Goal: Task Accomplishment & Management: Use online tool/utility

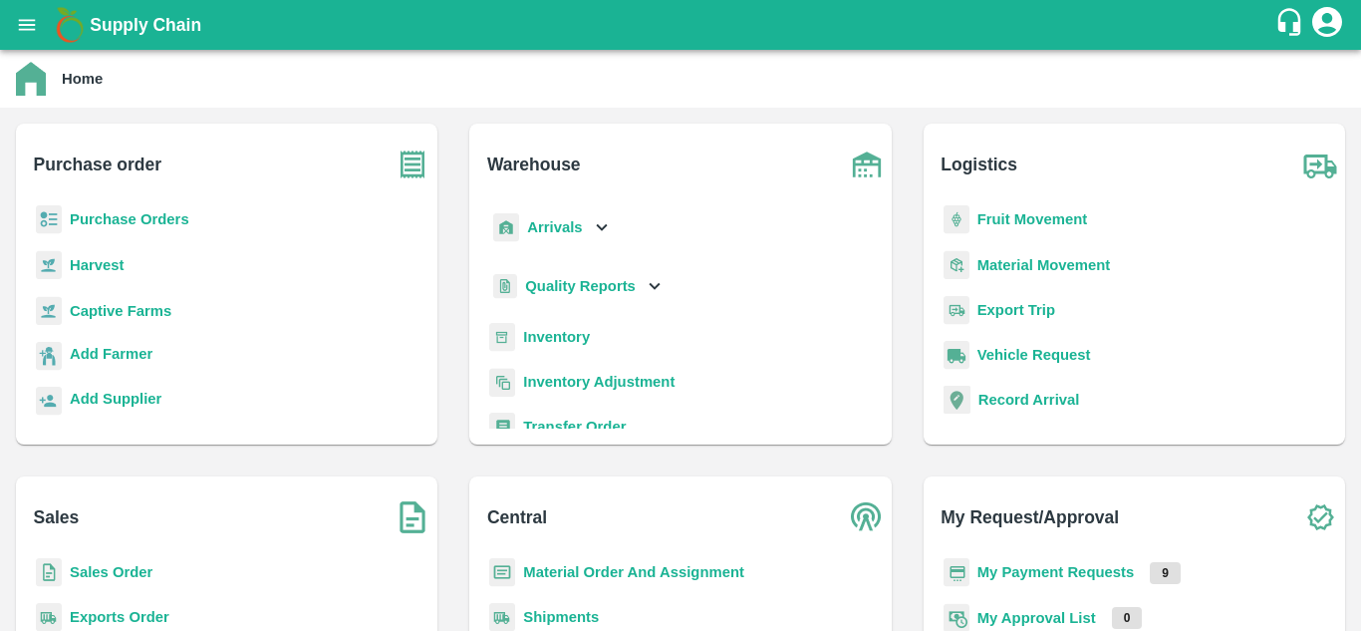
click at [142, 216] on b "Purchase Orders" at bounding box center [130, 219] width 120 height 16
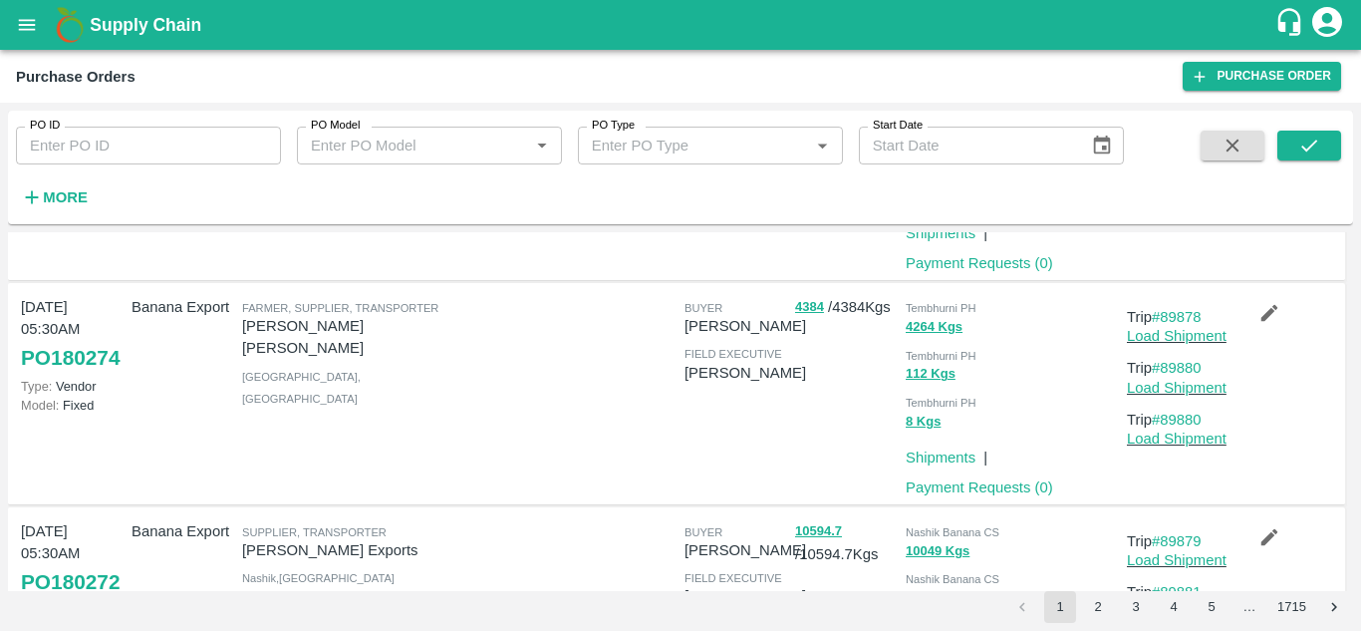
scroll to position [662, 0]
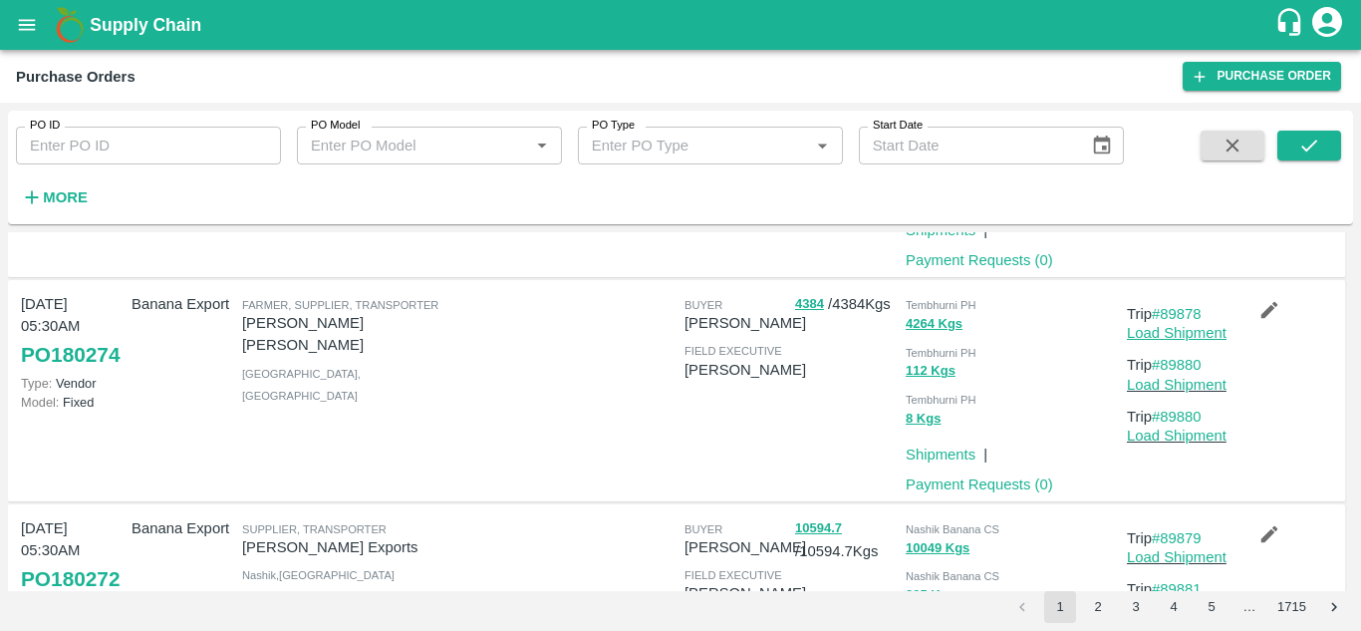
click at [1164, 334] on link "Load Shipment" at bounding box center [1177, 333] width 100 height 16
click at [1187, 311] on link "#89878" at bounding box center [1177, 314] width 50 height 16
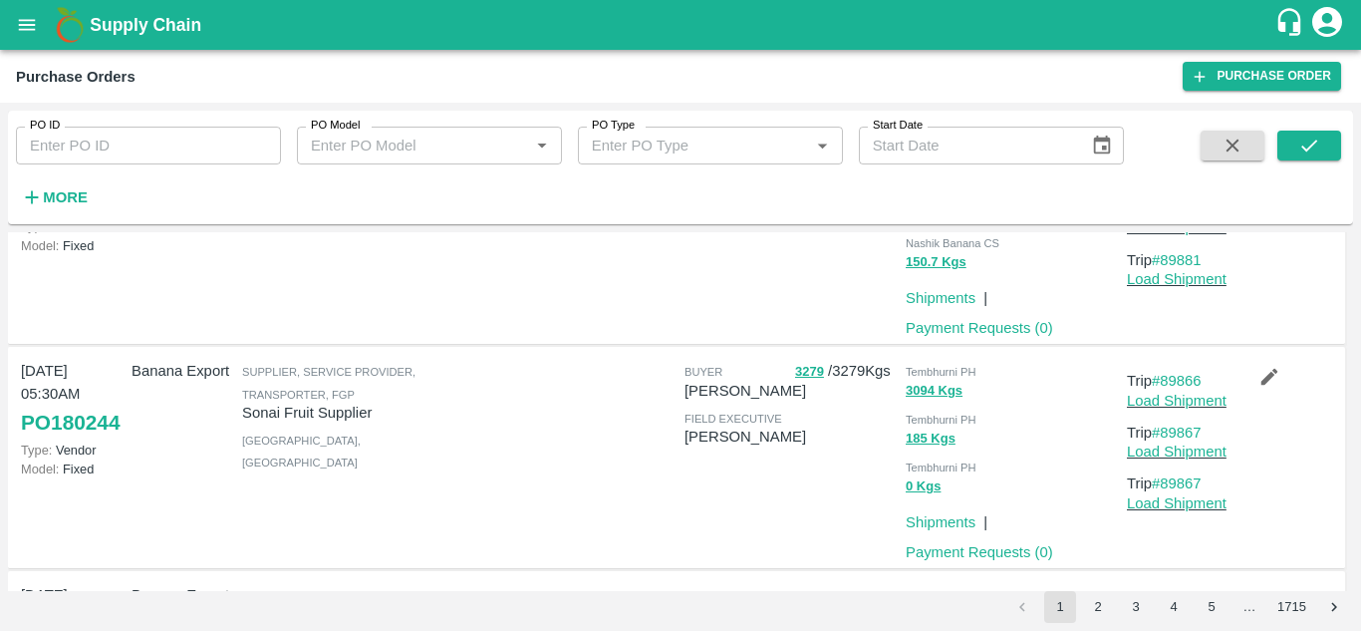
scroll to position [1054, 0]
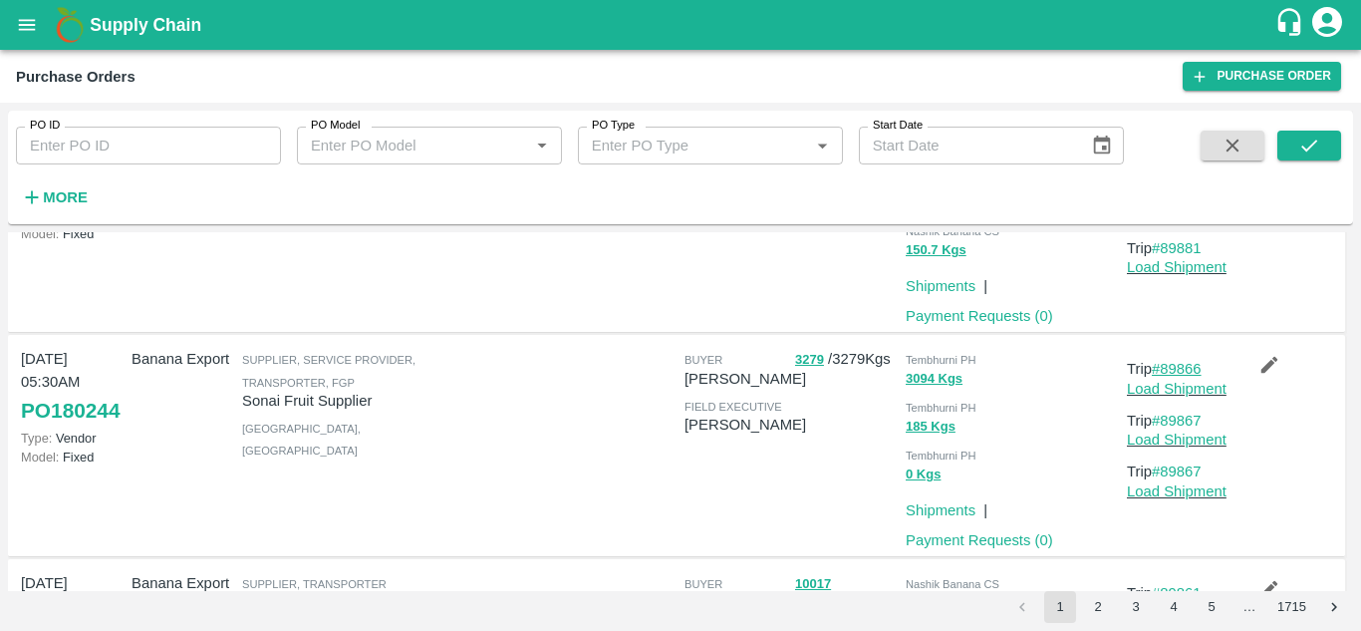
click at [1181, 364] on link "#89866" at bounding box center [1177, 369] width 50 height 16
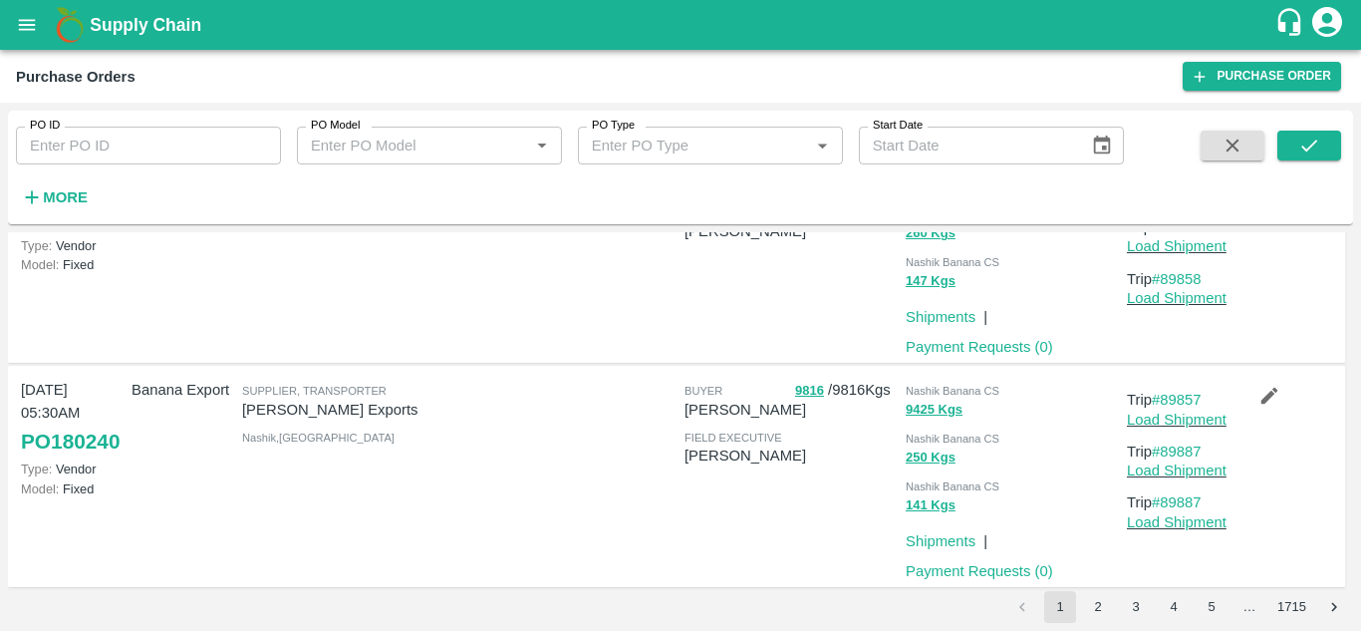
scroll to position [1936, 0]
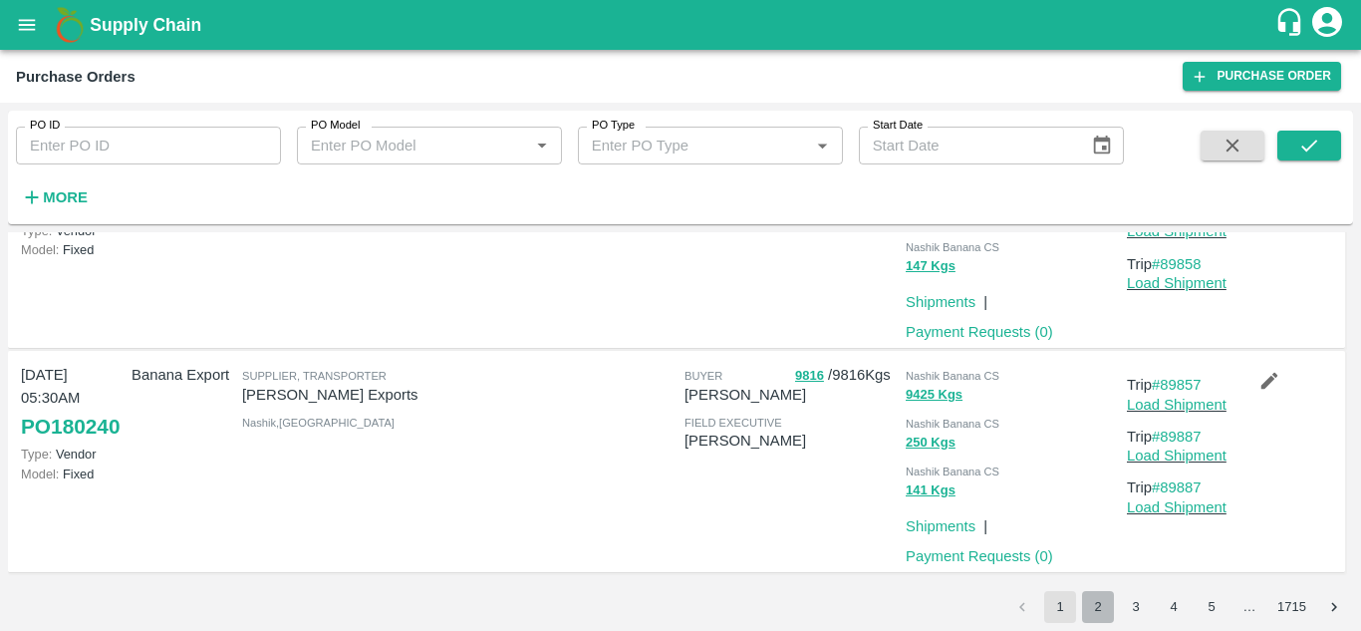
click at [1102, 597] on button "2" at bounding box center [1098, 607] width 32 height 32
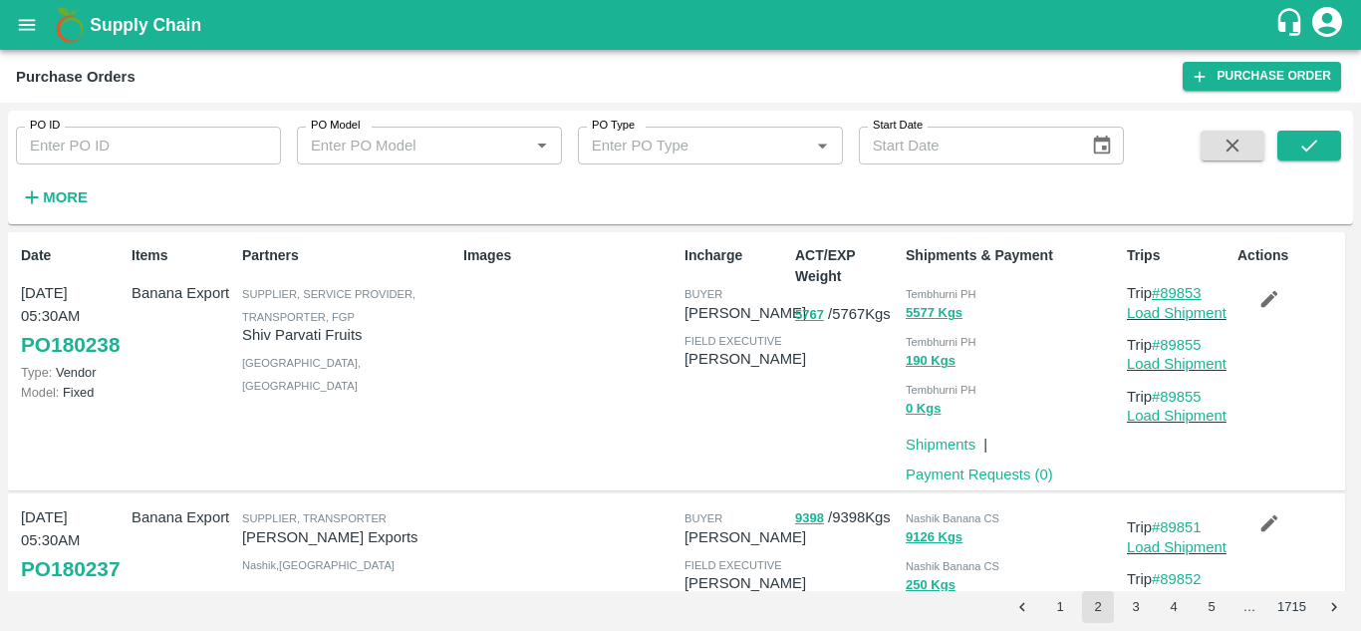
click at [1178, 288] on link "#89853" at bounding box center [1177, 293] width 50 height 16
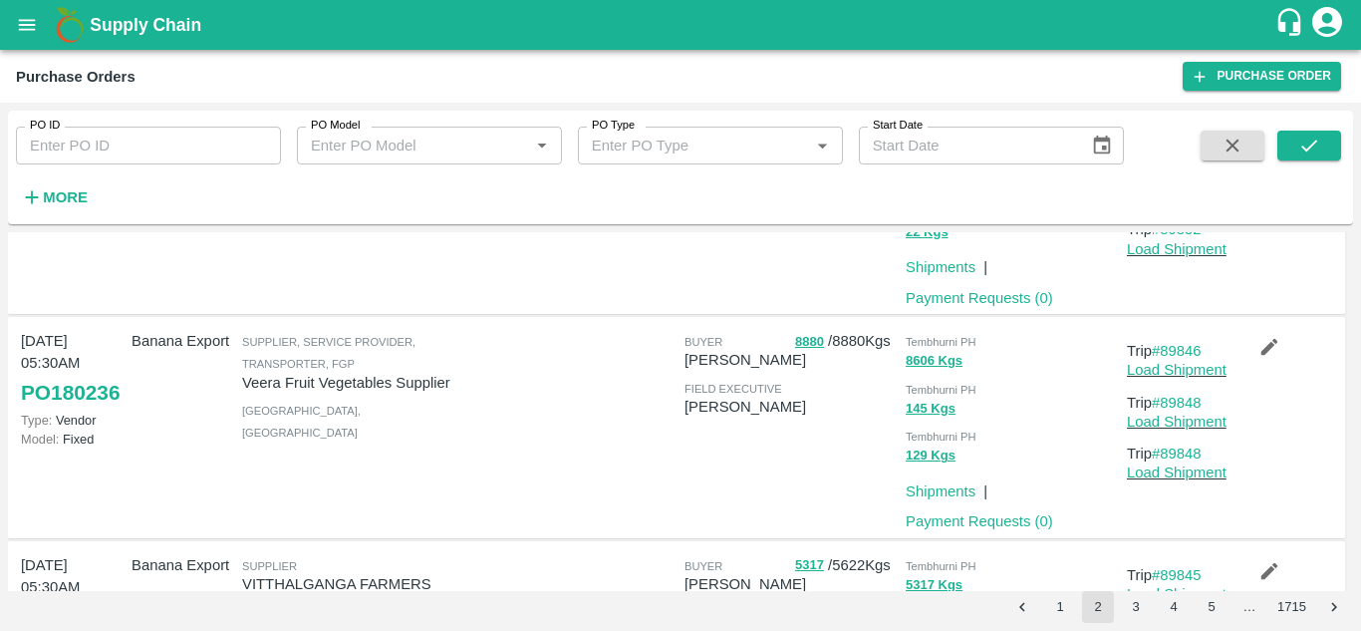
scroll to position [409, 0]
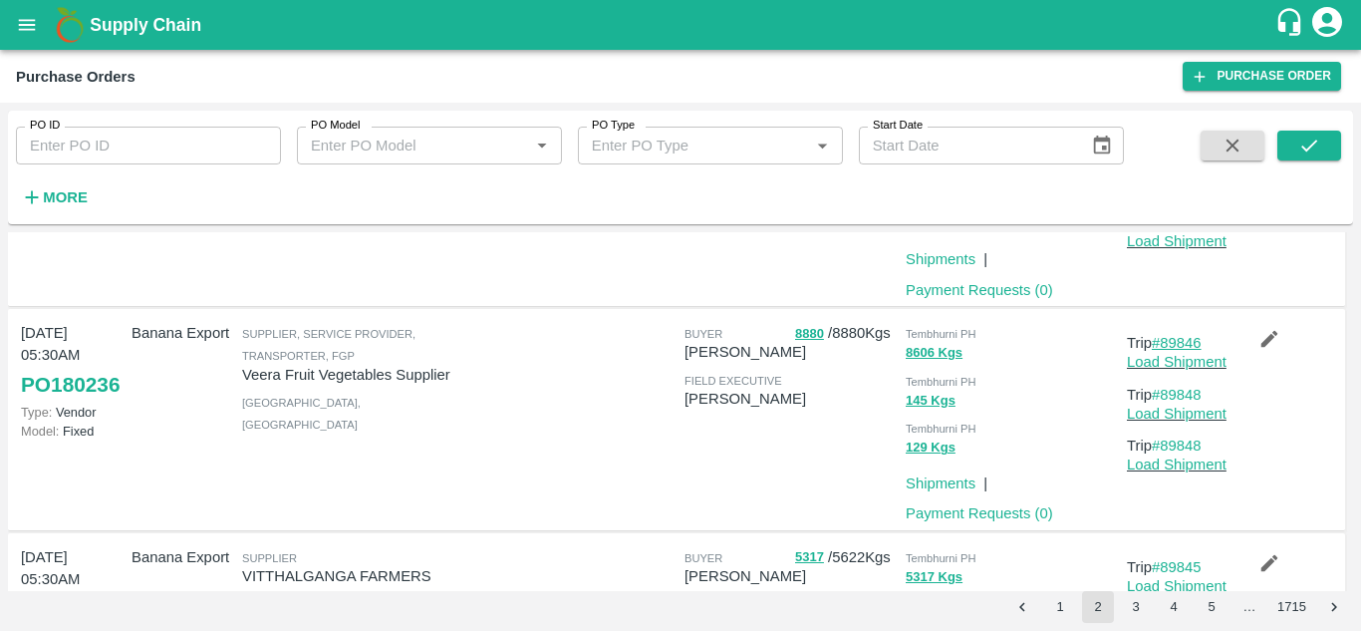
click at [1183, 344] on link "#89846" at bounding box center [1177, 343] width 50 height 16
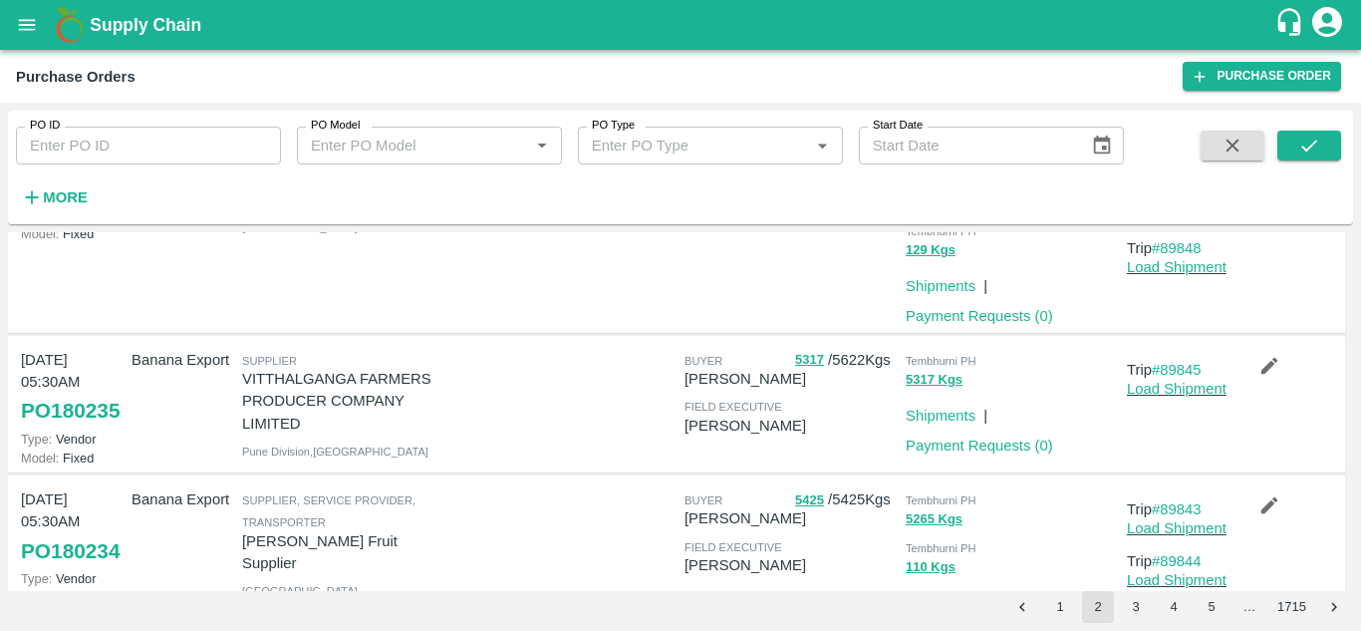
scroll to position [607, 0]
click at [1189, 374] on link "#89845" at bounding box center [1177, 369] width 50 height 16
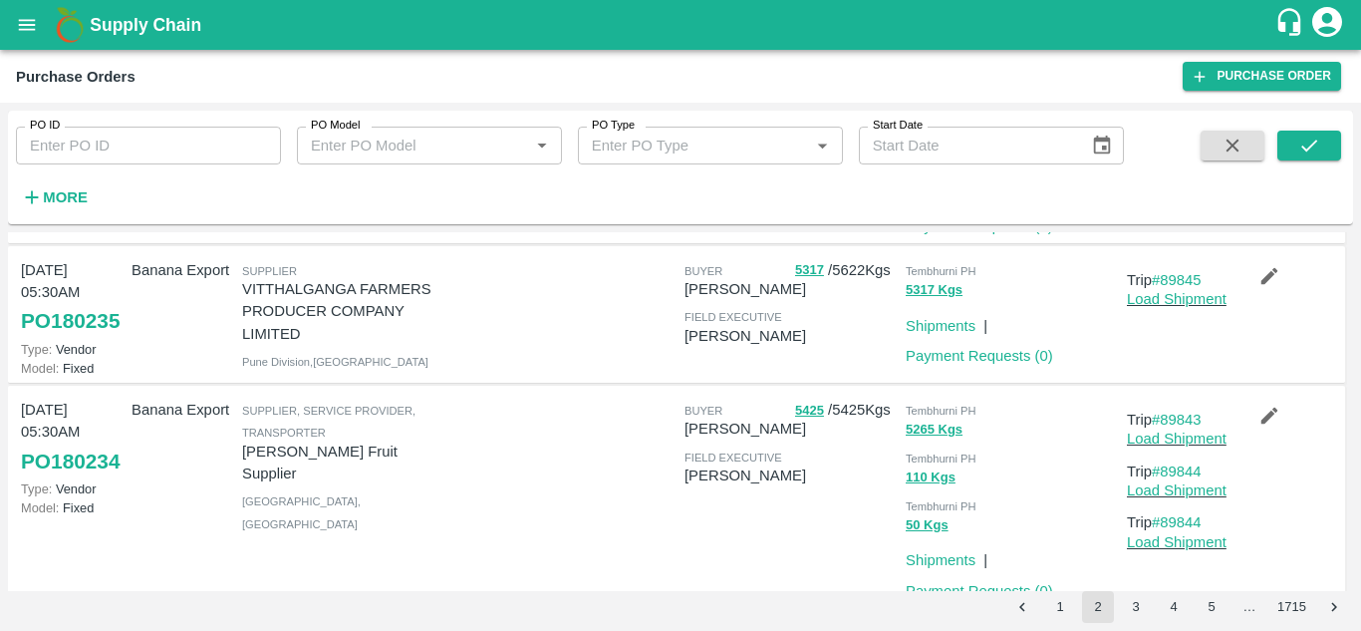
scroll to position [757, 0]
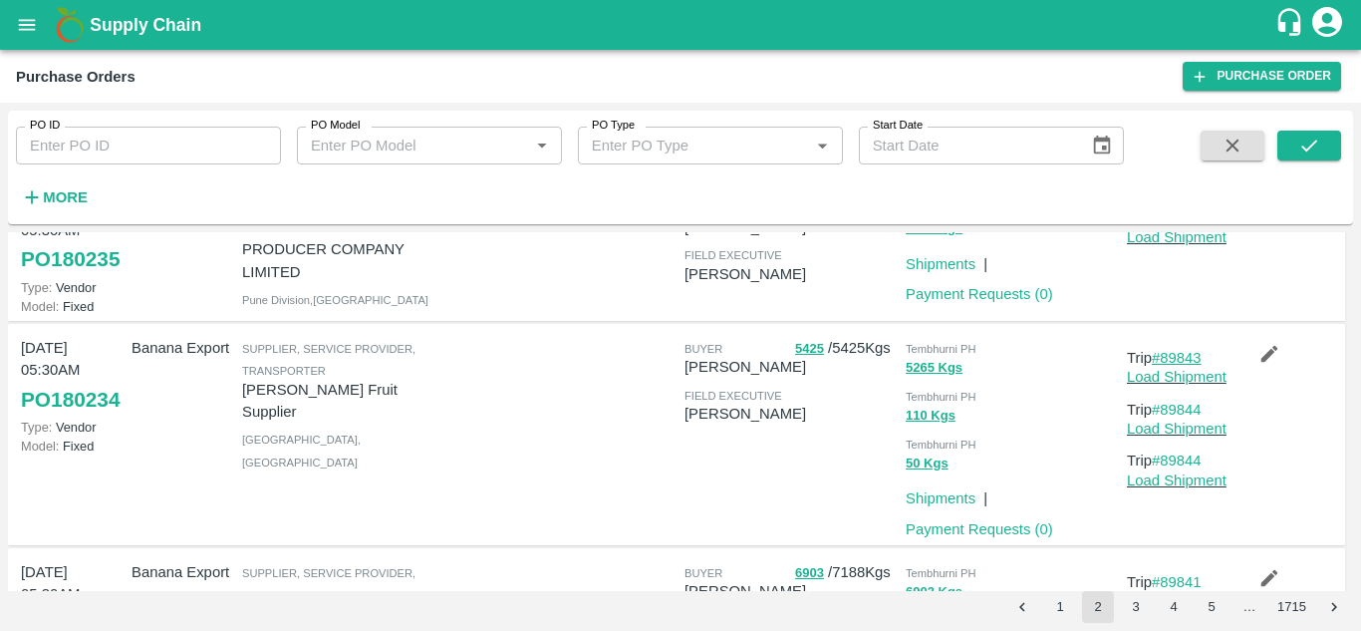
click at [1178, 366] on link "#89843" at bounding box center [1177, 358] width 50 height 16
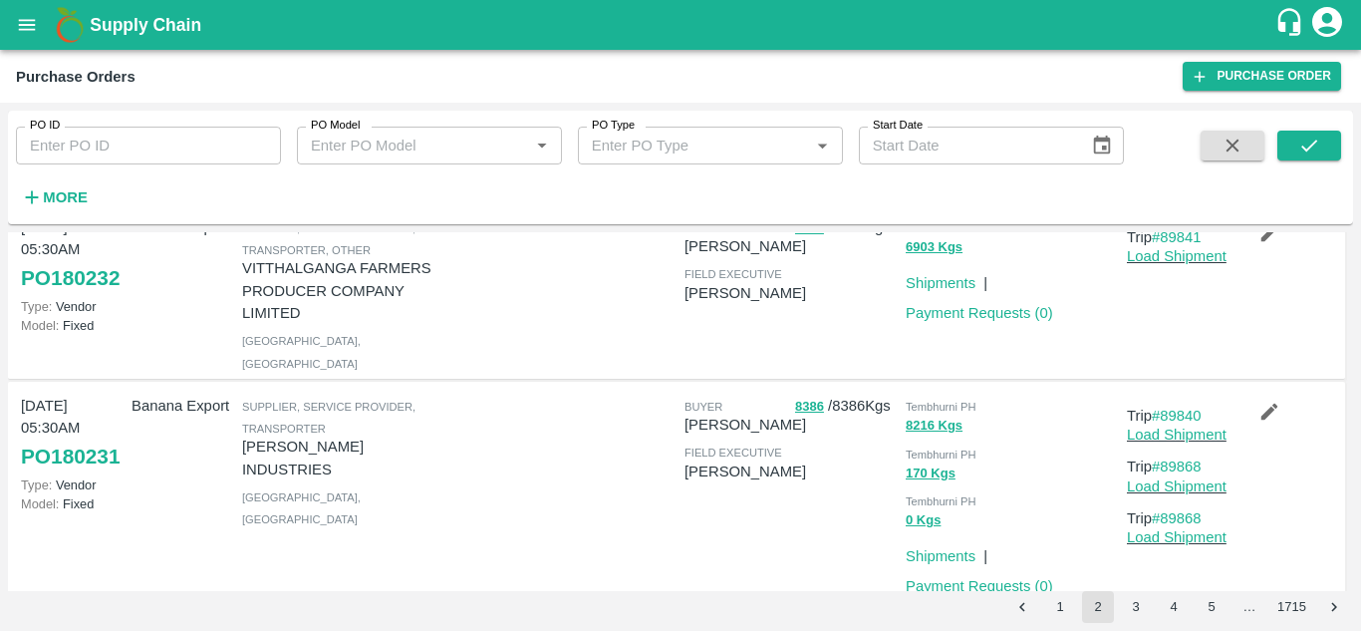
scroll to position [1103, 0]
click at [1170, 244] on link "#89841" at bounding box center [1177, 236] width 50 height 16
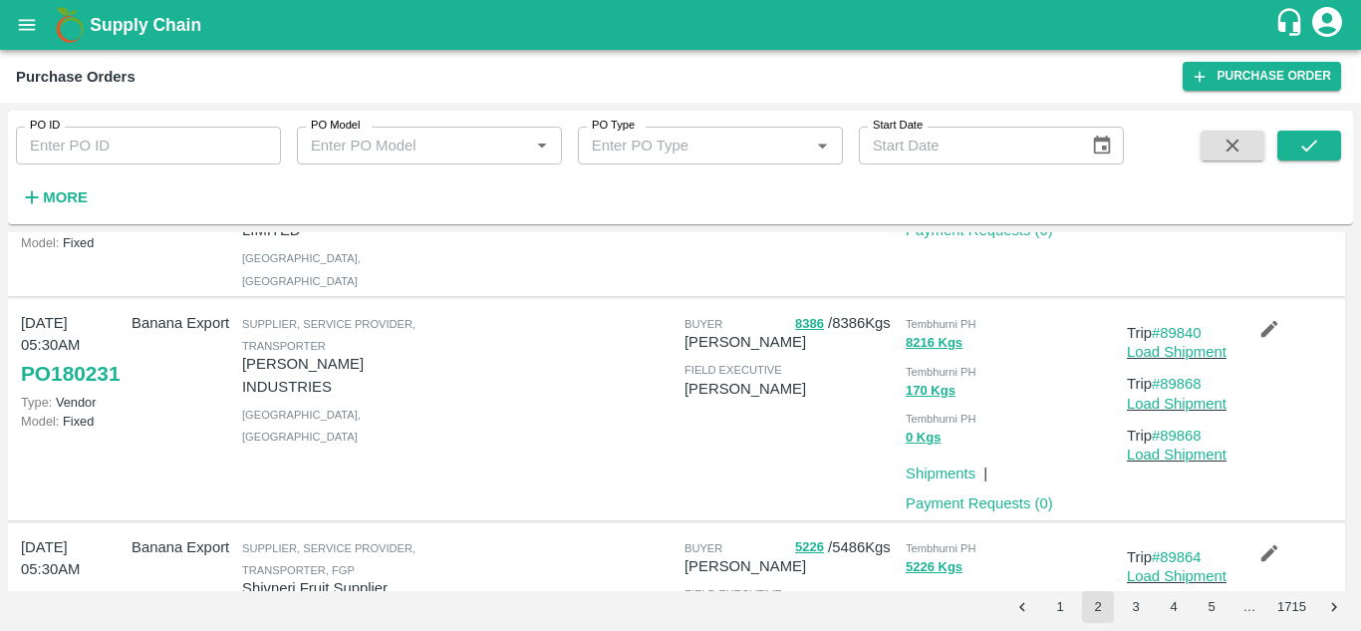
scroll to position [1253, 0]
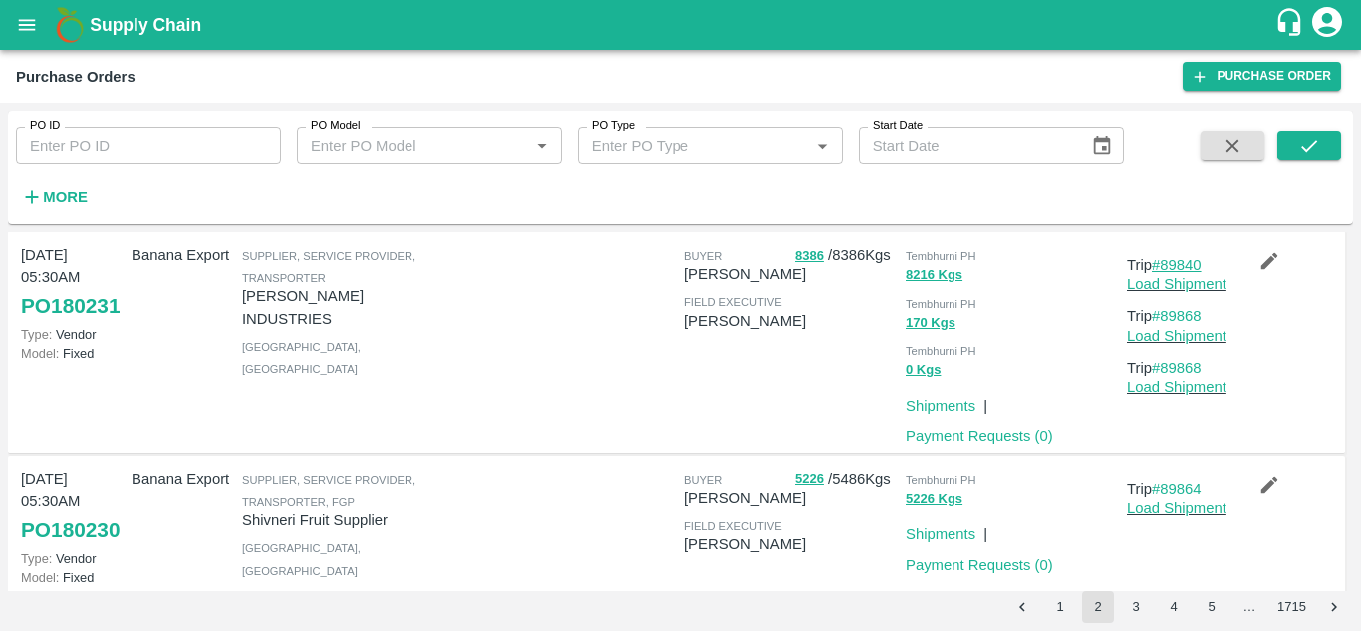
click at [1188, 273] on link "#89840" at bounding box center [1177, 265] width 50 height 16
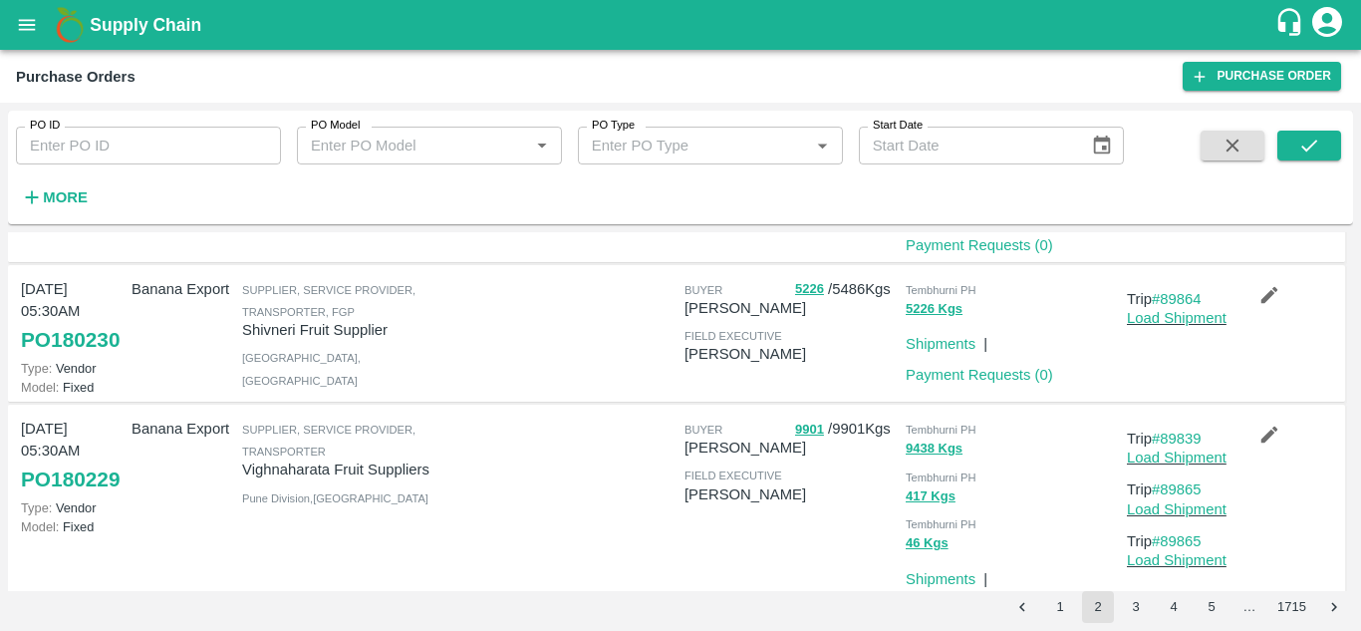
scroll to position [1444, 0]
click at [1196, 306] on link "#89864" at bounding box center [1177, 298] width 50 height 16
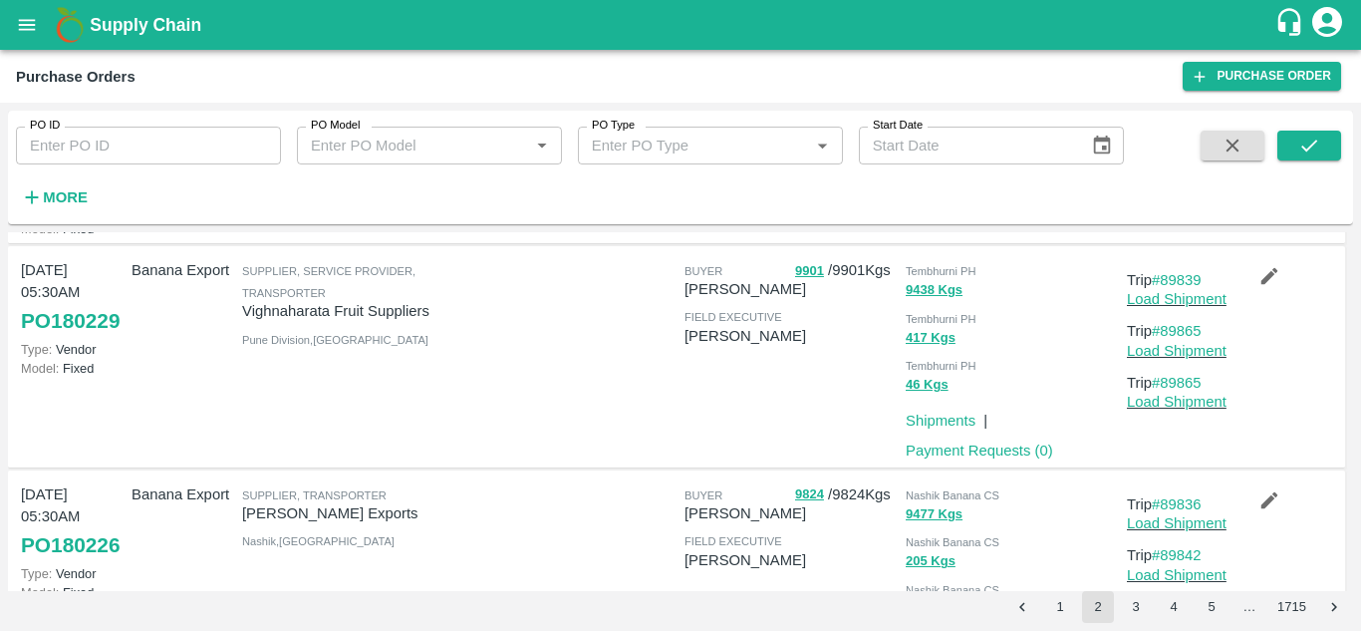
scroll to position [1602, 0]
click at [1181, 287] on link "#89839" at bounding box center [1177, 279] width 50 height 16
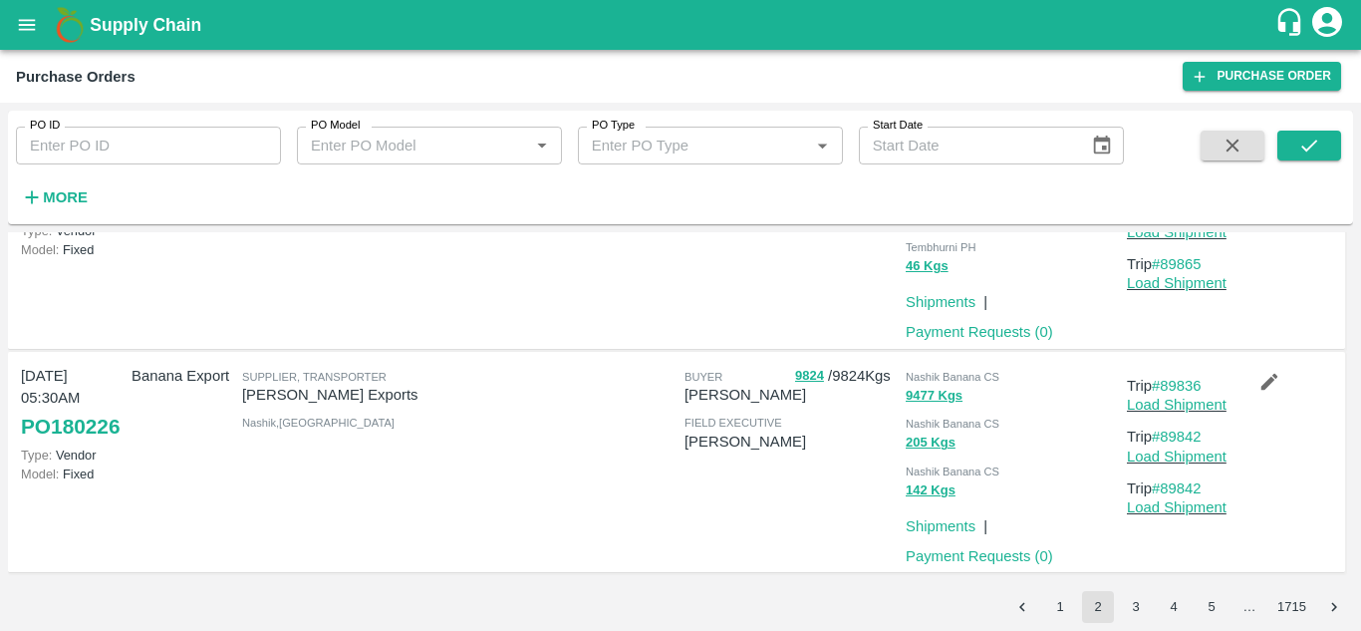
scroll to position [1792, 0]
click at [1132, 607] on button "3" at bounding box center [1136, 607] width 32 height 32
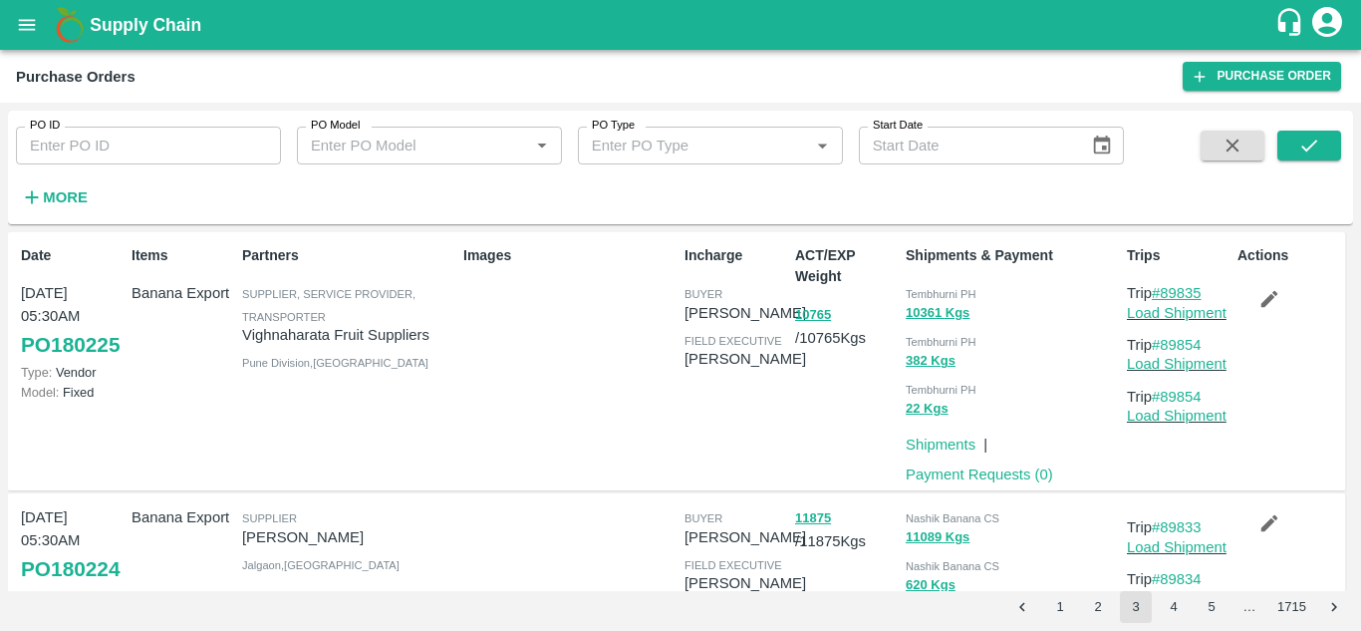
click at [1186, 288] on link "#89835" at bounding box center [1177, 293] width 50 height 16
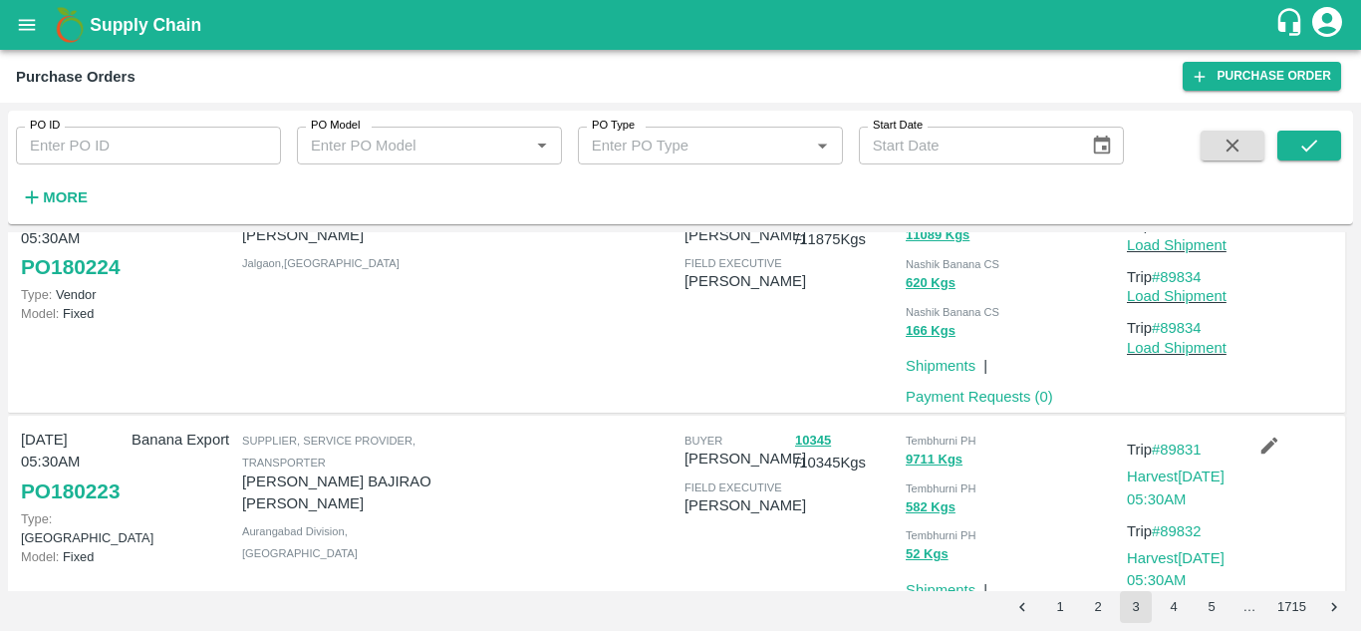
scroll to position [303, 0]
click at [1178, 451] on link "#89831" at bounding box center [1177, 448] width 50 height 16
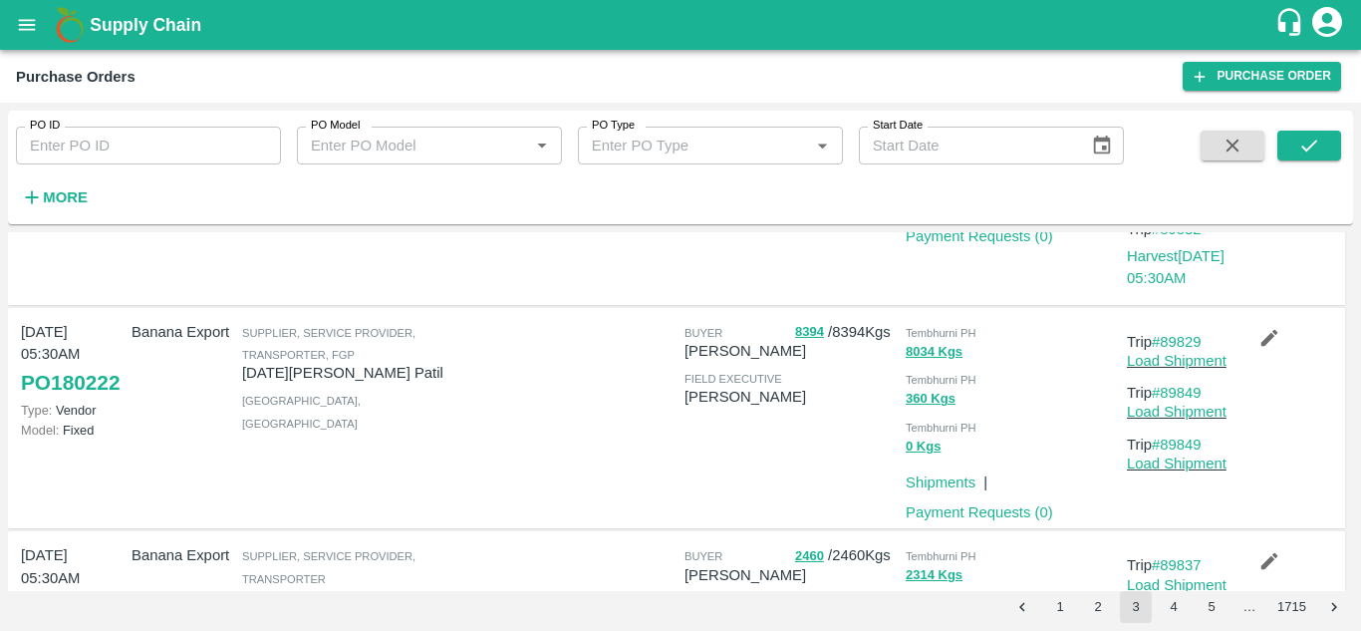
scroll to position [687, 0]
click at [1180, 340] on link "#89829" at bounding box center [1177, 341] width 50 height 16
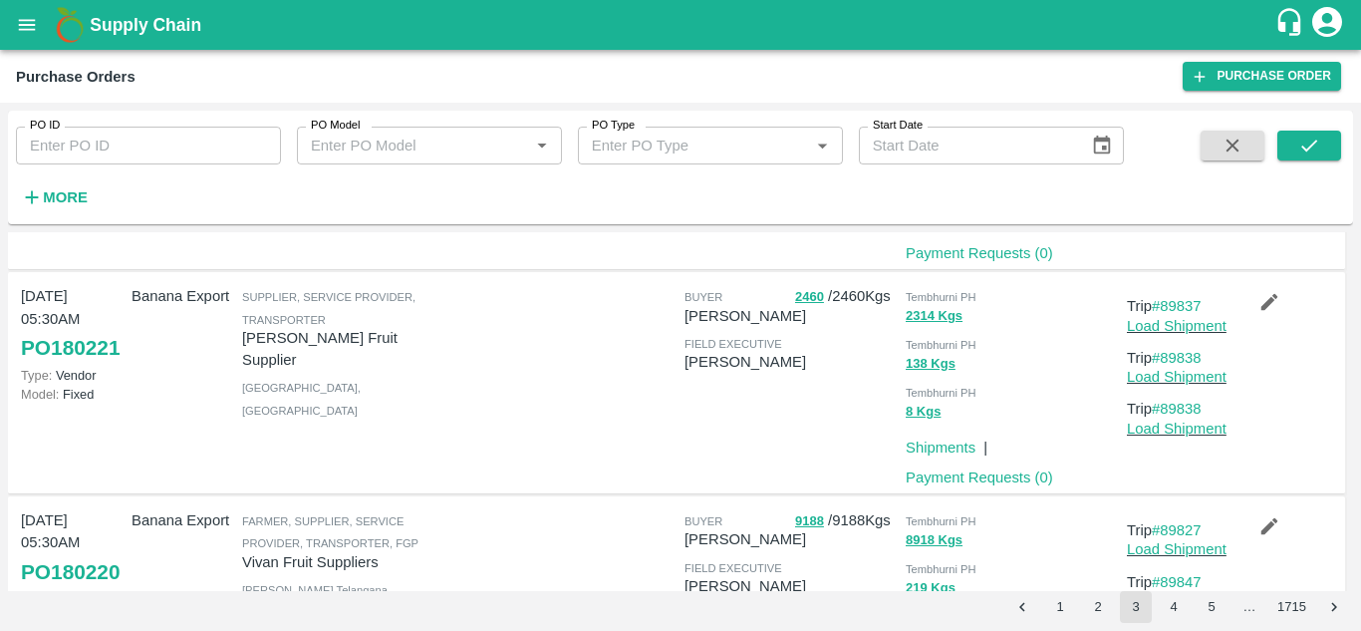
scroll to position [946, 0]
click at [1192, 299] on link "#89837" at bounding box center [1177, 305] width 50 height 16
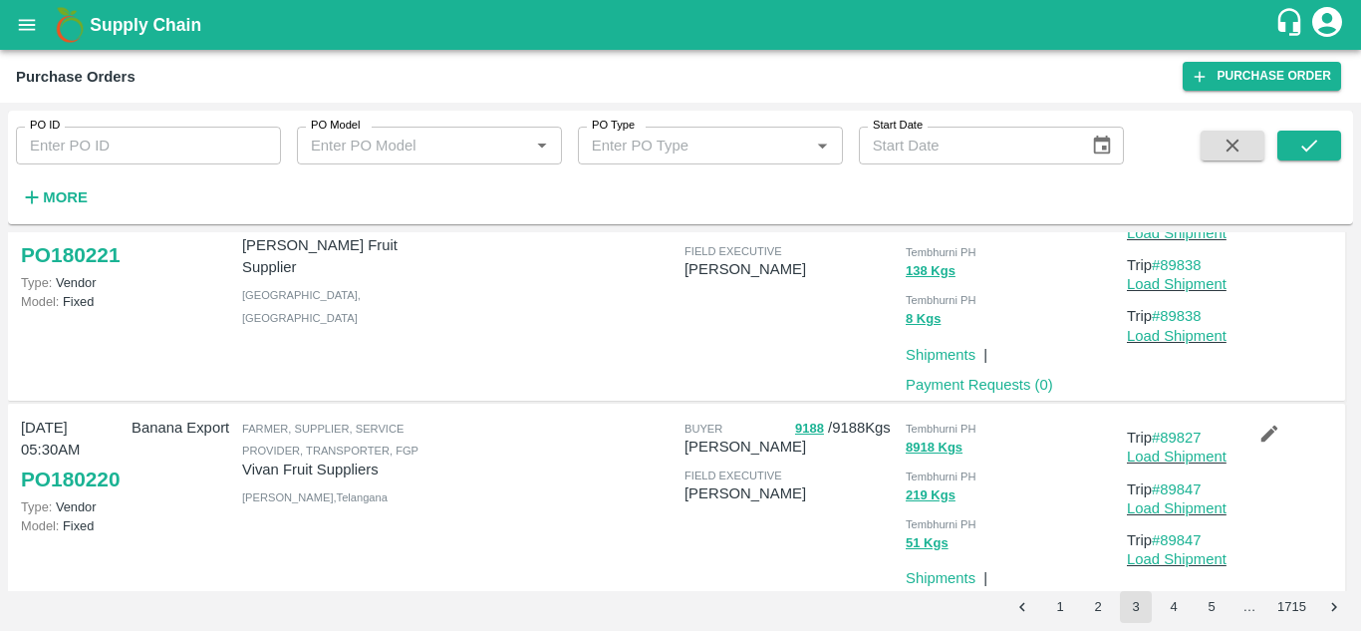
scroll to position [1081, 0]
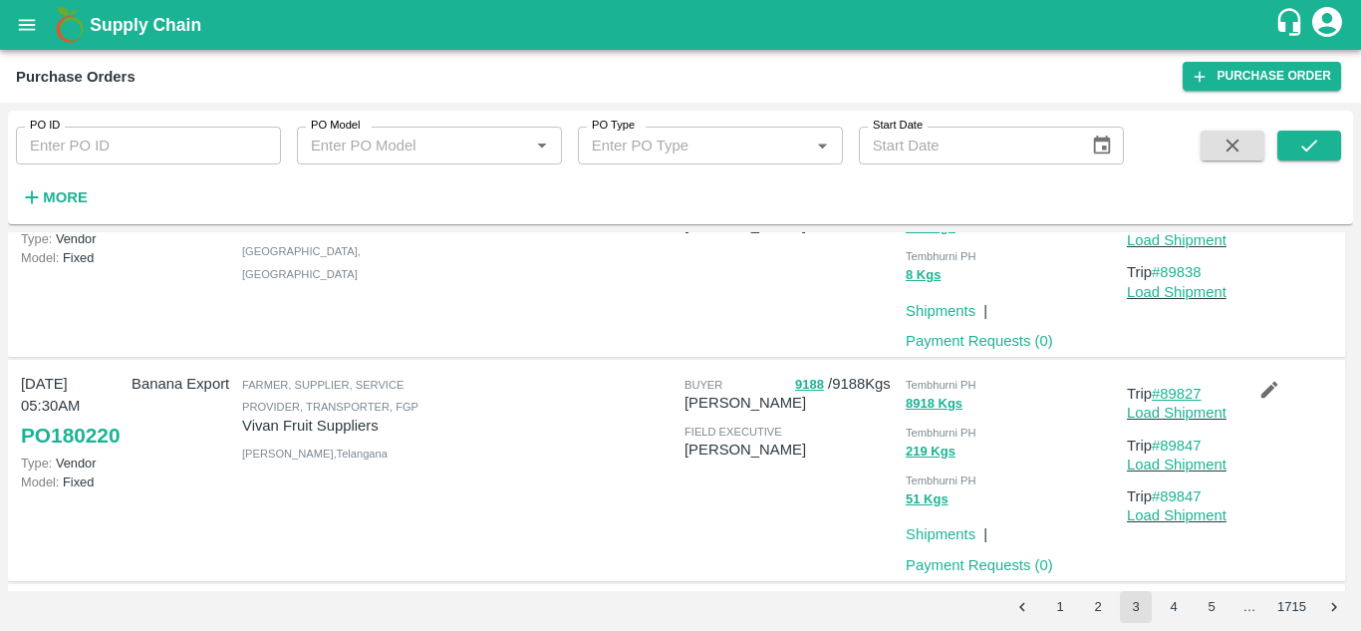
click at [1180, 390] on link "#89827" at bounding box center [1177, 394] width 50 height 16
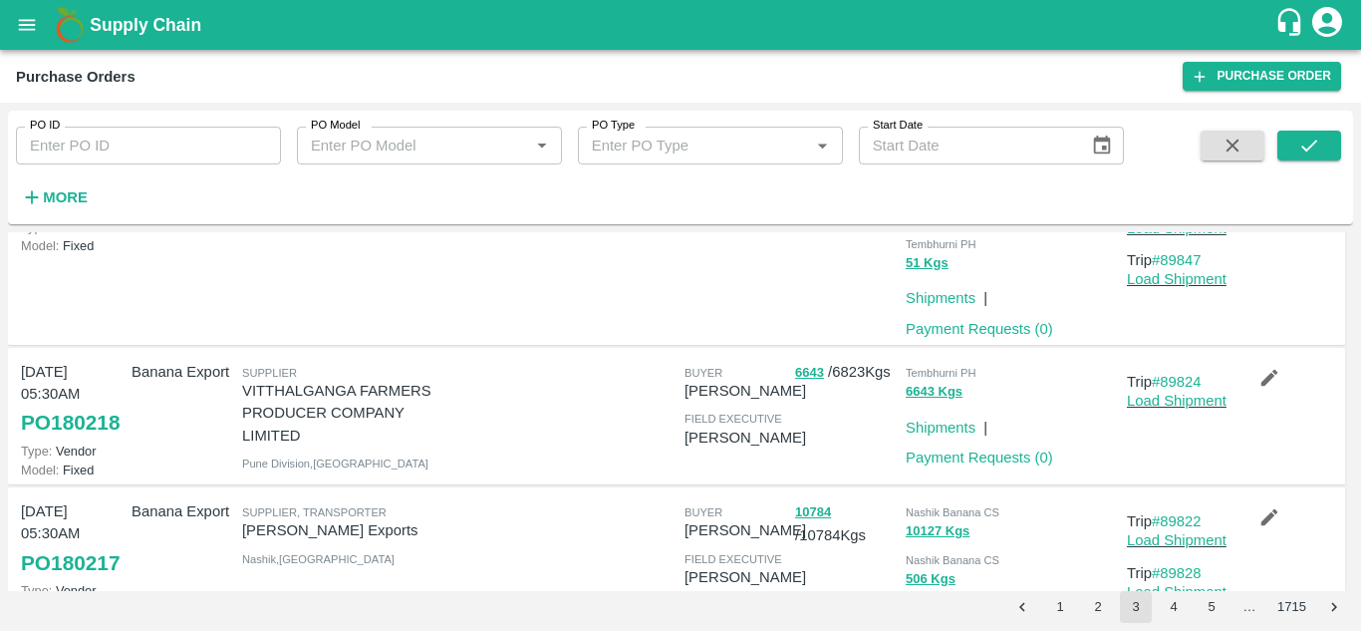
scroll to position [1318, 0]
click at [1185, 382] on link "#89824" at bounding box center [1177, 381] width 50 height 16
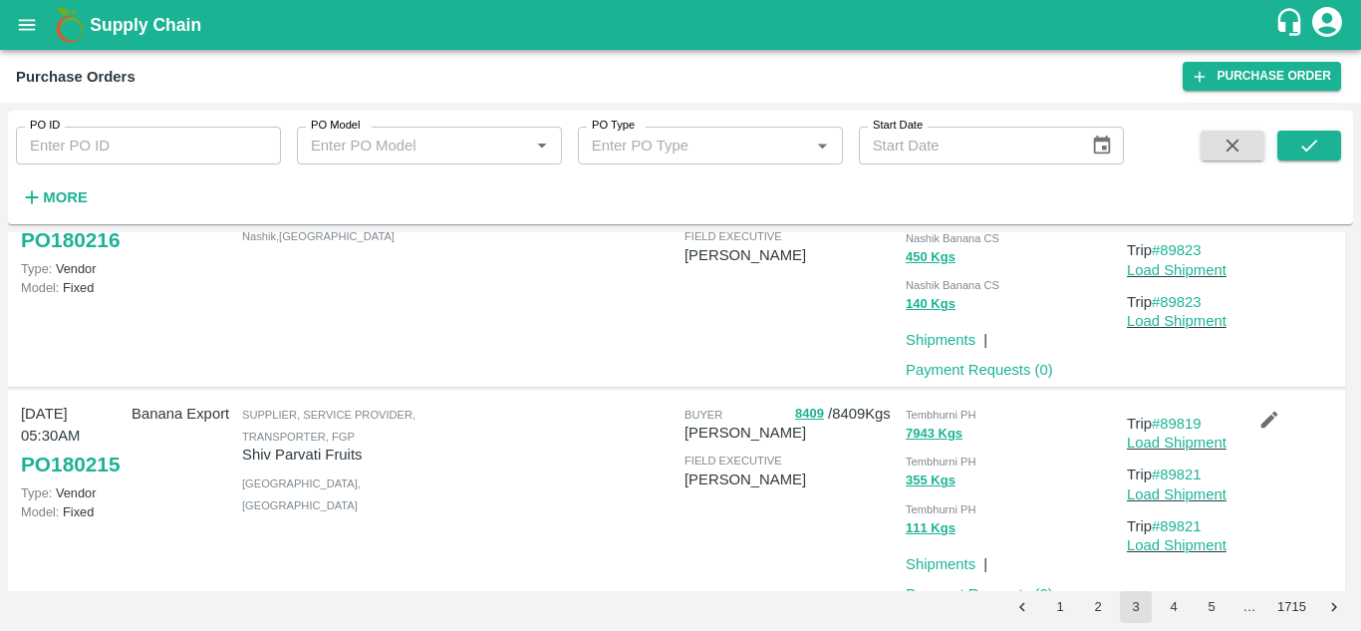
scroll to position [1939, 0]
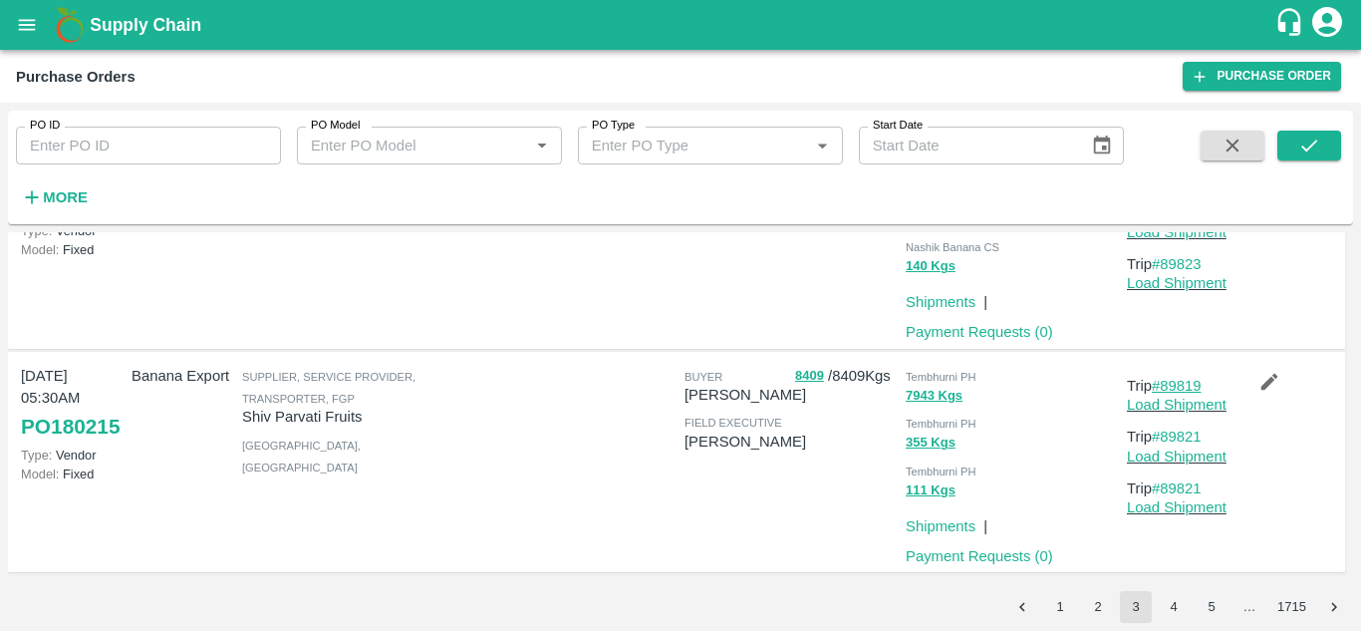
click at [1185, 379] on link "#89819" at bounding box center [1177, 386] width 50 height 16
click at [1174, 606] on button "4" at bounding box center [1174, 607] width 32 height 32
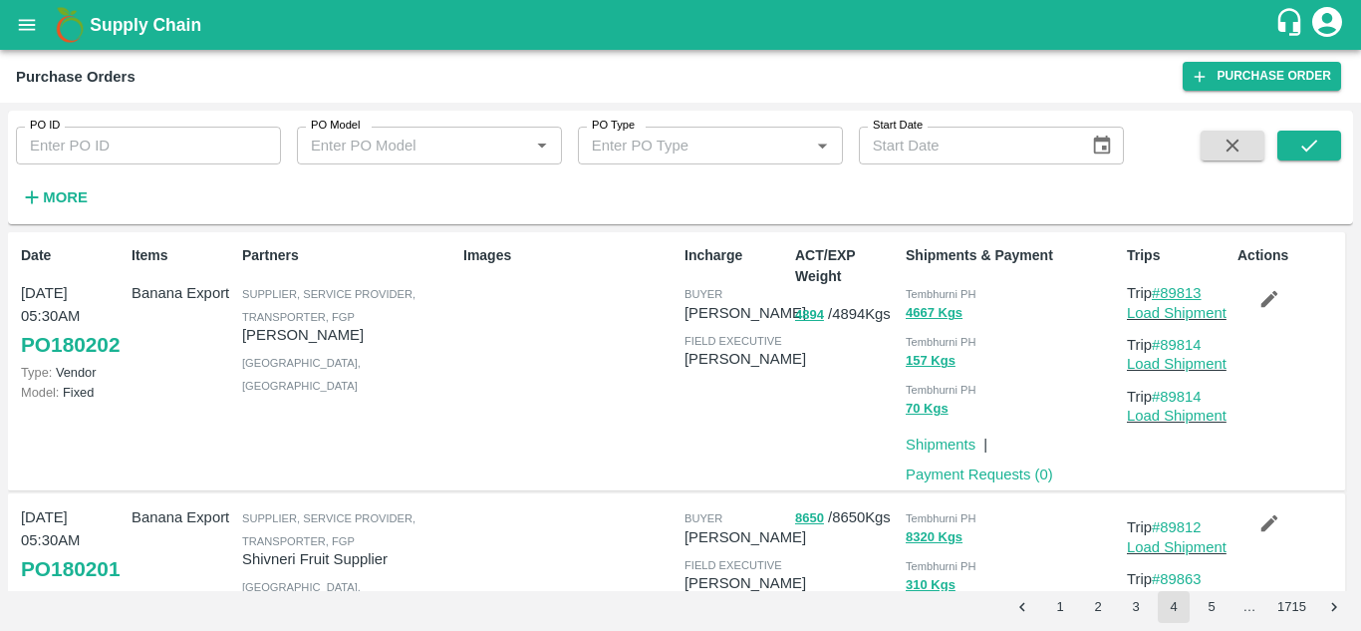
click at [1198, 289] on link "#89813" at bounding box center [1177, 293] width 50 height 16
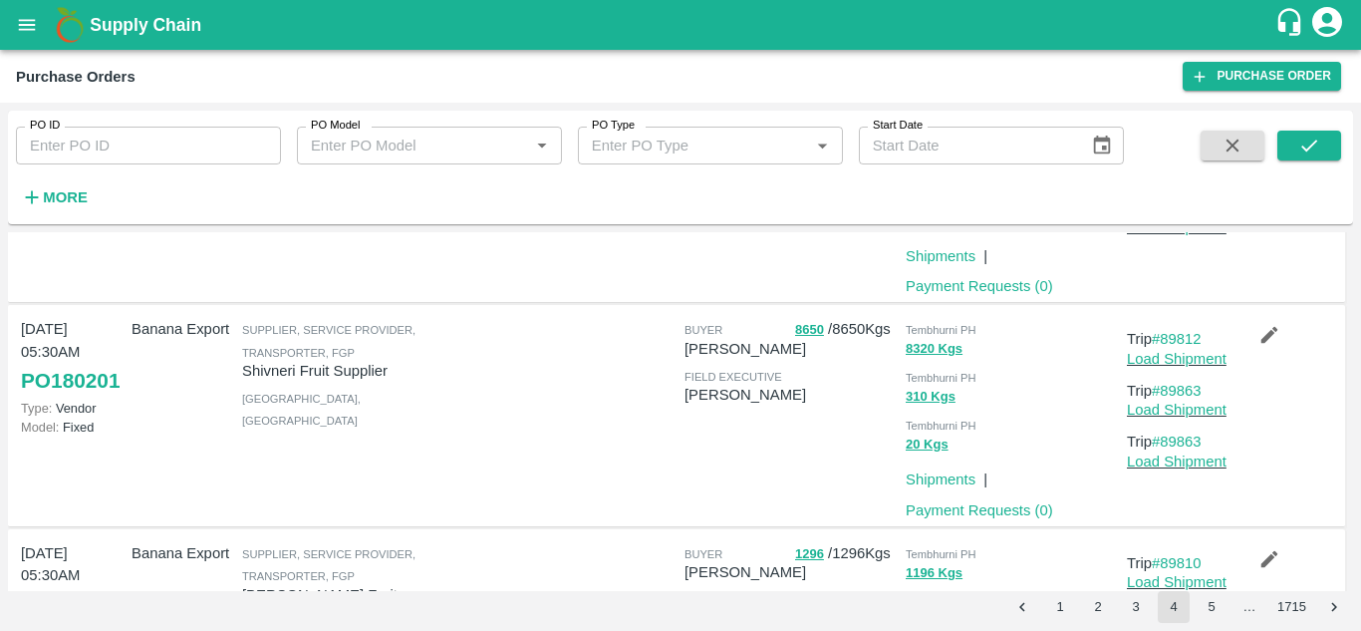
scroll to position [189, 0]
click at [1189, 326] on div "Trip #89812 Load Shipment Trip #89863 Load Shipment Trip #89863 Load Shipment" at bounding box center [1174, 414] width 111 height 211
click at [1175, 341] on link "#89812" at bounding box center [1177, 338] width 50 height 16
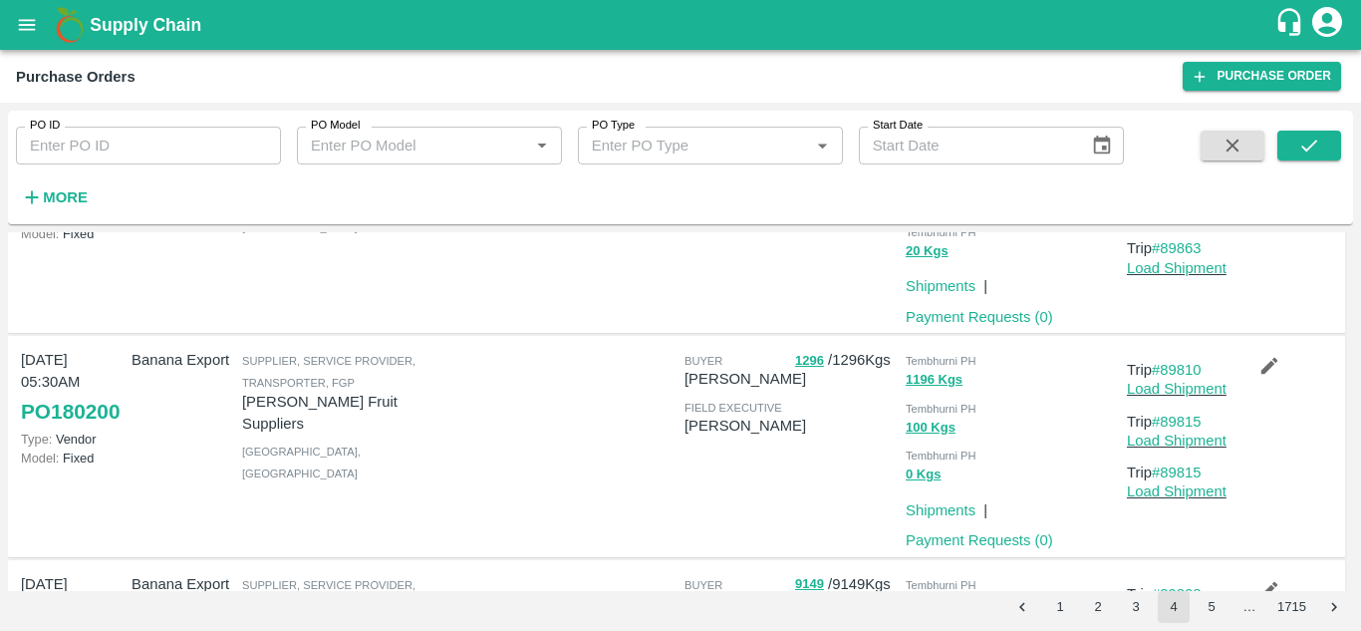
scroll to position [383, 0]
click at [1179, 365] on link "#89810" at bounding box center [1177, 369] width 50 height 16
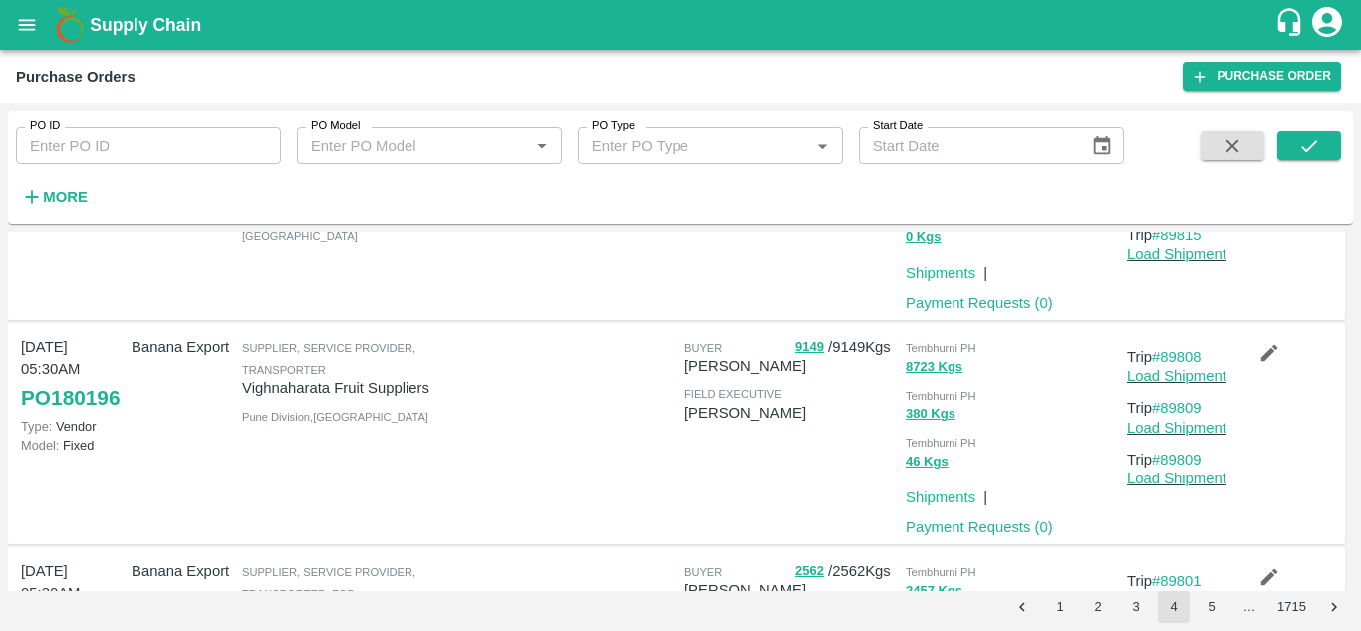
scroll to position [621, 0]
click at [1178, 358] on link "#89808" at bounding box center [1177, 355] width 50 height 16
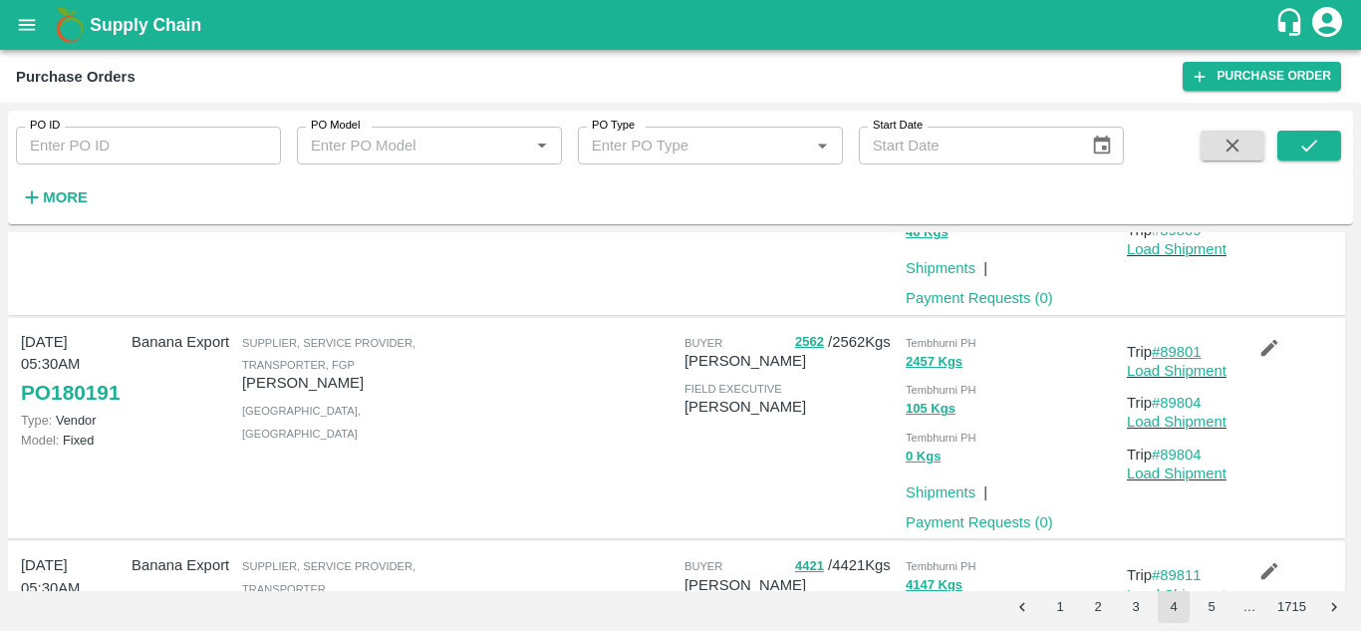
click at [1192, 357] on link "#89801" at bounding box center [1177, 352] width 50 height 16
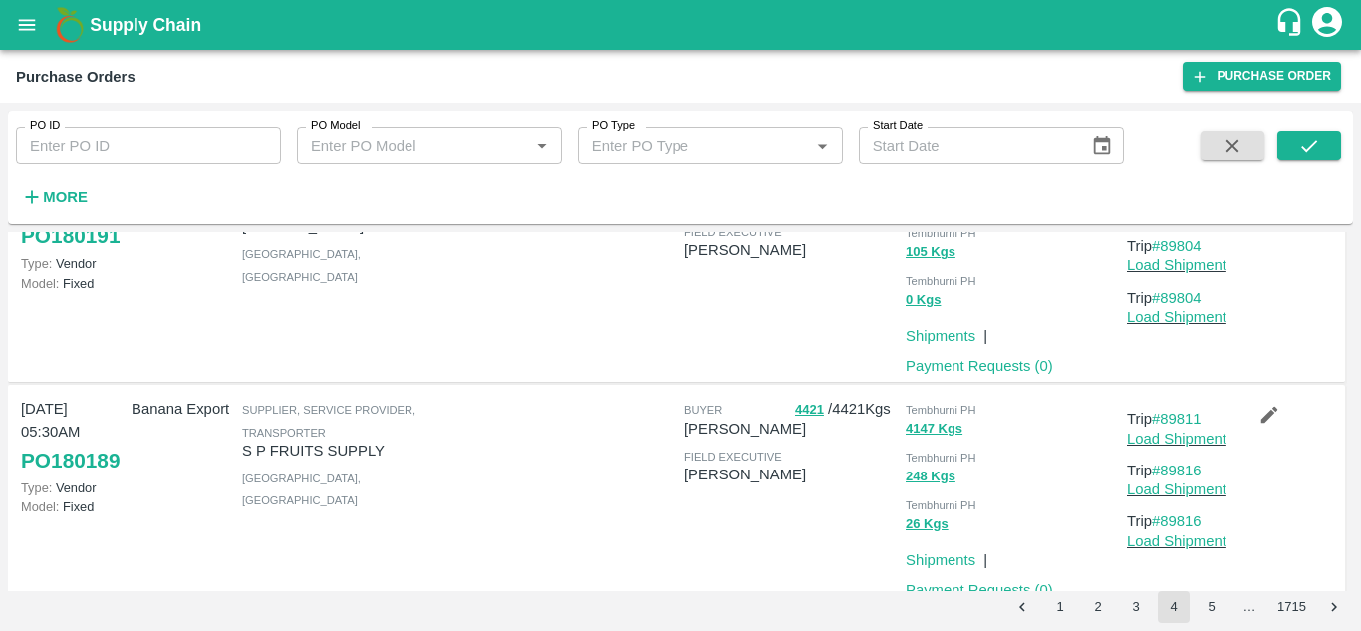
scroll to position [1006, 0]
click at [1185, 407] on p "Trip #89811" at bounding box center [1178, 417] width 103 height 22
click at [1179, 411] on link "#89811" at bounding box center [1177, 417] width 50 height 16
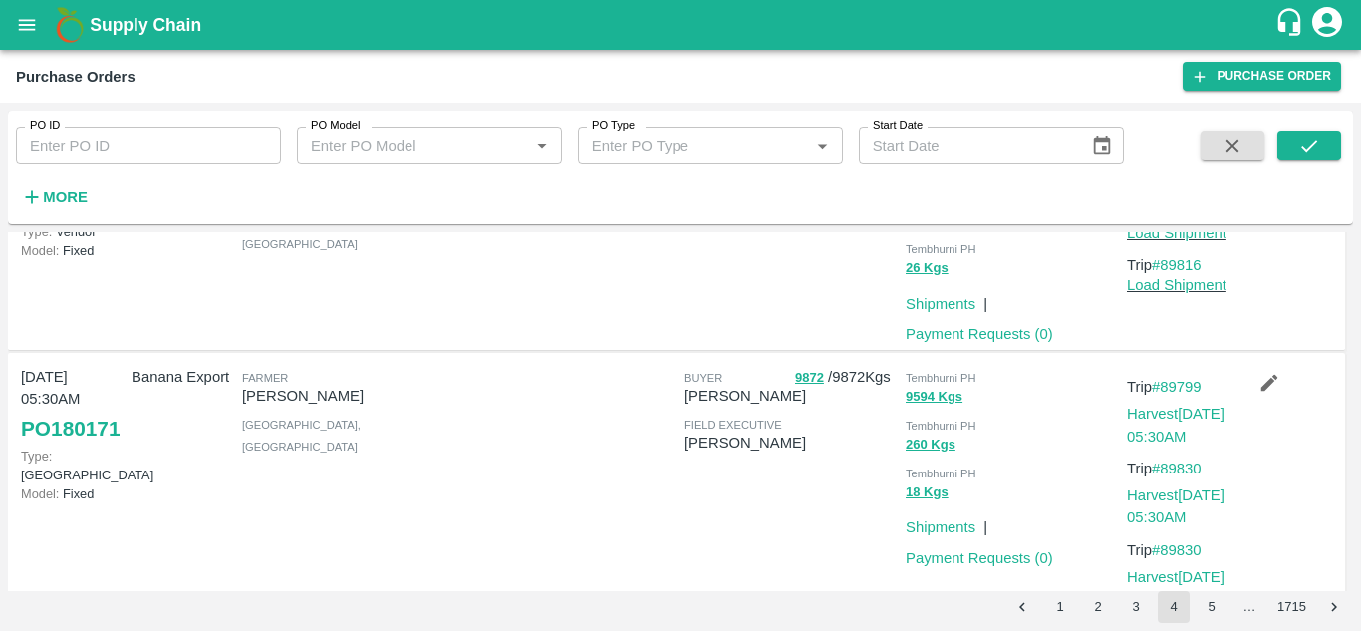
scroll to position [1265, 0]
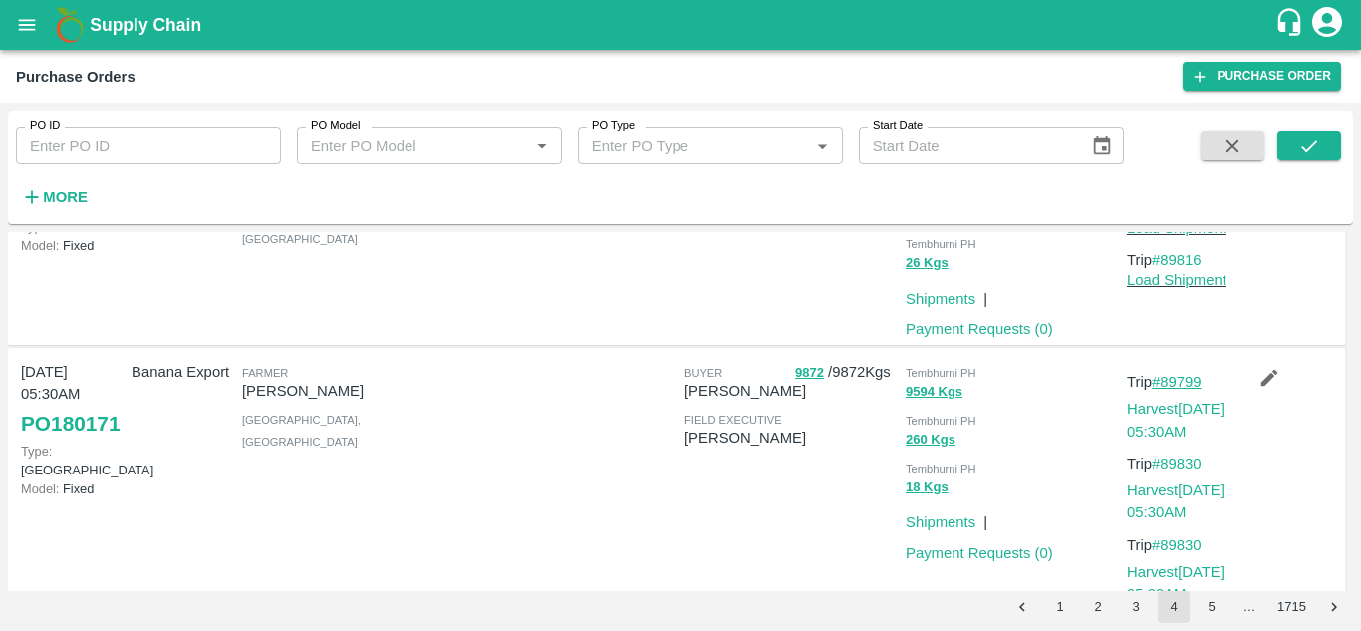
click at [1178, 381] on link "#89799" at bounding box center [1177, 382] width 50 height 16
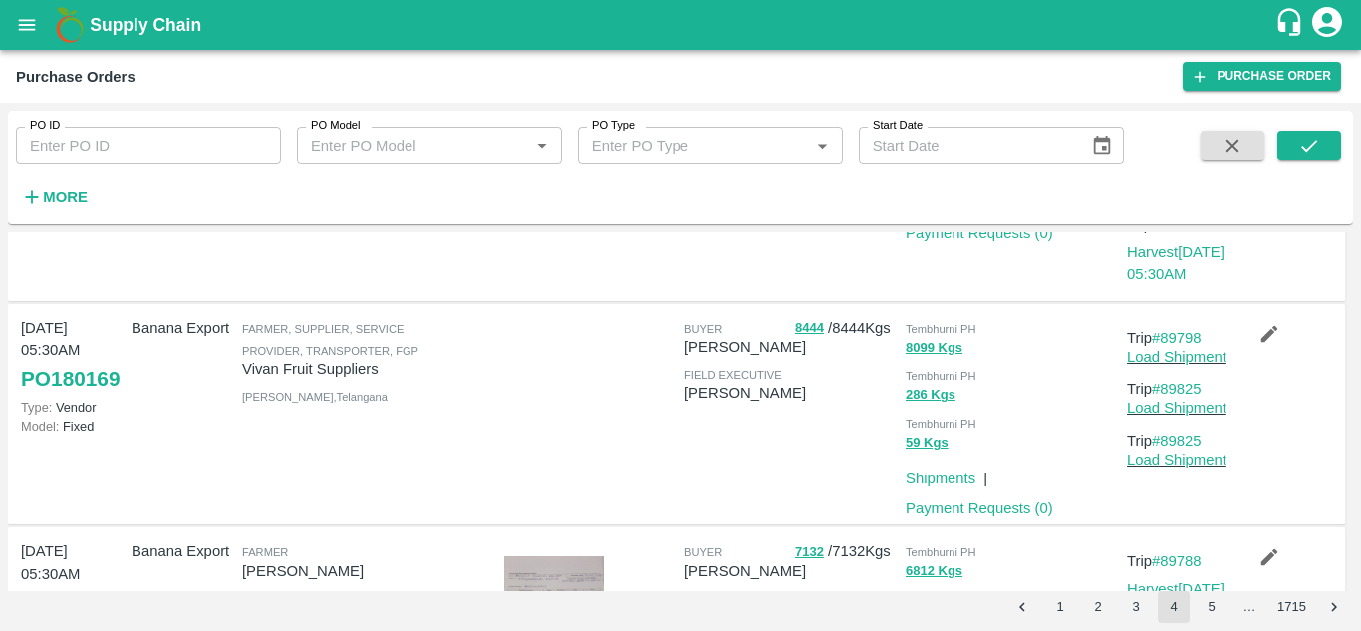
scroll to position [1584, 0]
click at [1186, 339] on link "#89798" at bounding box center [1177, 339] width 50 height 16
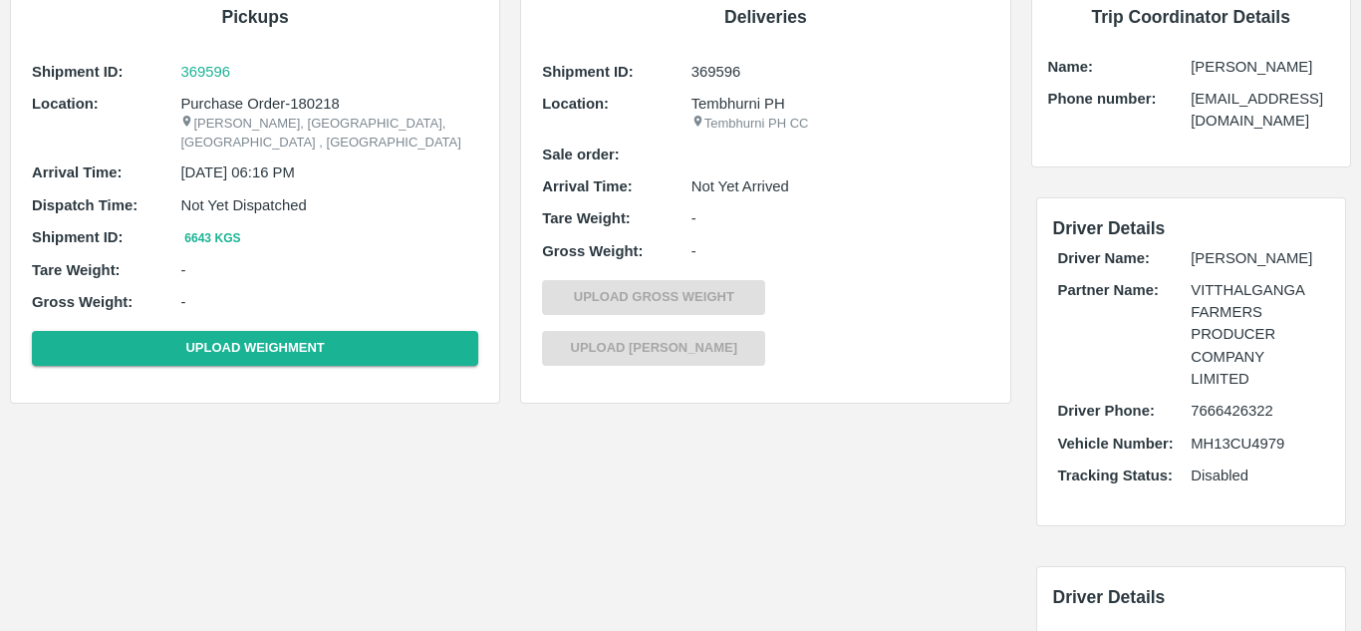
scroll to position [136, 0]
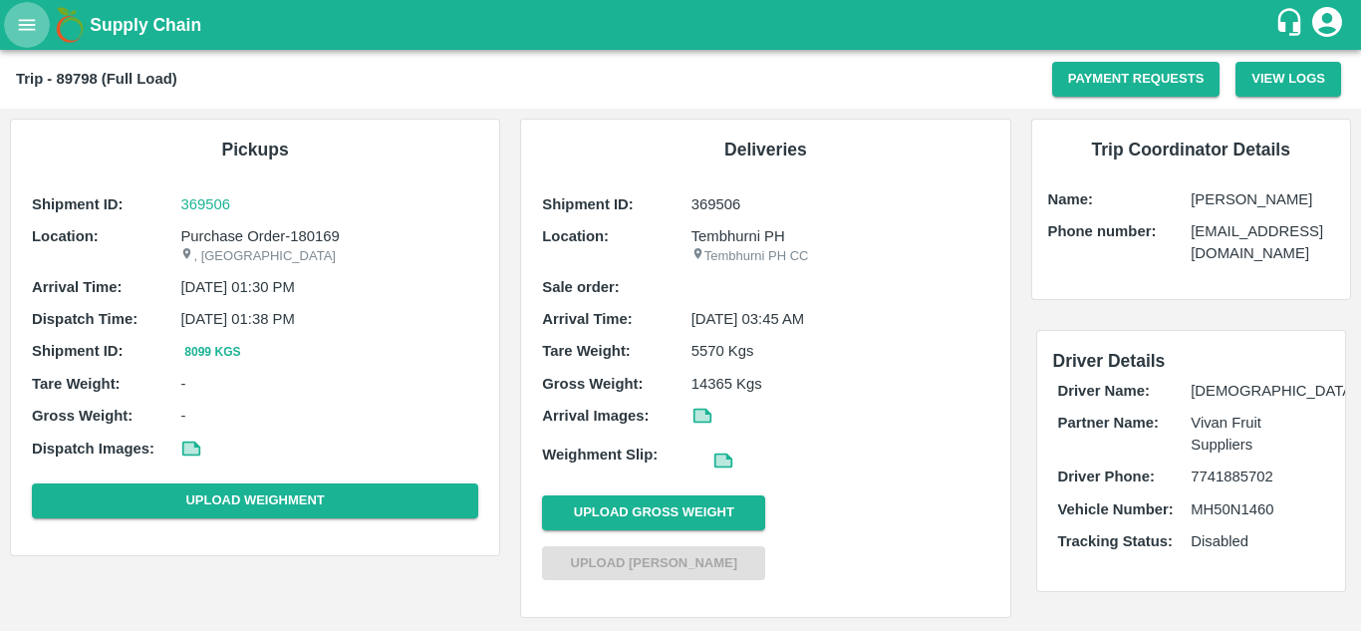
click at [22, 26] on icon "open drawer" at bounding box center [27, 25] width 22 height 22
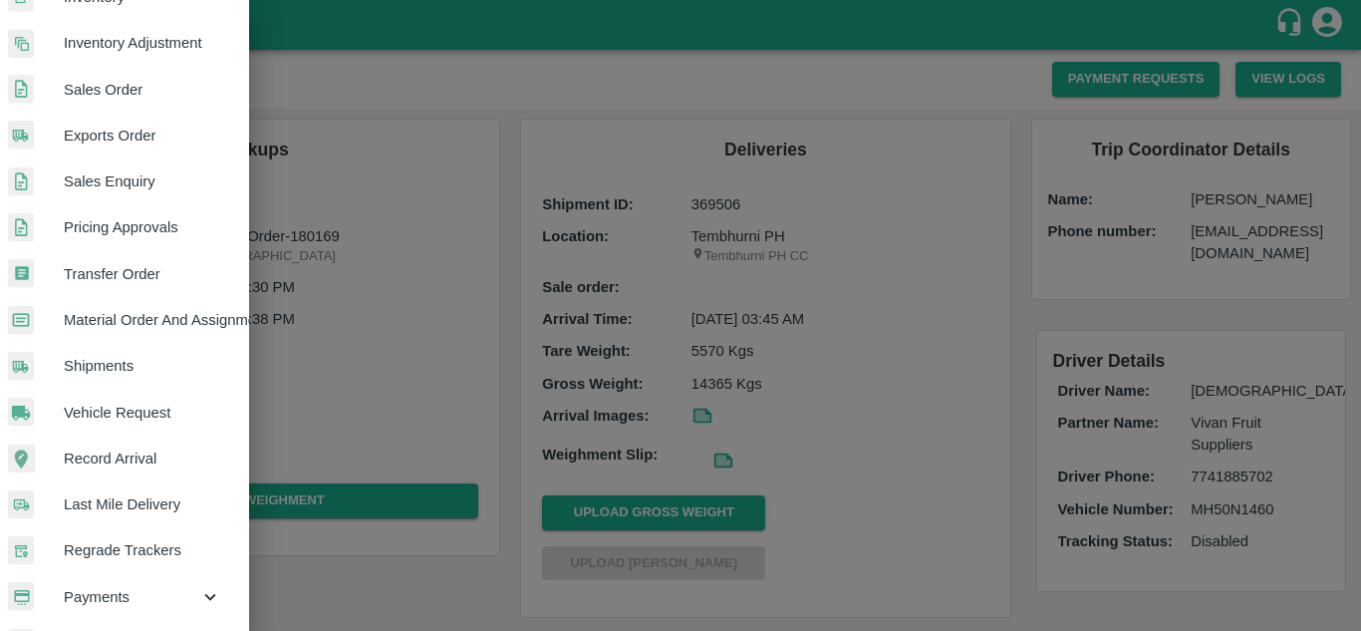
scroll to position [504, 12]
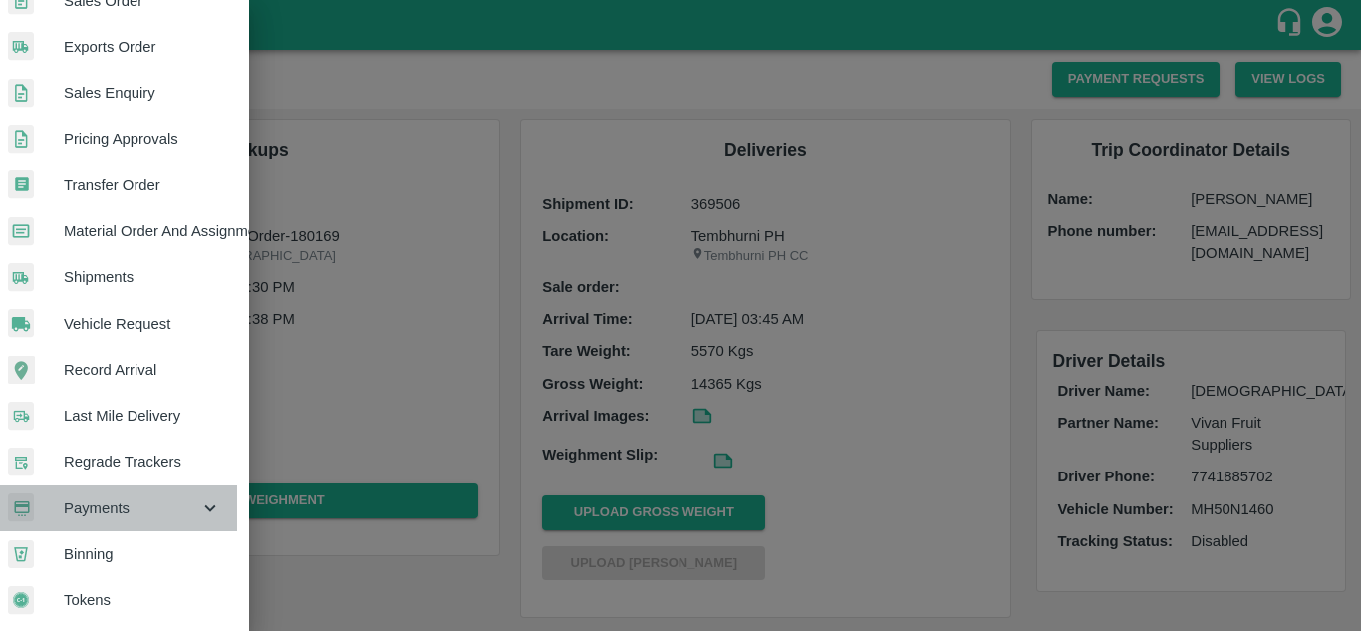
click at [121, 498] on span "Payments" at bounding box center [132, 508] width 136 height 22
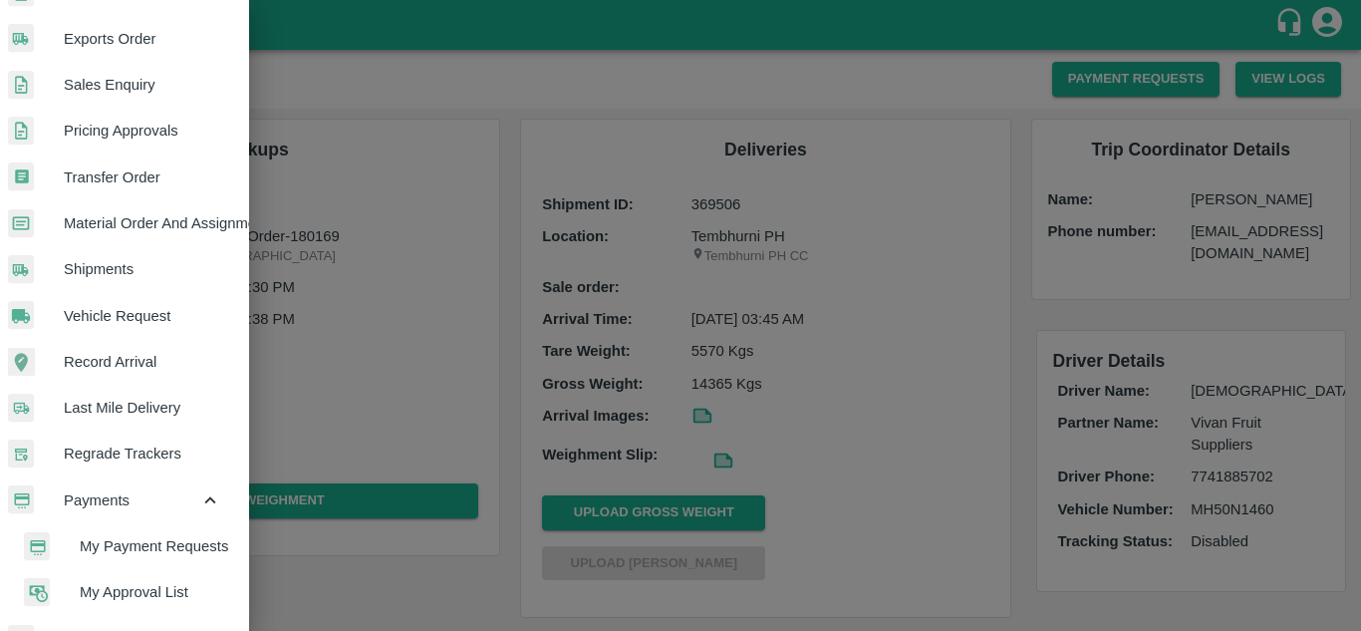
click at [138, 543] on span "My Payment Requests" at bounding box center [150, 546] width 141 height 22
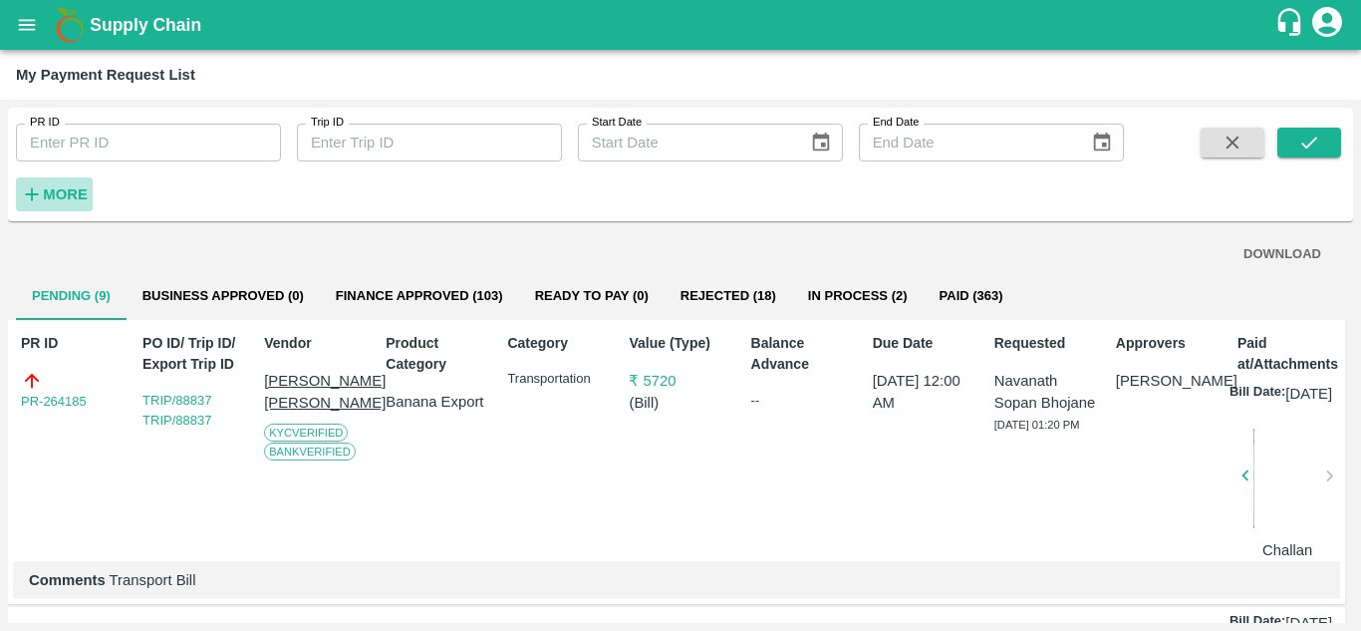
click at [66, 195] on strong "More" at bounding box center [65, 194] width 45 height 16
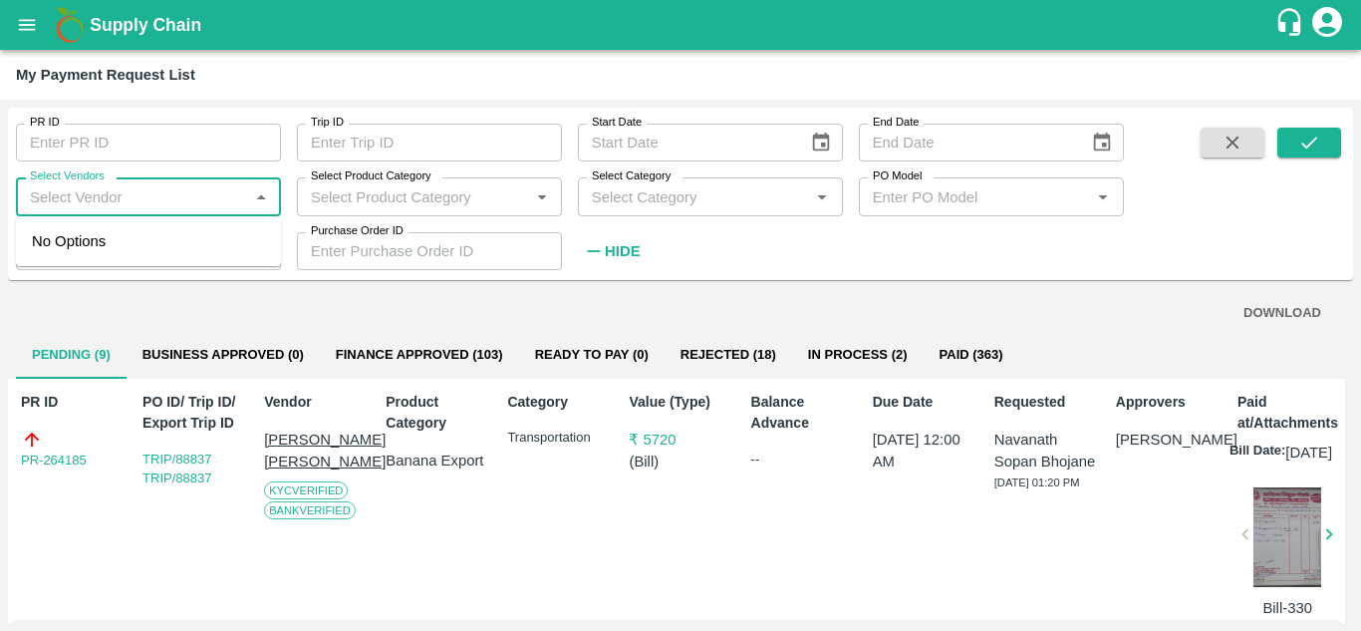
click at [79, 200] on input "Select Vendors" at bounding box center [132, 196] width 220 height 26
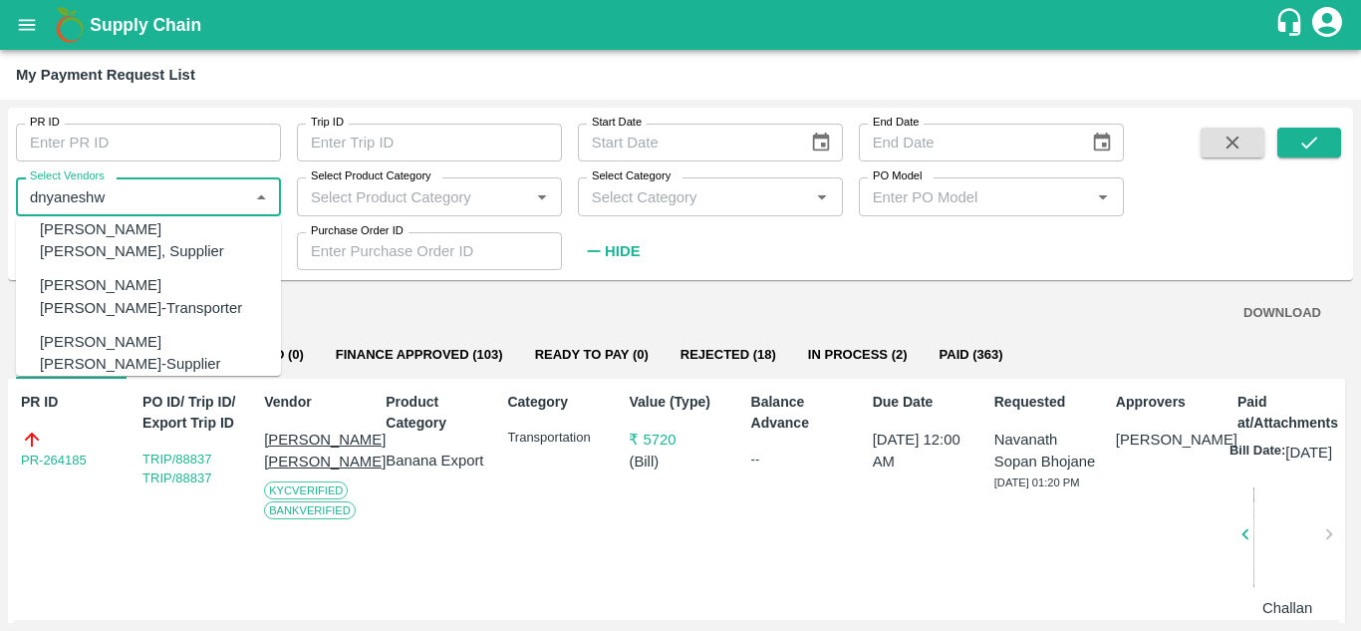
scroll to position [170, 0]
click at [103, 273] on div "Dnyaneshwar Vitthal Godse-Transporter" at bounding box center [152, 295] width 225 height 45
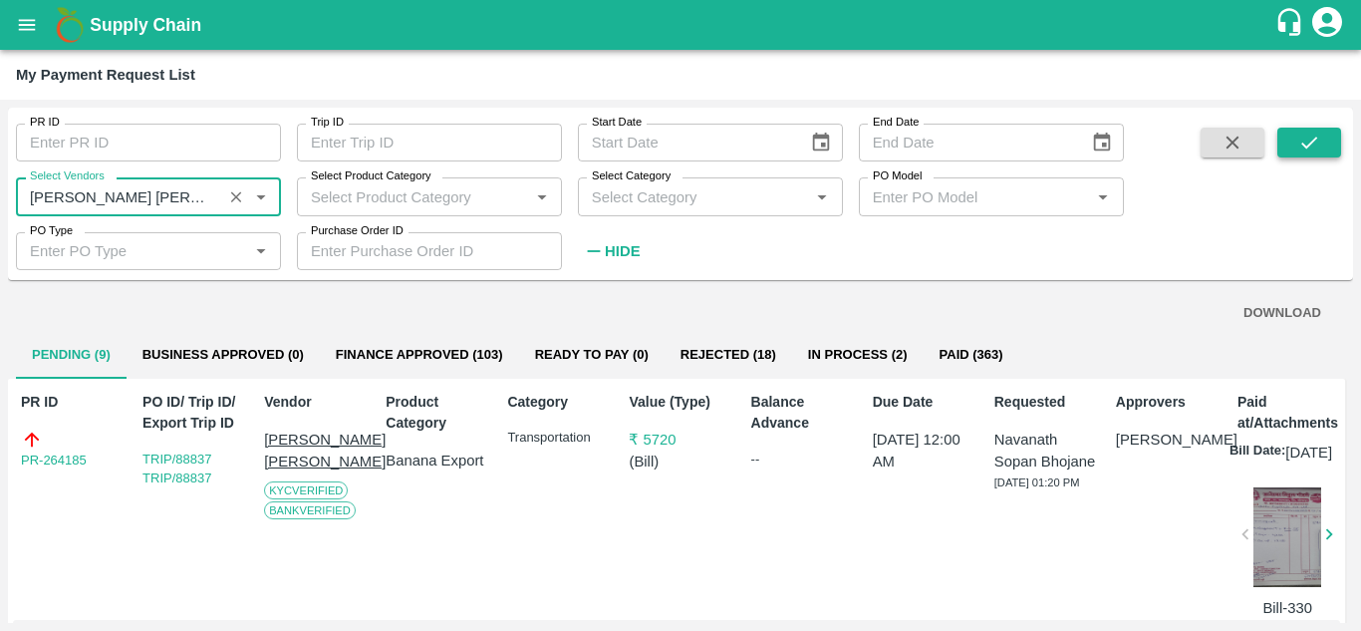
type input "Dnyaneshwar Vitthal Godse-Transporter"
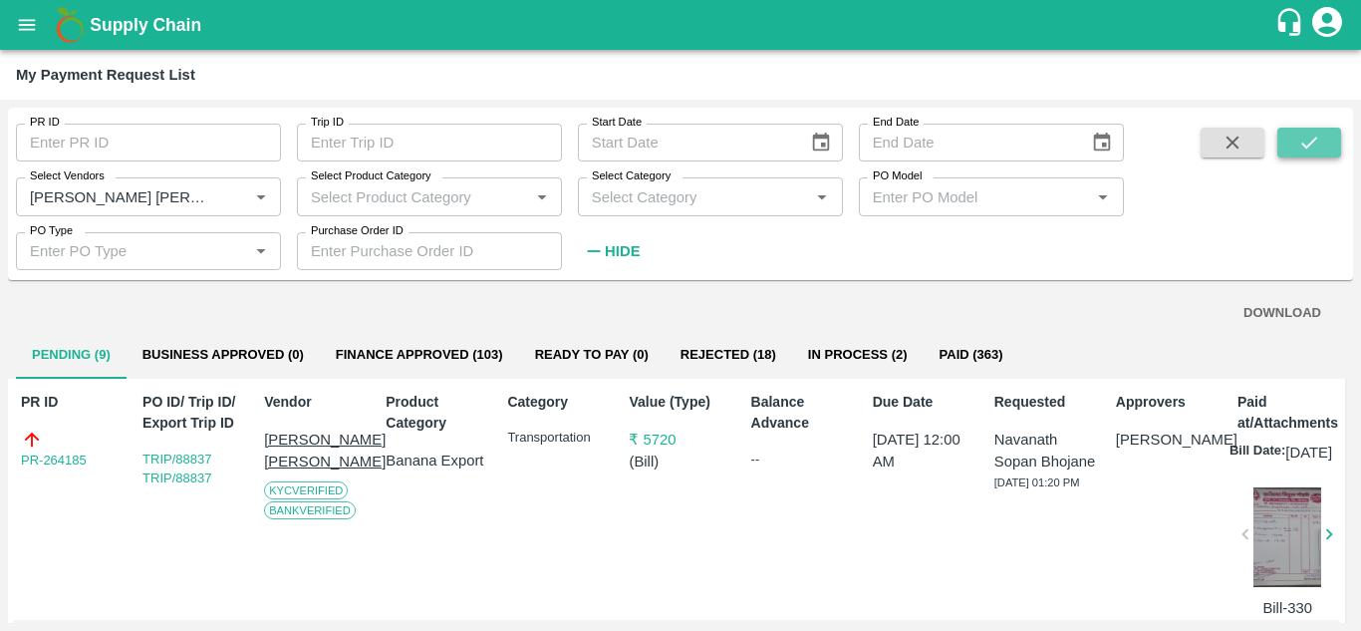
click at [1294, 136] on button "submit" at bounding box center [1309, 143] width 64 height 30
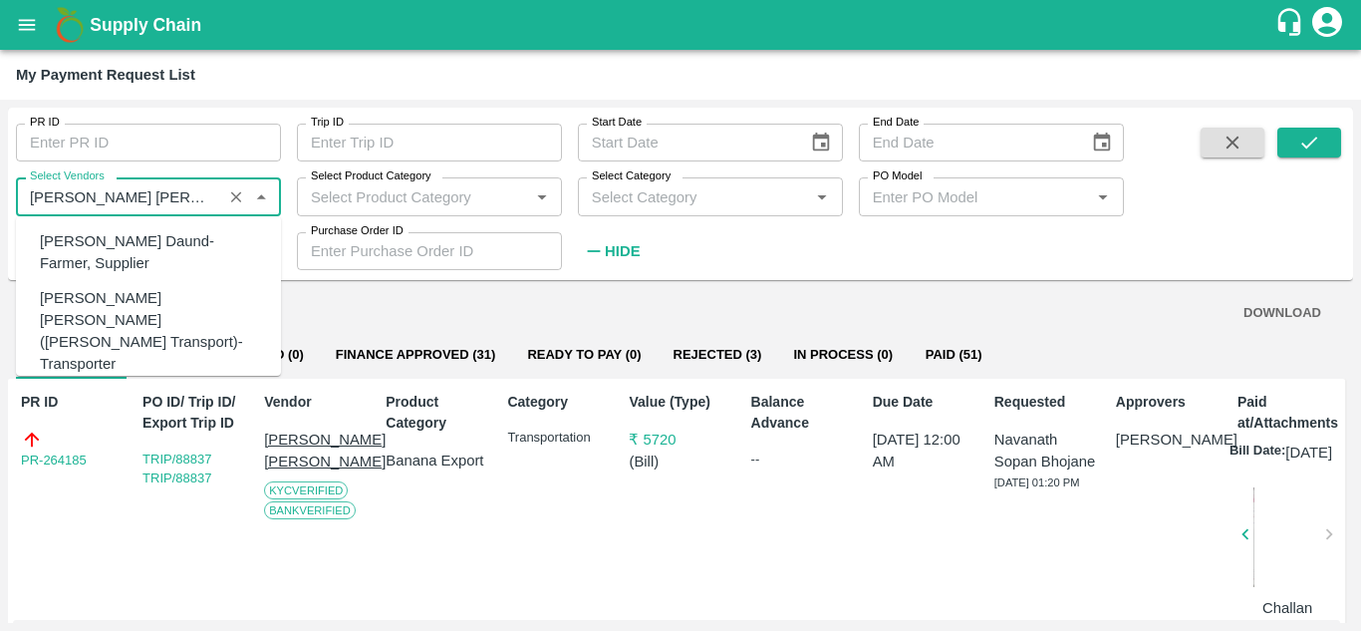
scroll to position [97, 0]
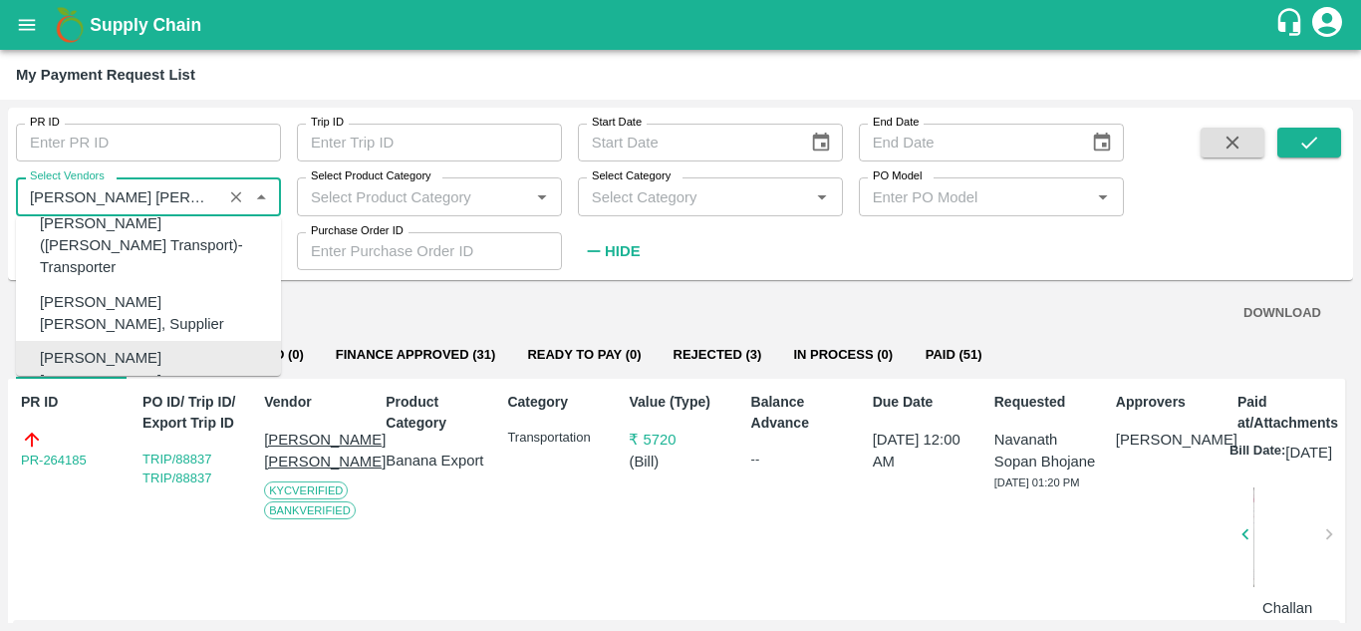
click at [184, 203] on input "Select Vendors" at bounding box center [119, 196] width 194 height 26
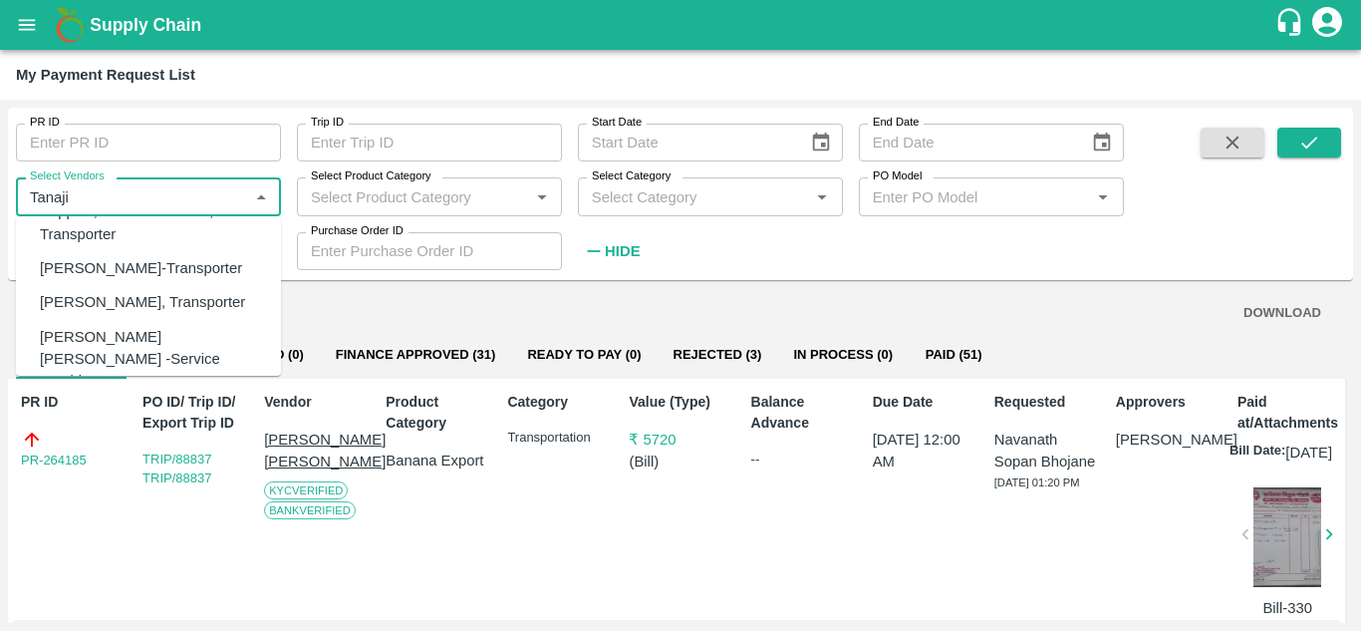
scroll to position [182, 0]
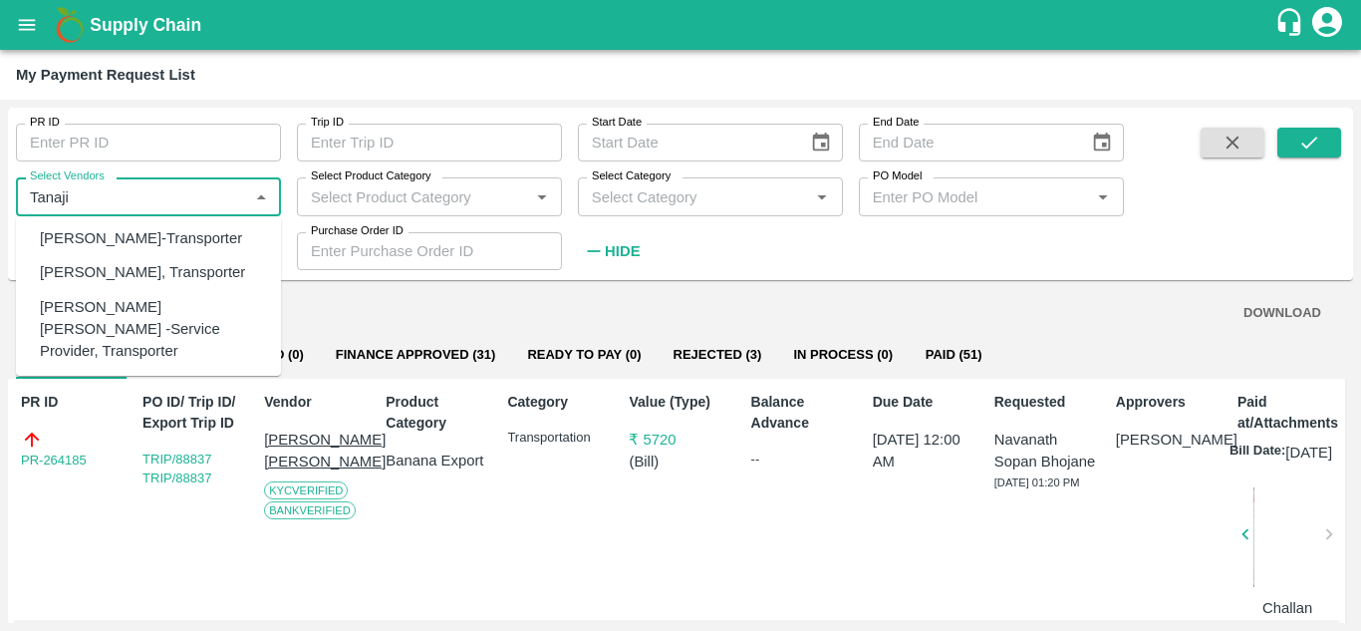
click at [109, 344] on div "Tanaji Maruti Lokare -Service Provider, Transporter" at bounding box center [152, 329] width 225 height 67
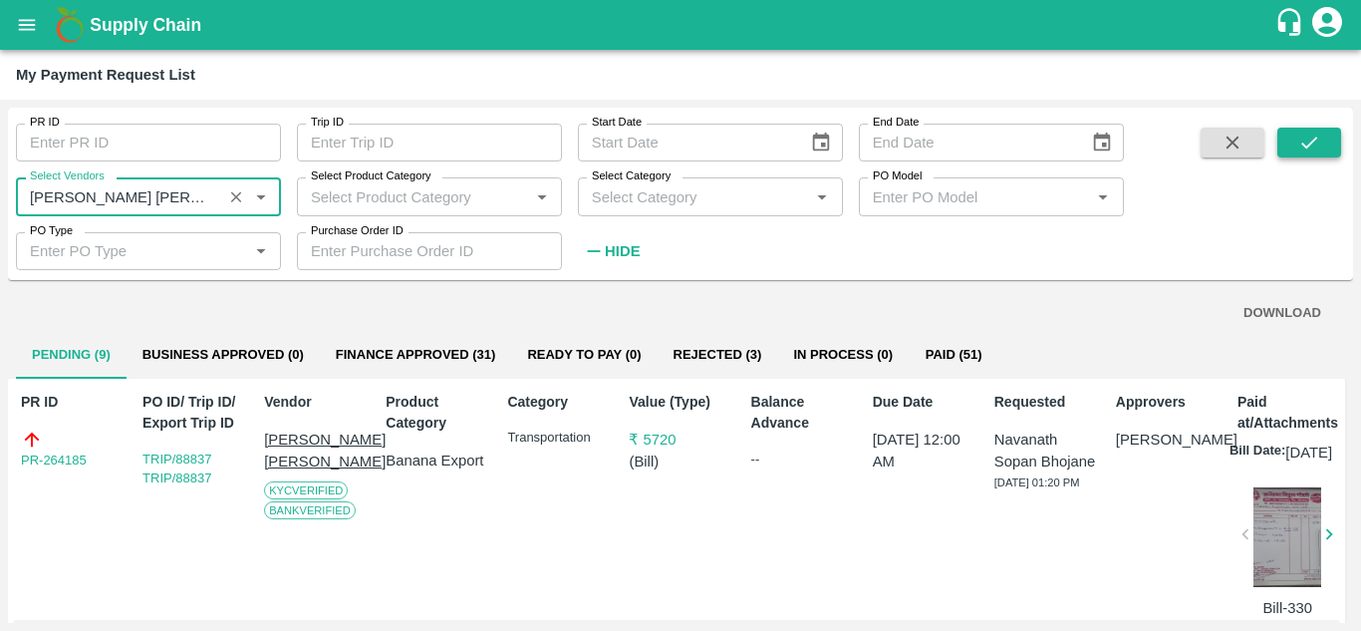
type input "Tanaji Maruti Lokare -Service Provider, Transporter"
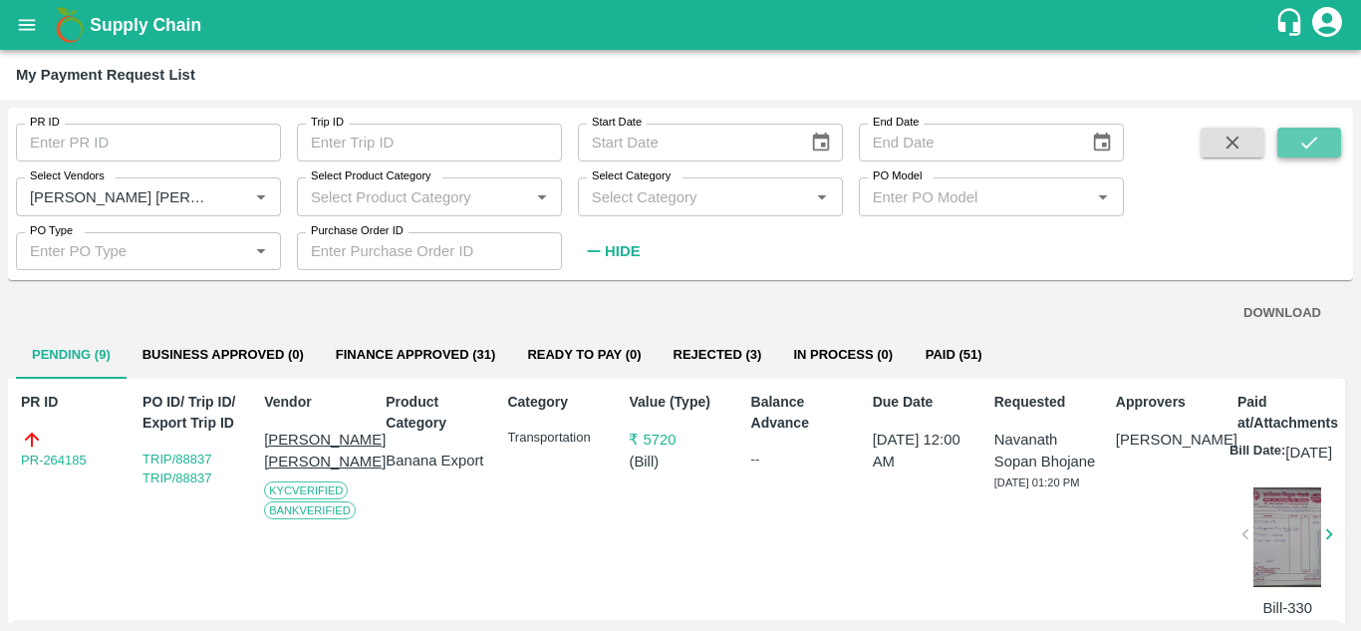
click at [1300, 141] on icon "submit" at bounding box center [1309, 143] width 22 height 22
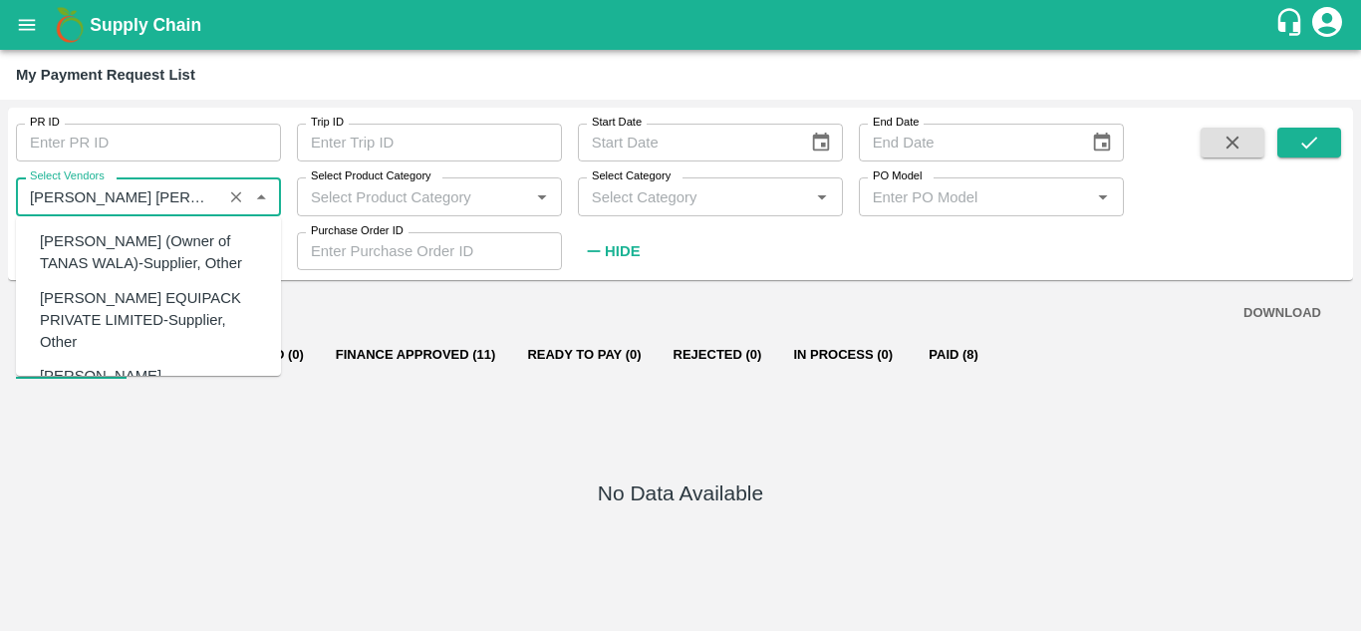
scroll to position [310, 0]
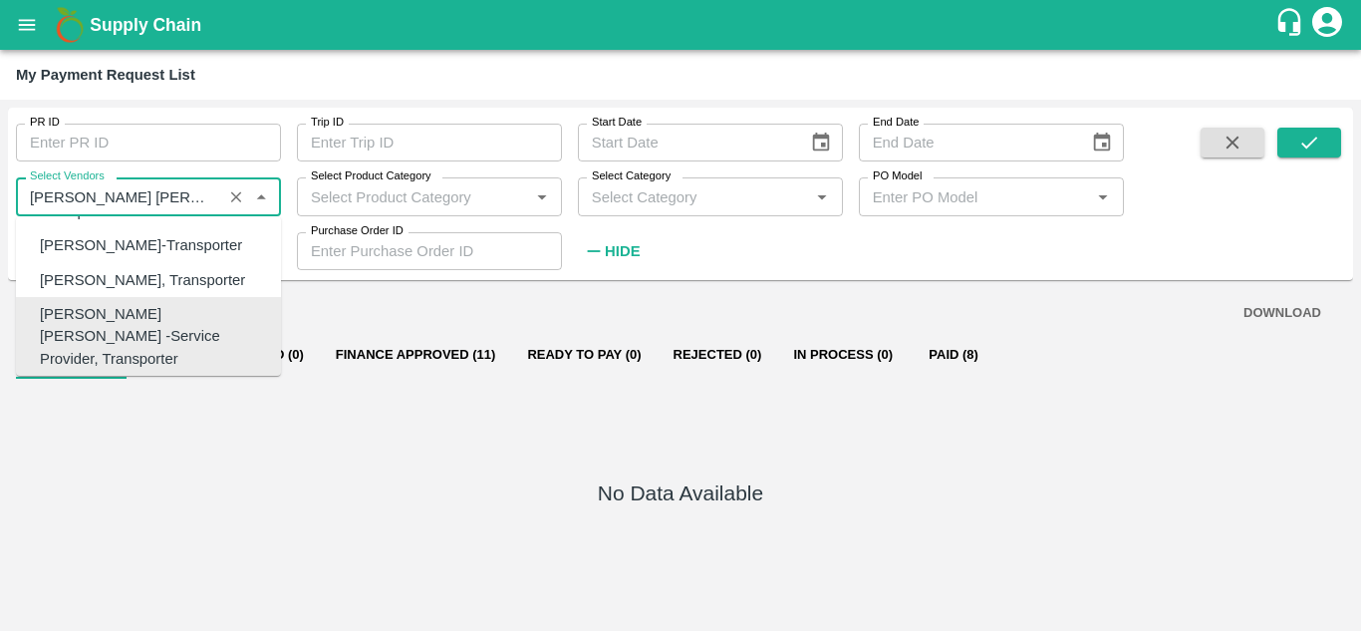
click at [193, 189] on input "Select Vendors" at bounding box center [119, 196] width 194 height 26
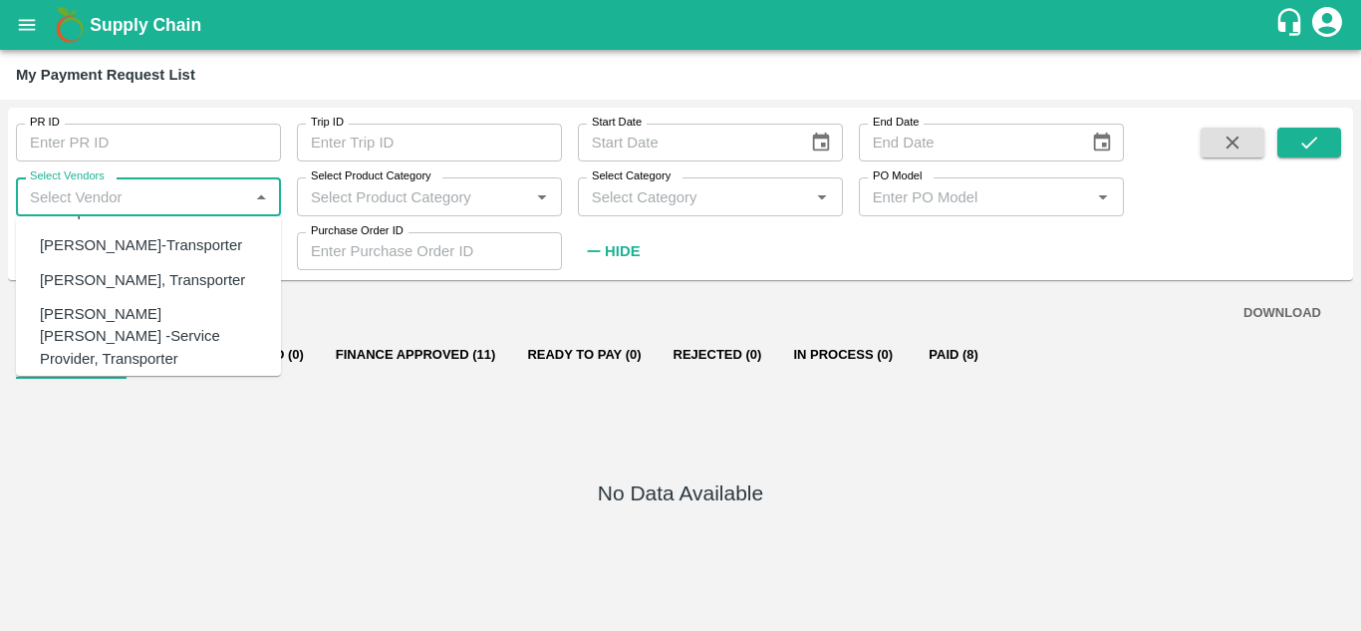
scroll to position [0, 0]
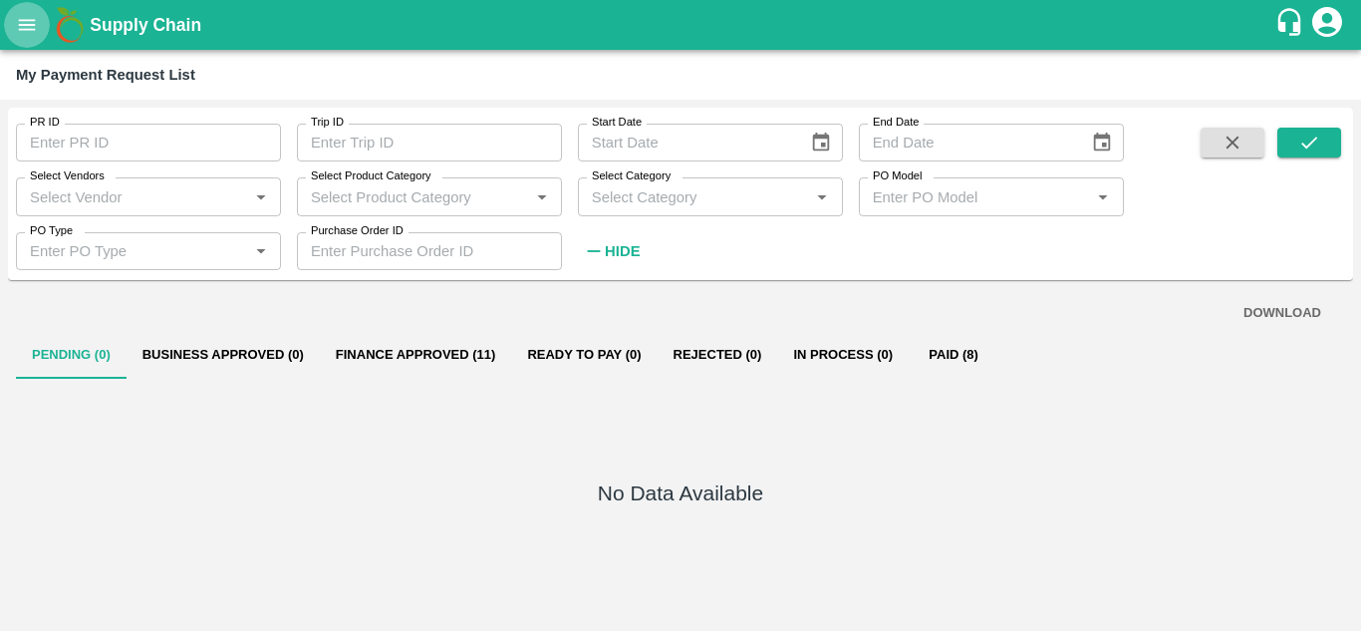
click at [27, 25] on icon "open drawer" at bounding box center [27, 24] width 17 height 11
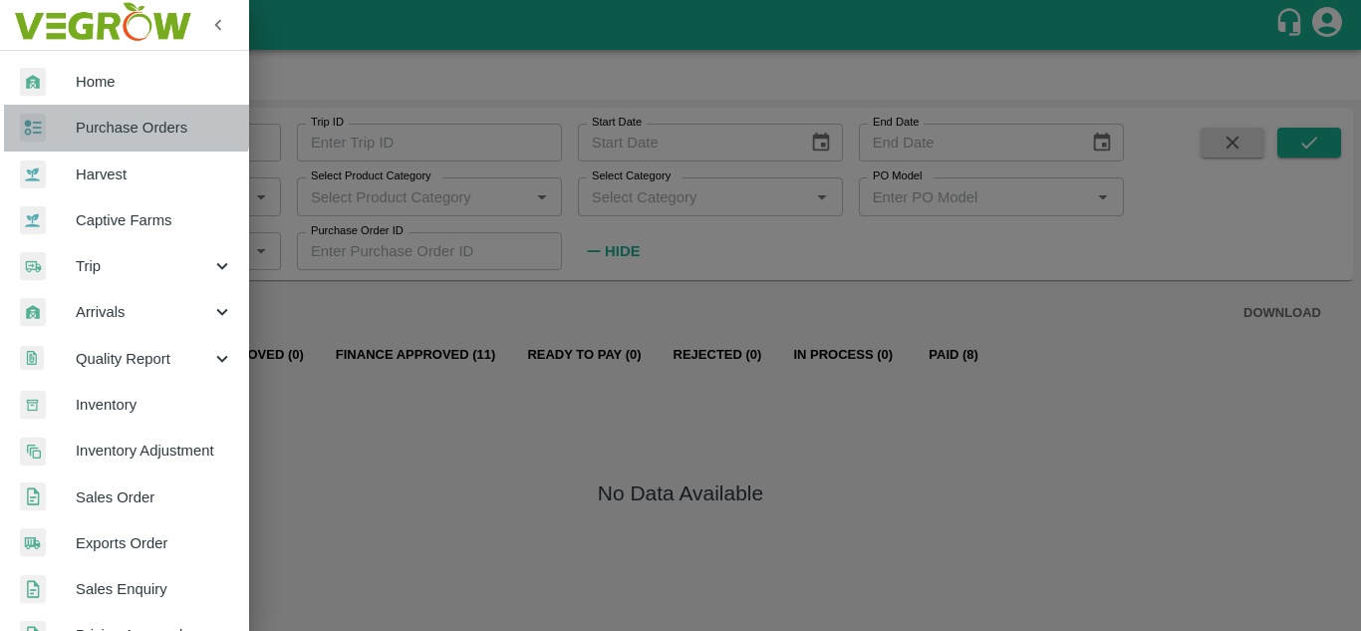
click at [126, 120] on span "Purchase Orders" at bounding box center [154, 128] width 157 height 22
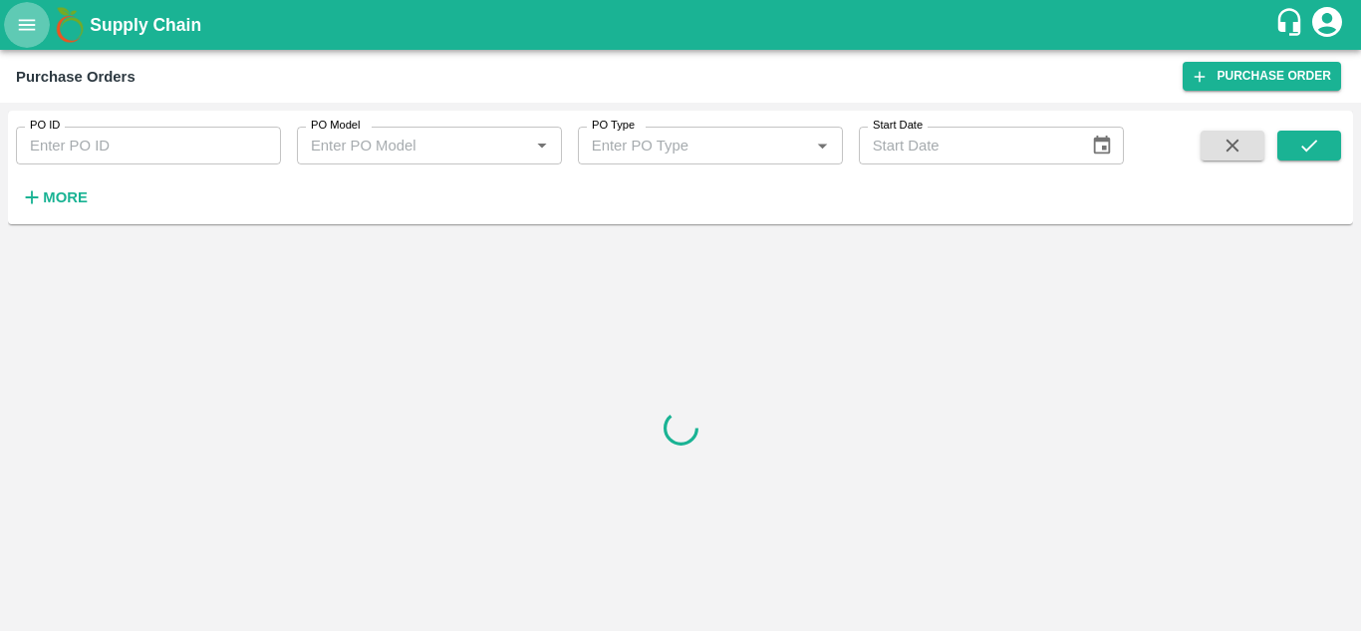
click at [20, 25] on icon "open drawer" at bounding box center [27, 24] width 17 height 11
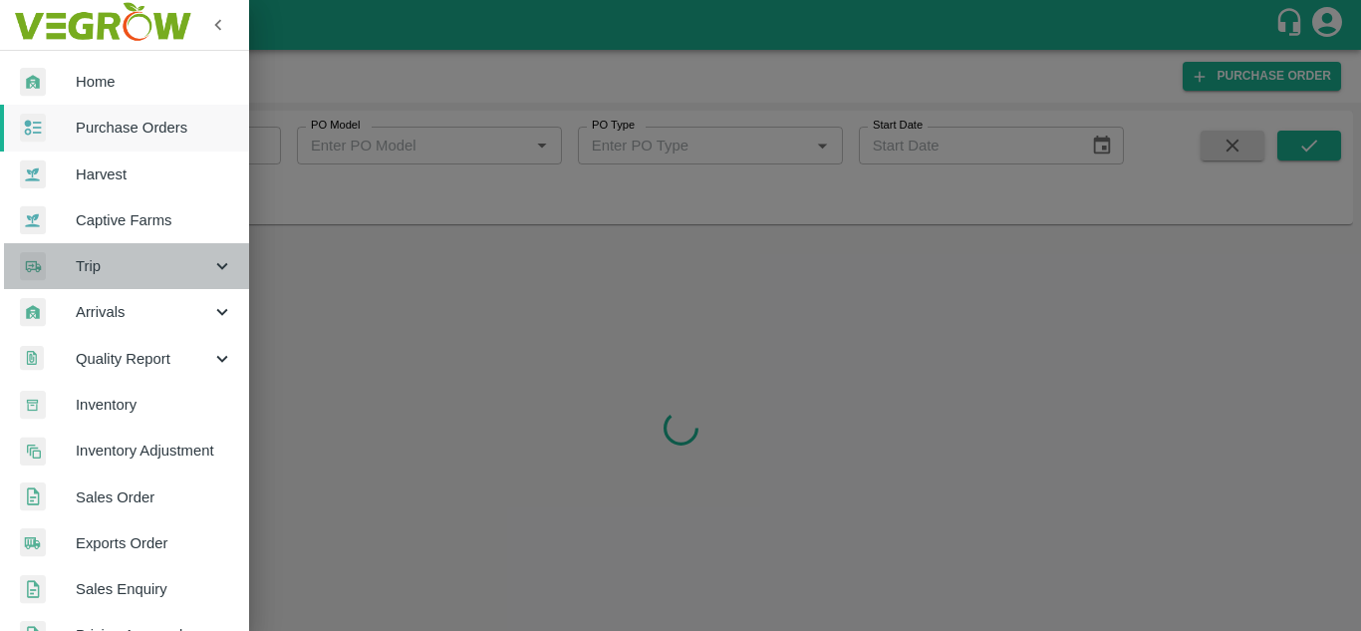
click at [127, 261] on span "Trip" at bounding box center [144, 266] width 136 height 22
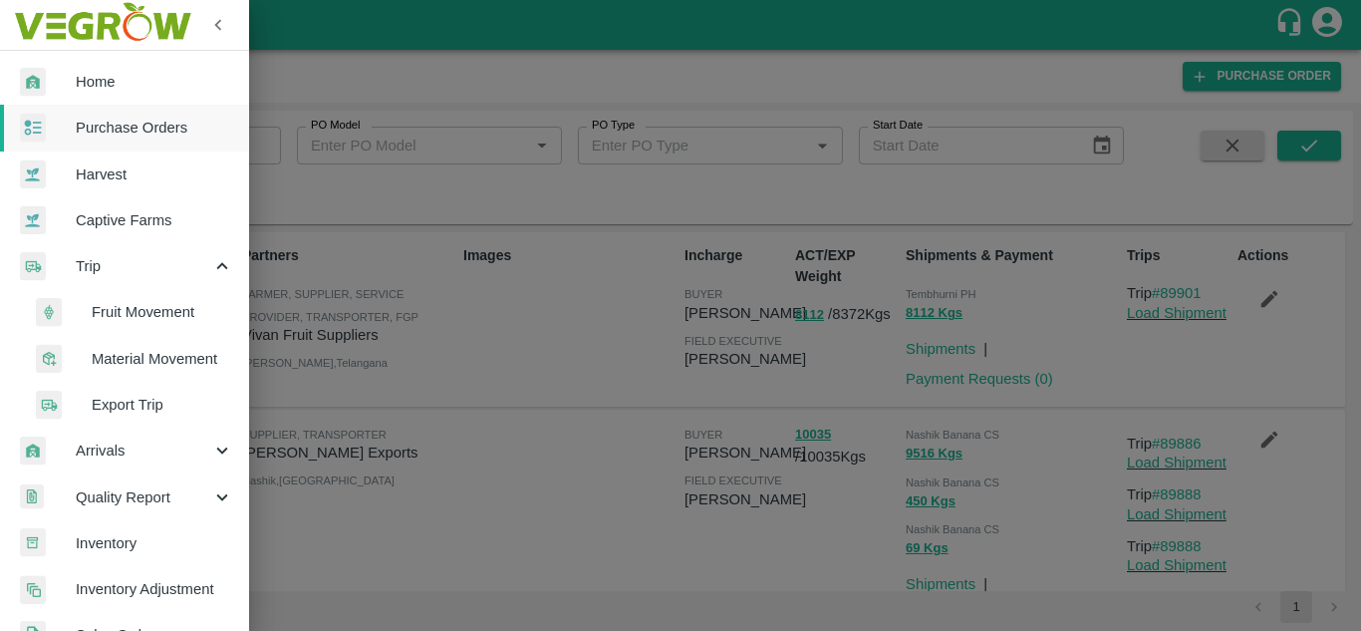
click at [180, 314] on span "Fruit Movement" at bounding box center [162, 312] width 141 height 22
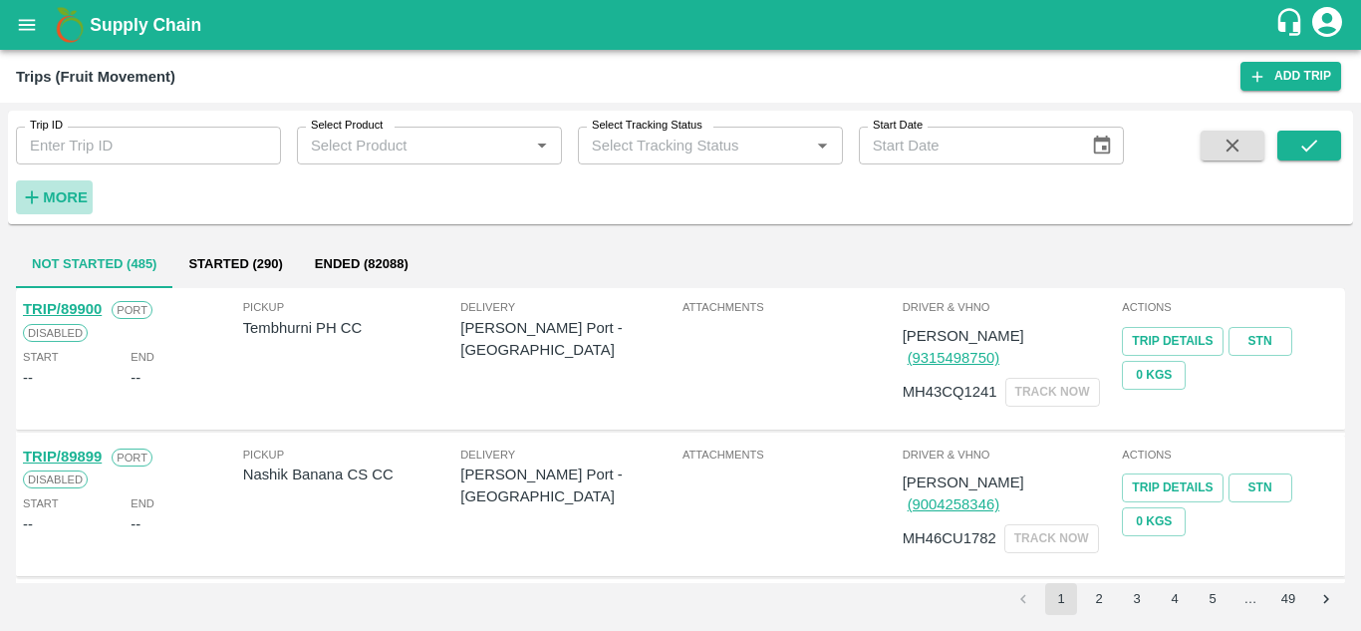
click at [75, 198] on strong "More" at bounding box center [65, 197] width 45 height 16
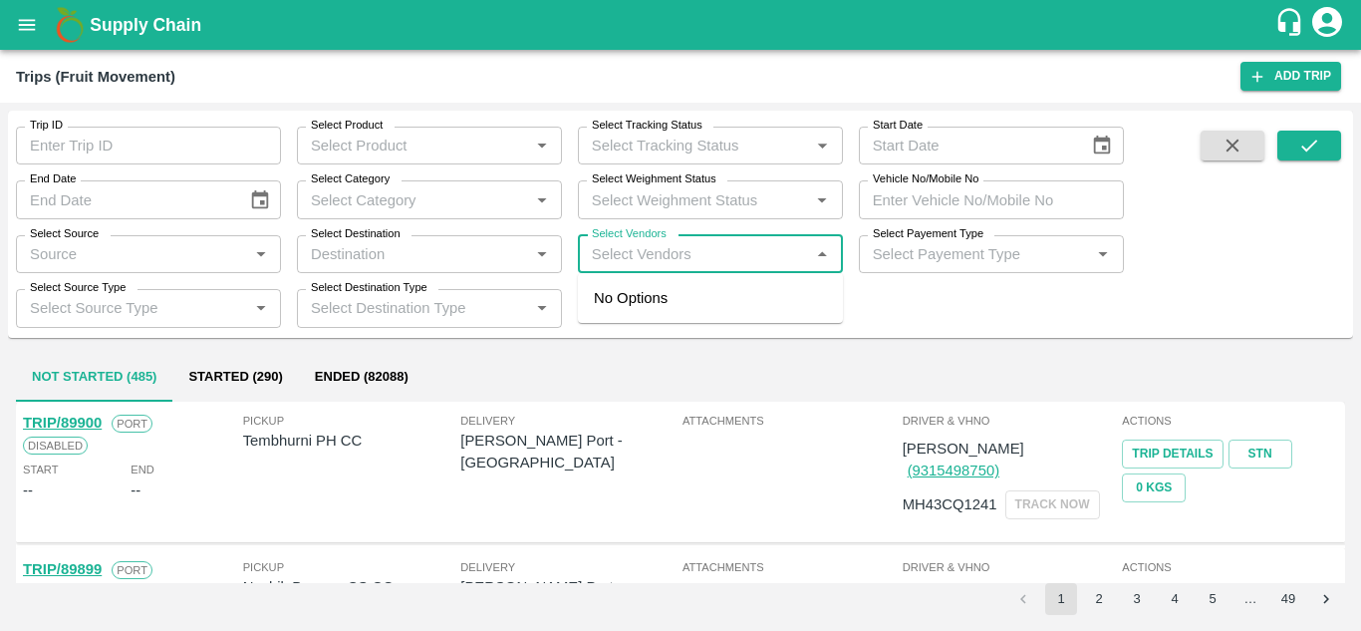
click at [648, 257] on input "Select Vendors" at bounding box center [694, 254] width 220 height 26
type input "tuljai"
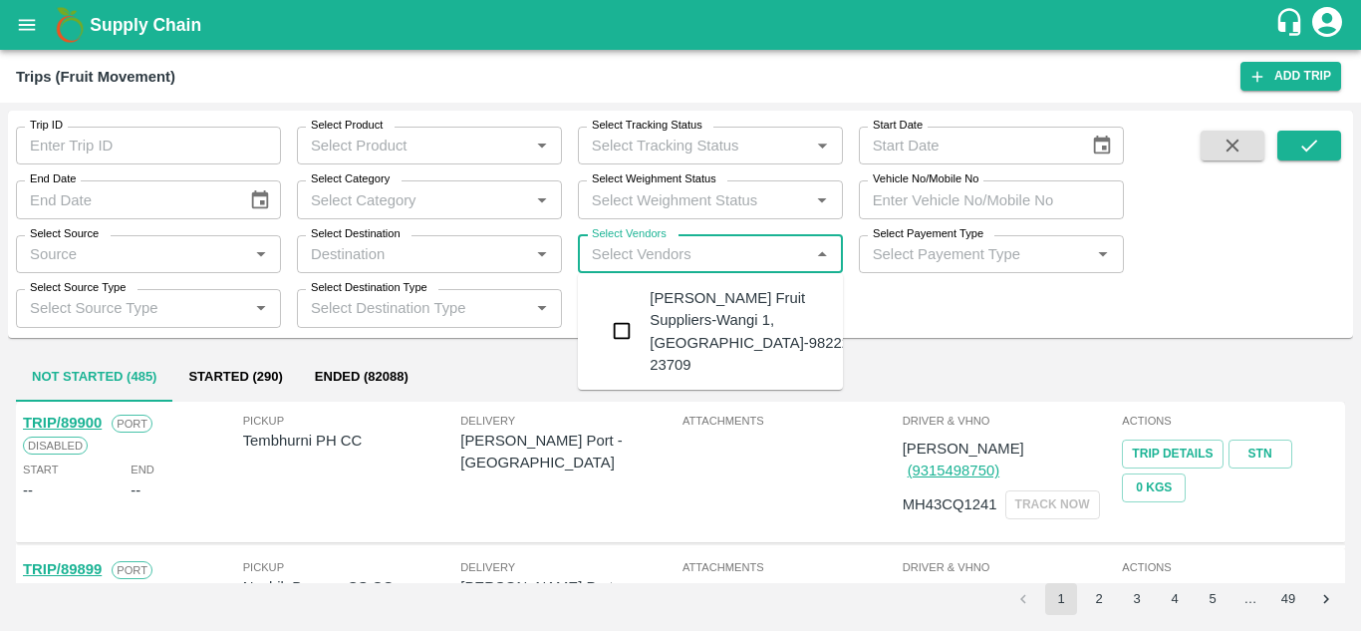
click at [687, 307] on div "Tuljai Fruit Suppliers-Wangi 1, Solapur-98222 23709" at bounding box center [750, 331] width 200 height 89
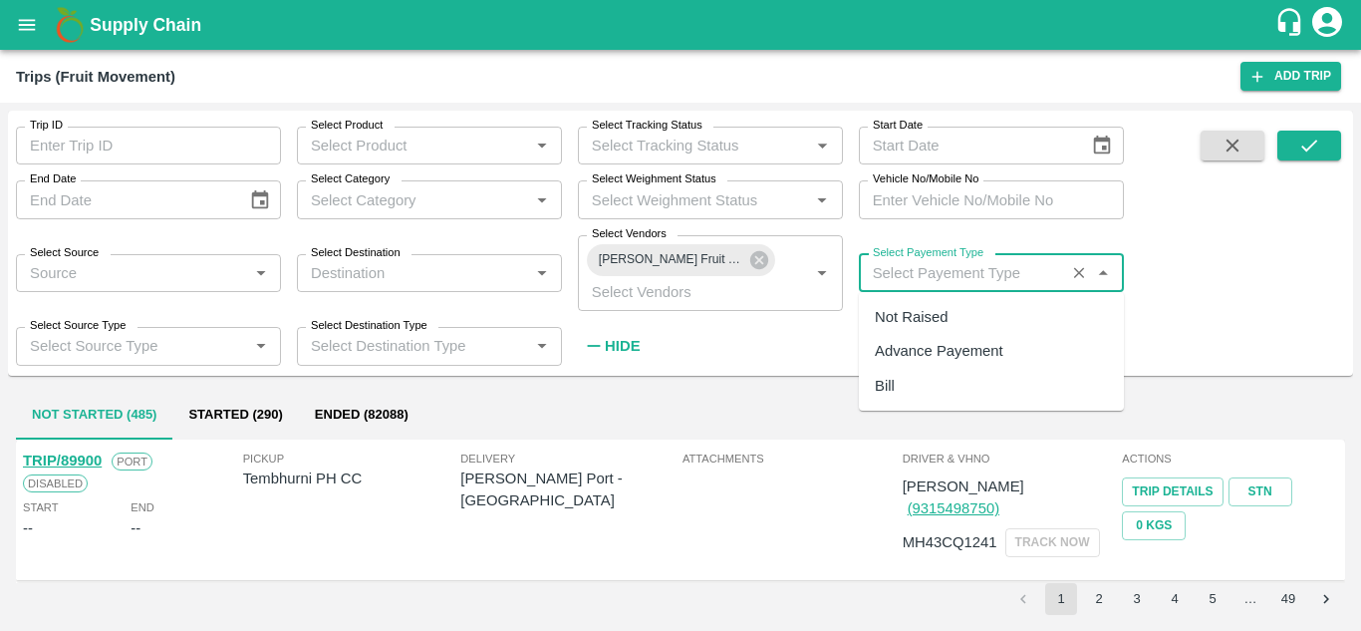
click at [900, 275] on input "Select Payement Type" at bounding box center [962, 273] width 194 height 26
click at [901, 317] on div "Not Raised" at bounding box center [911, 317] width 73 height 22
type input "Not Raised"
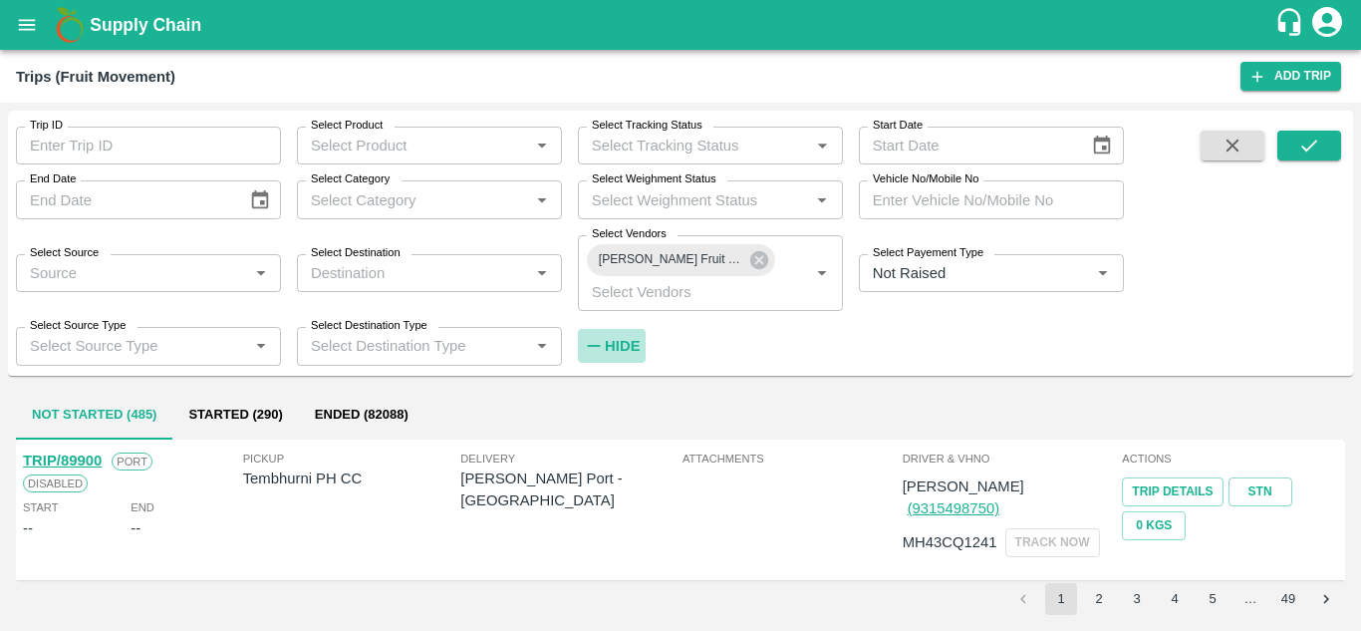
click at [619, 348] on strong "Hide" at bounding box center [622, 346] width 35 height 16
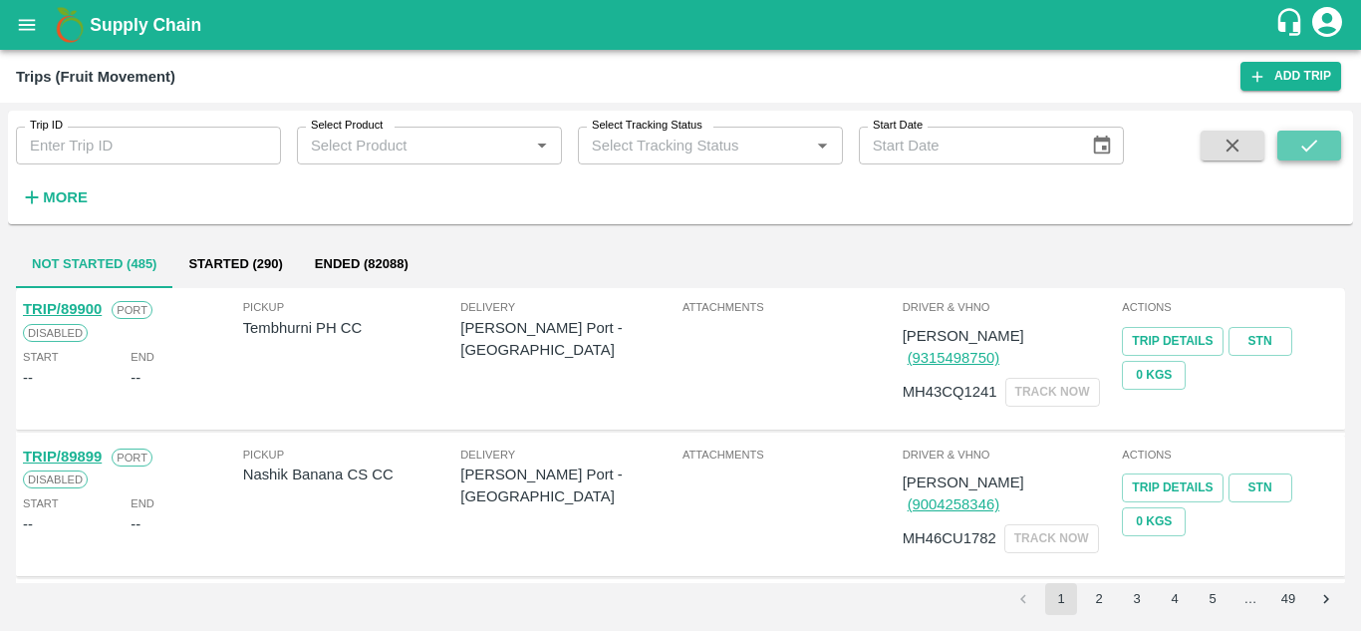
click at [1320, 135] on icon "submit" at bounding box center [1309, 146] width 22 height 22
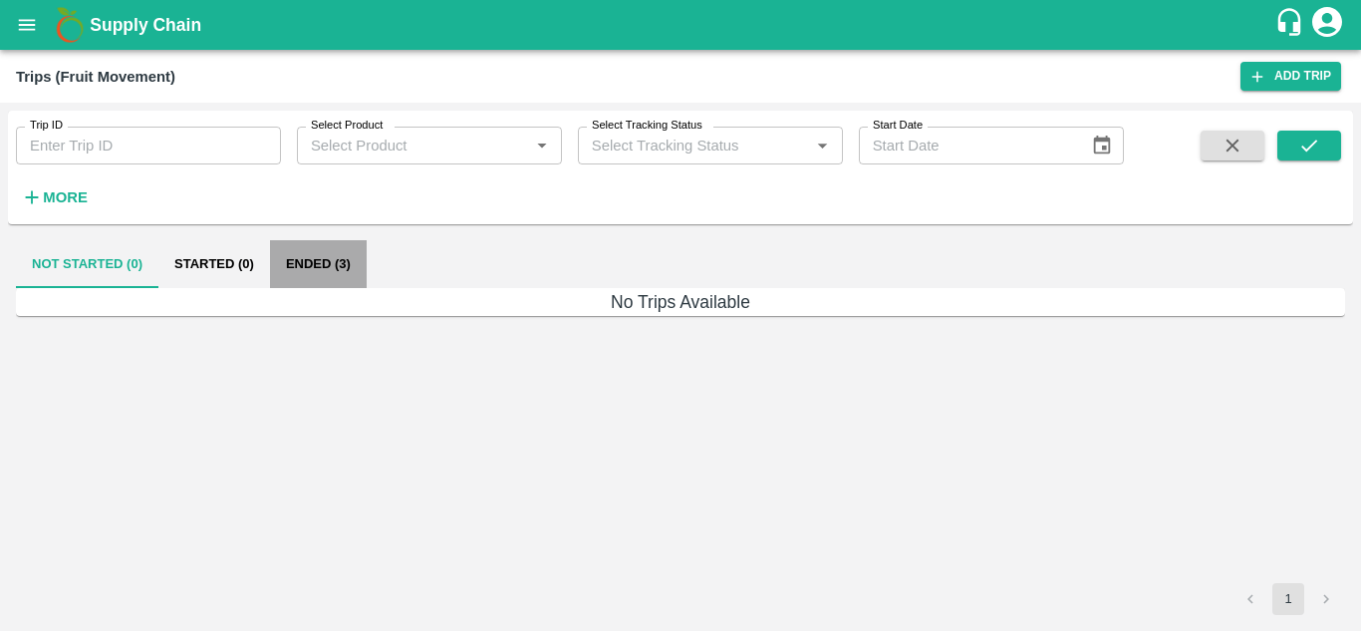
click at [308, 263] on button "Ended (3)" at bounding box center [318, 264] width 97 height 48
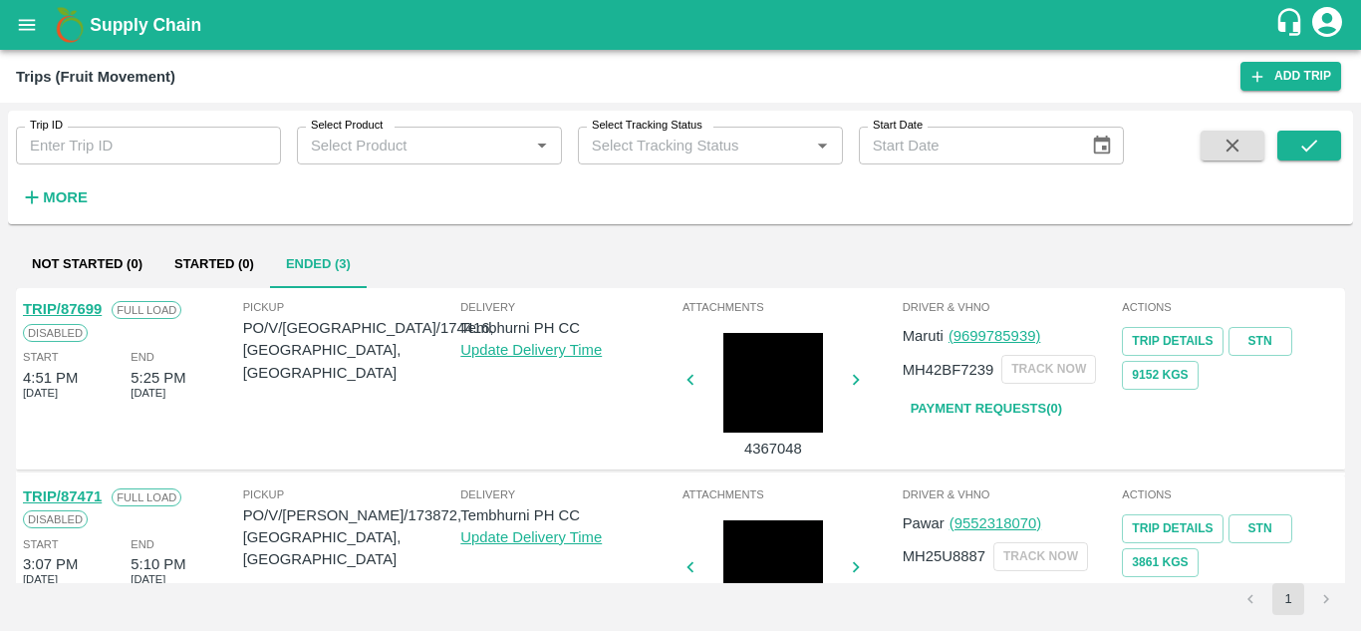
scroll to position [266, 0]
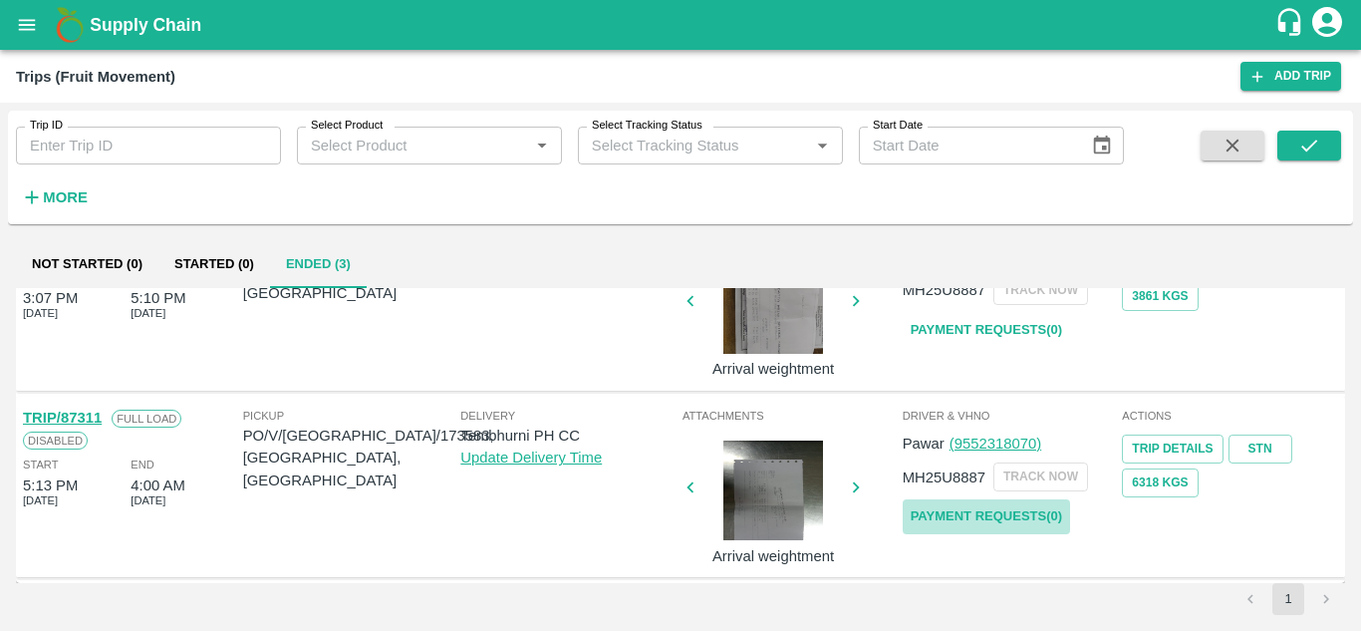
click at [983, 523] on link "Payment Requests( 0 )" at bounding box center [986, 516] width 167 height 35
click at [1317, 149] on icon "submit" at bounding box center [1309, 146] width 22 height 22
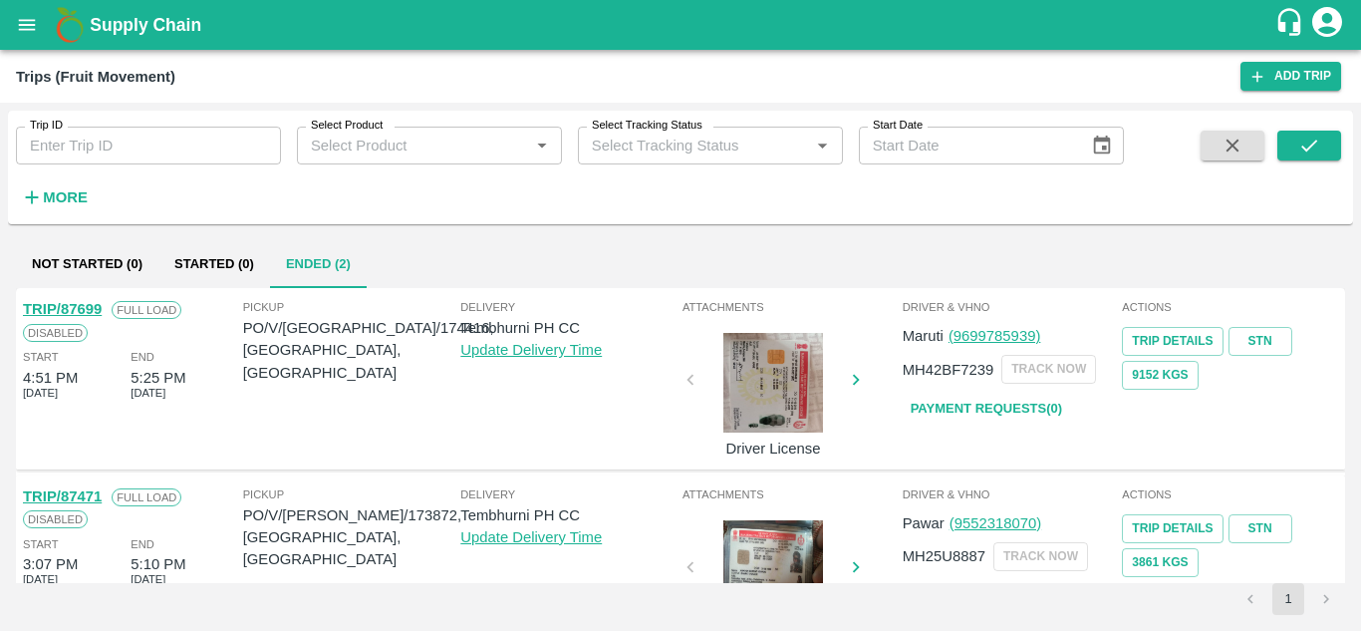
scroll to position [79, 0]
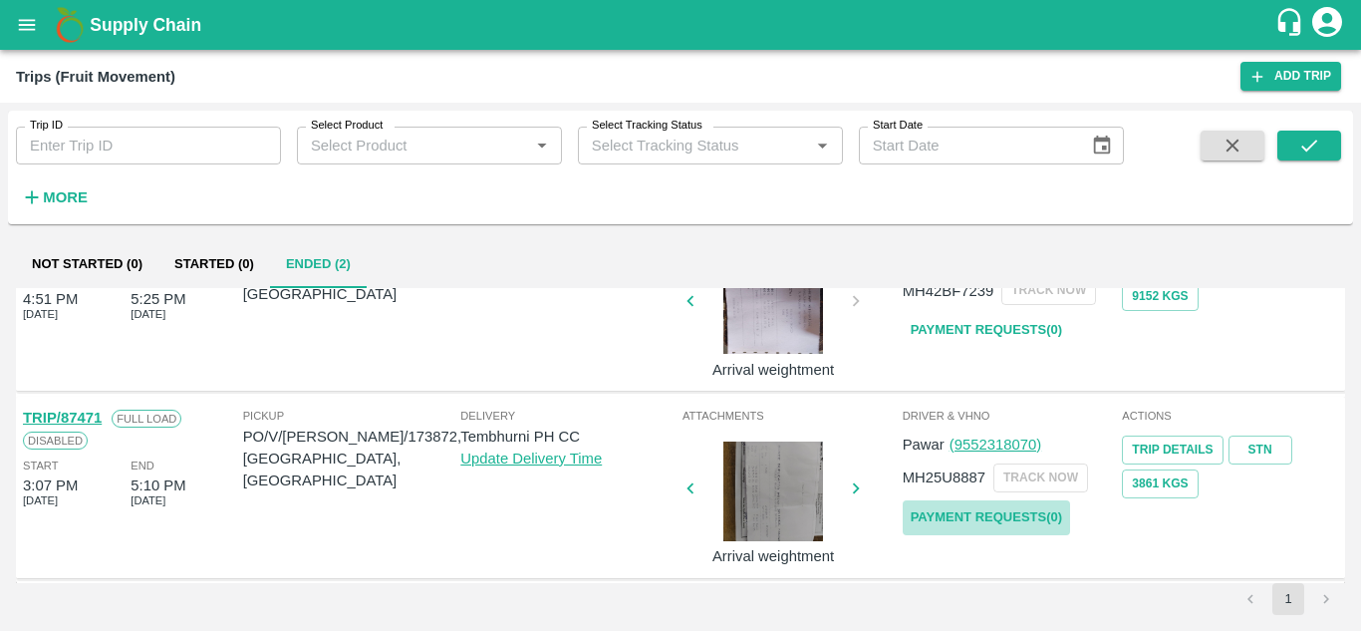
click at [1040, 513] on link "Payment Requests( 0 )" at bounding box center [986, 517] width 167 height 35
click at [1291, 153] on button "submit" at bounding box center [1309, 146] width 64 height 30
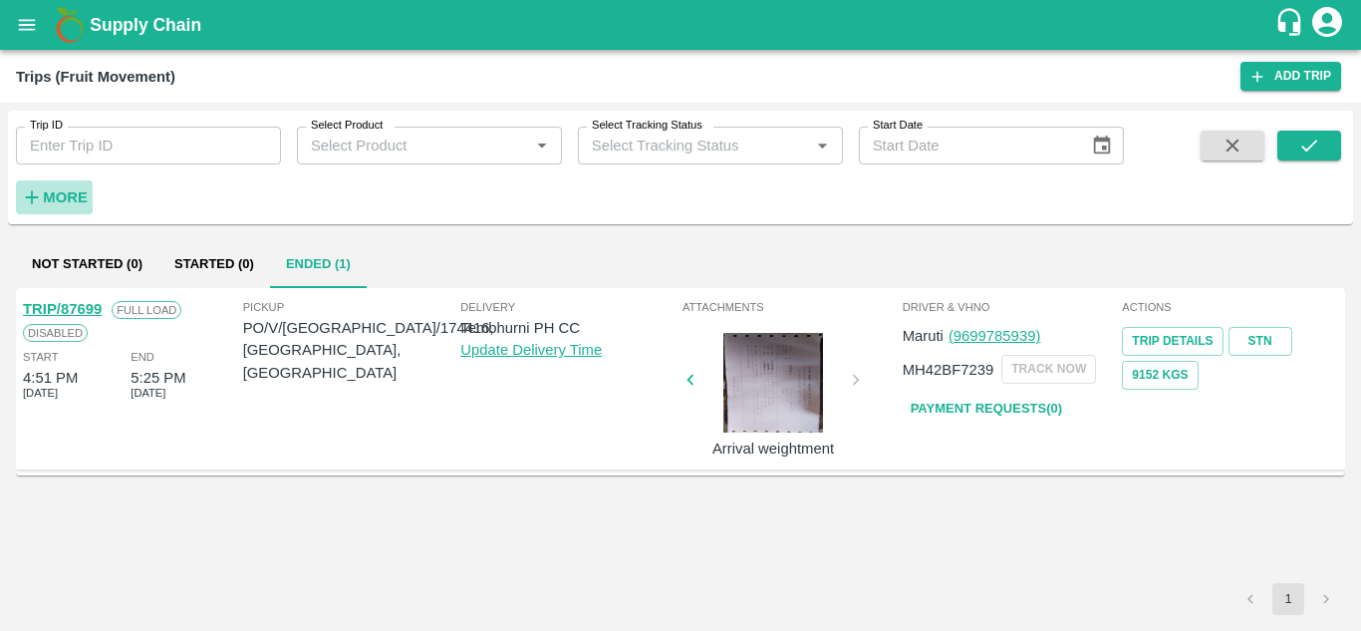
click at [83, 202] on strong "More" at bounding box center [65, 197] width 45 height 16
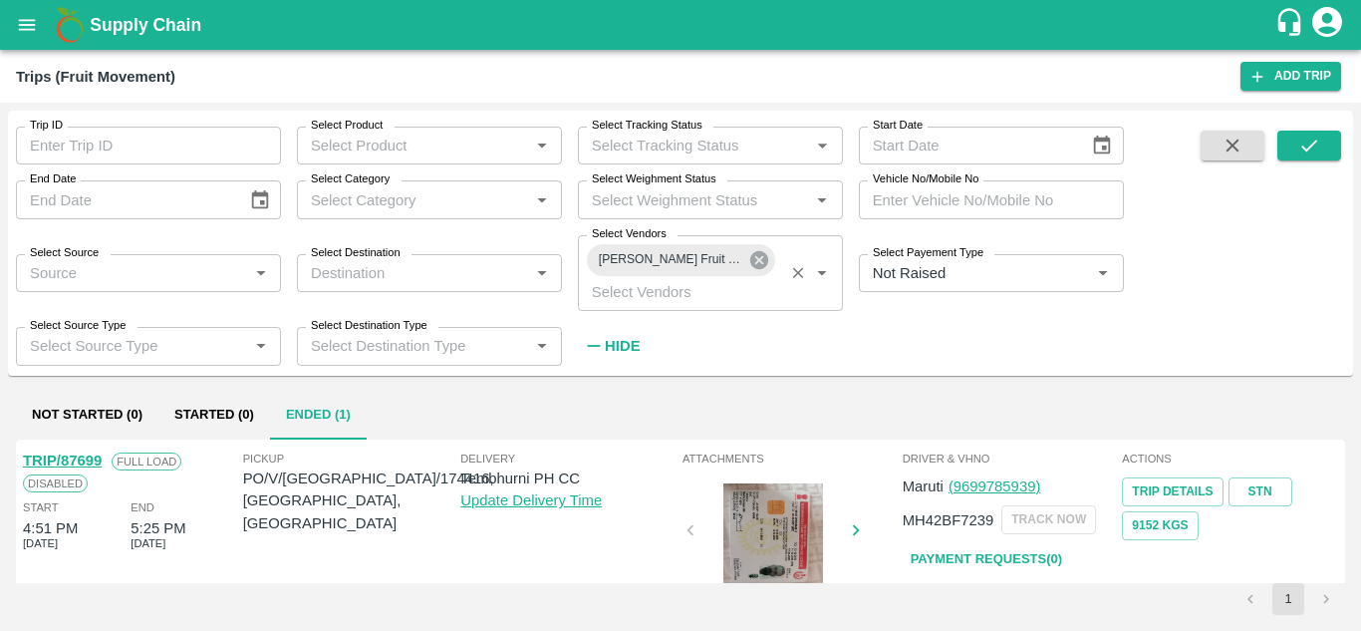
click at [764, 267] on icon at bounding box center [759, 260] width 18 height 18
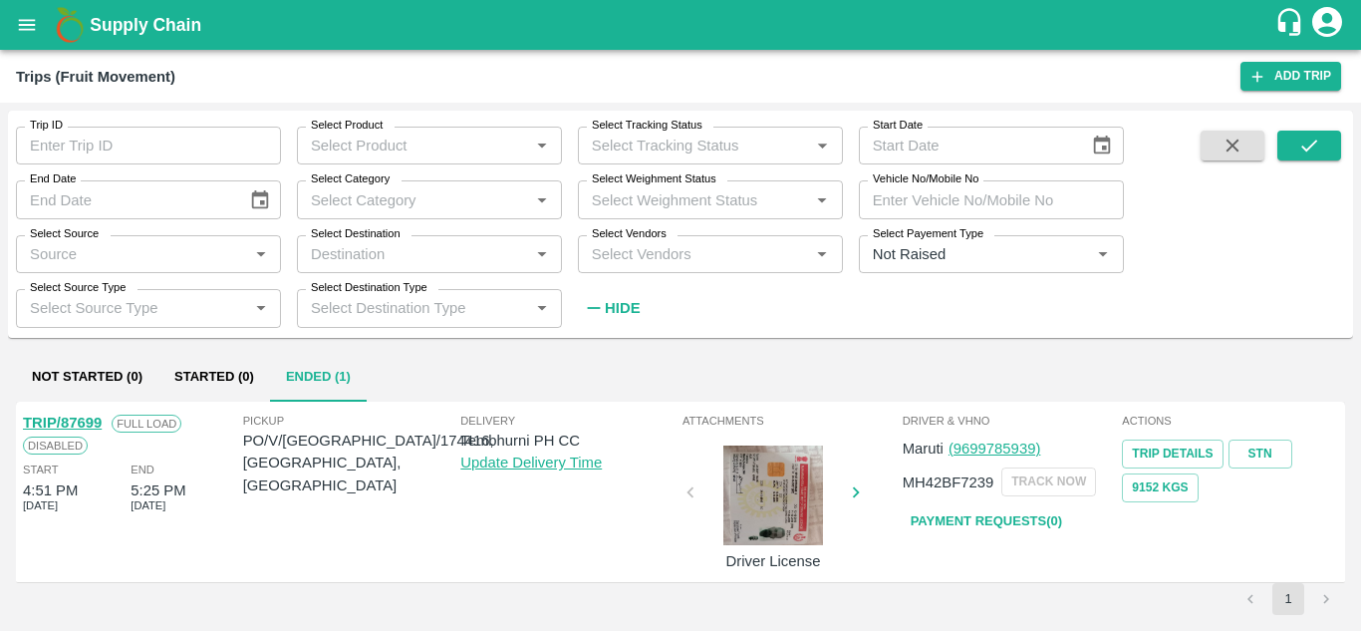
click at [587, 268] on div "Select Vendors   *" at bounding box center [710, 254] width 265 height 38
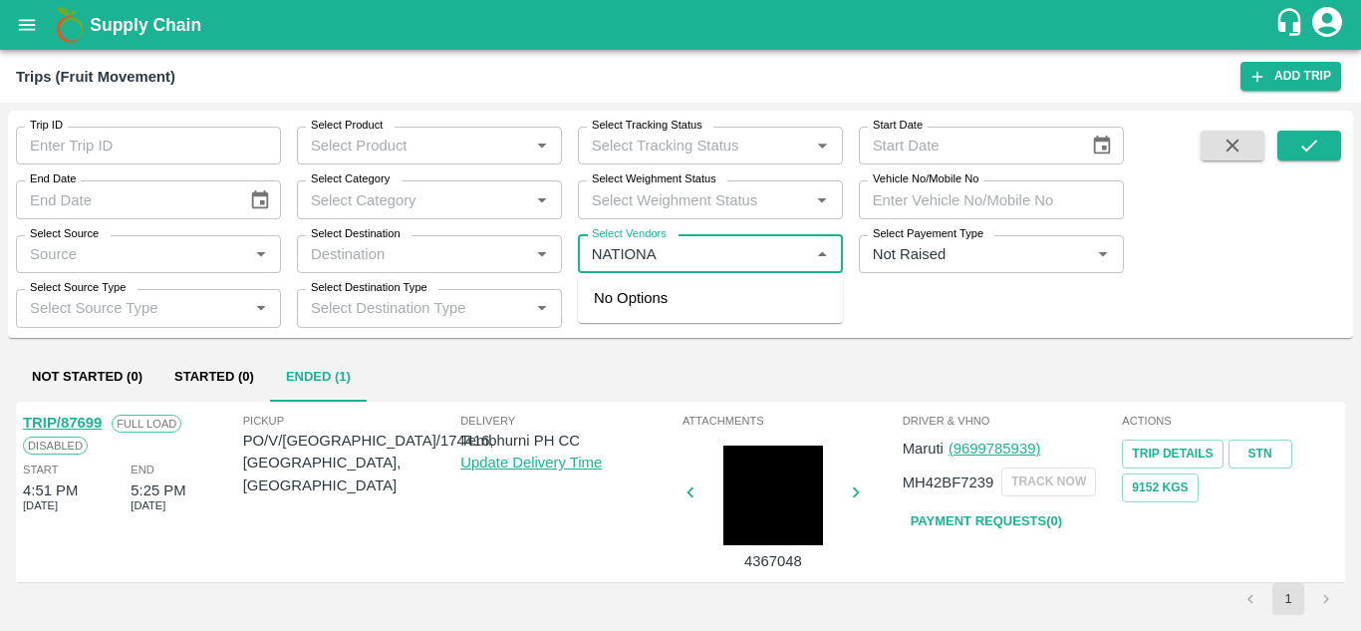
type input "NATIONAL"
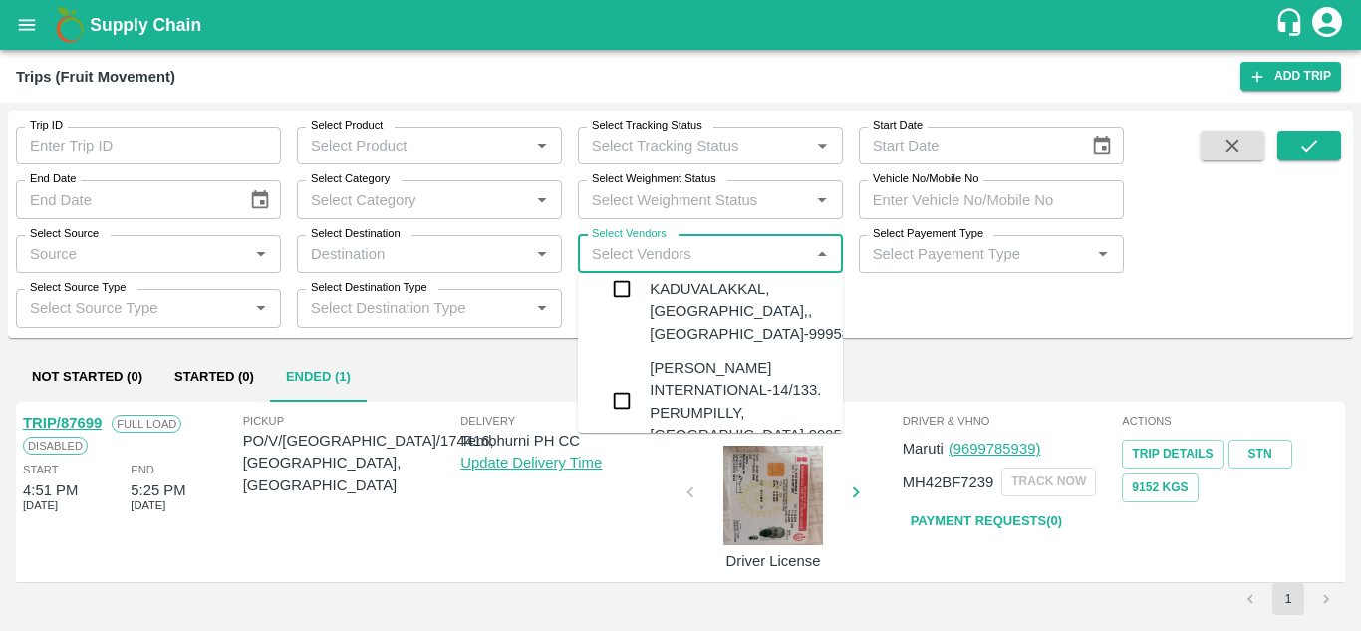
scroll to position [0, 0]
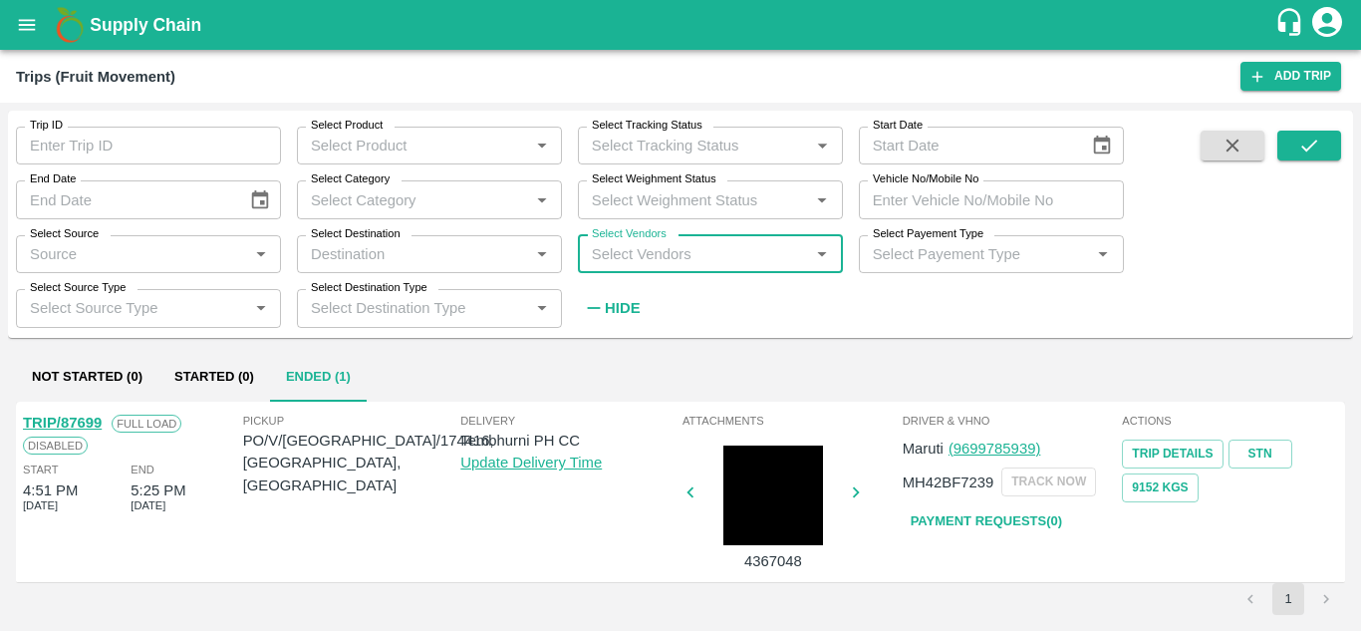
click at [614, 257] on input "Select Vendors" at bounding box center [694, 254] width 220 height 26
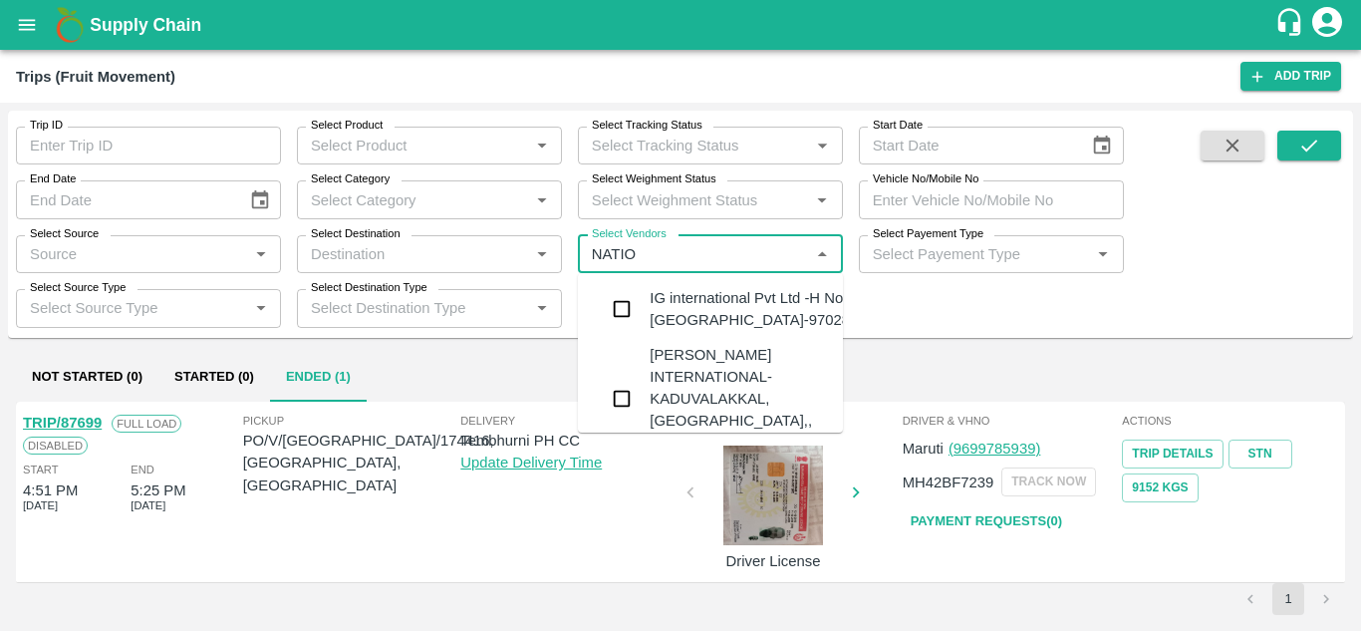
type input "NATION"
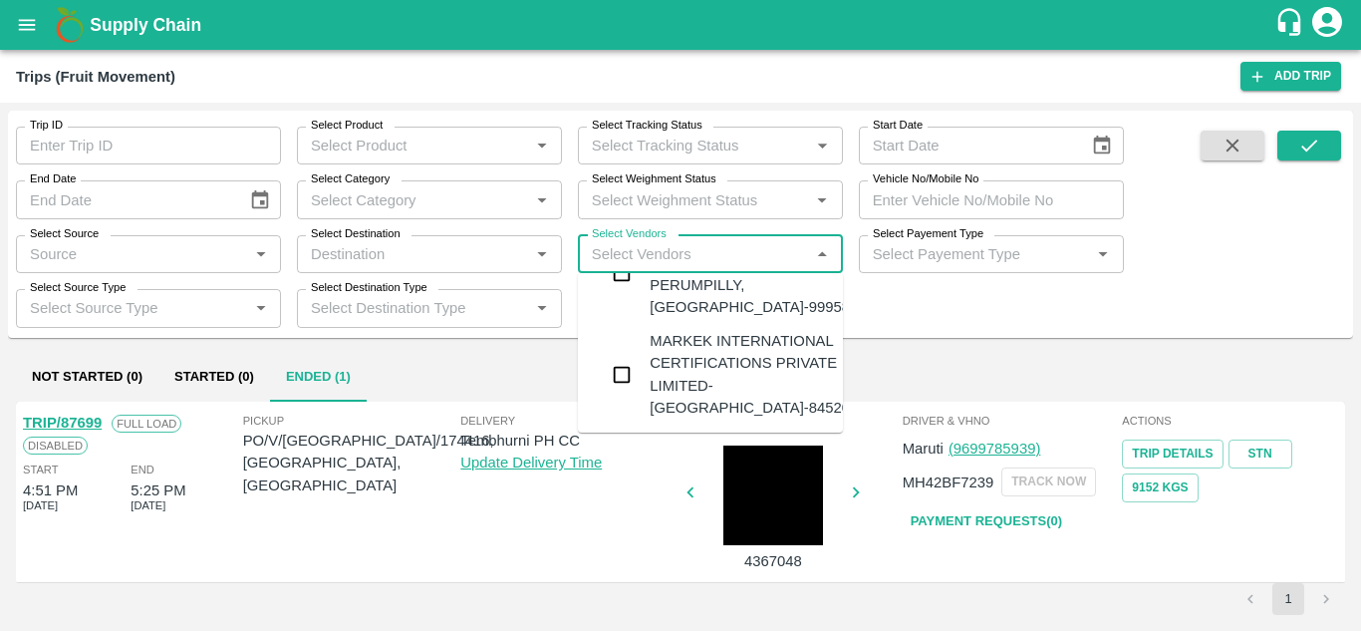
scroll to position [260, 0]
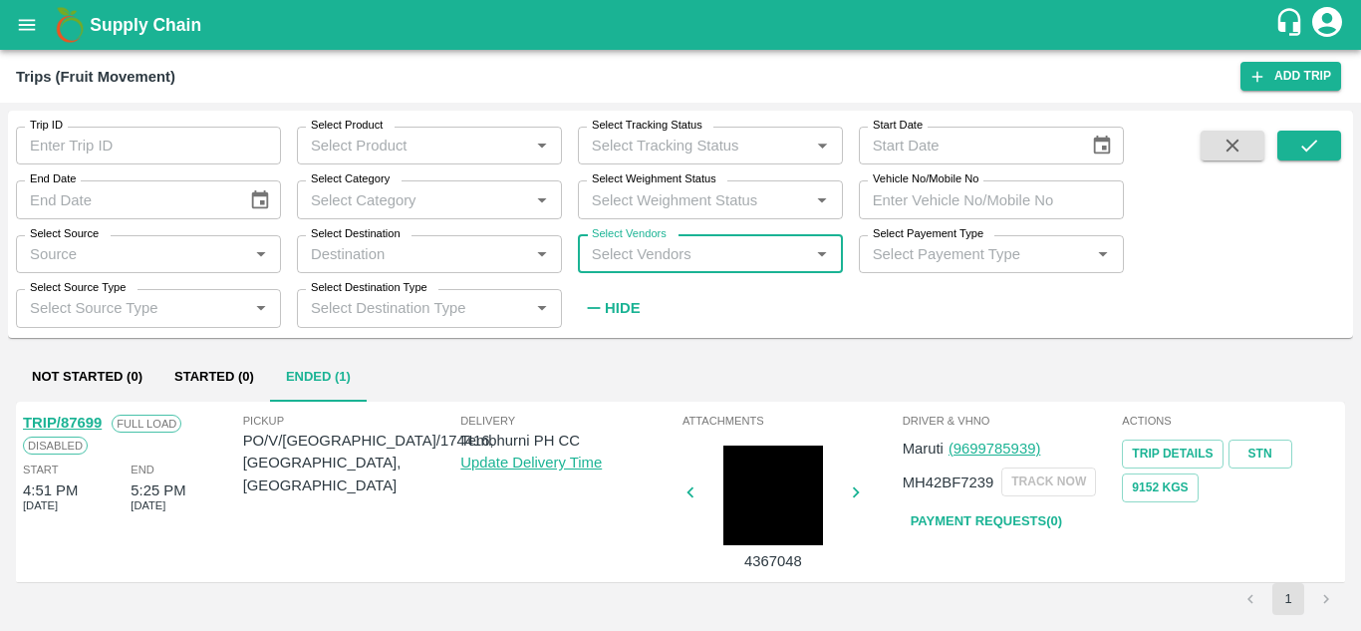
click at [634, 263] on input "Select Vendors" at bounding box center [694, 254] width 220 height 26
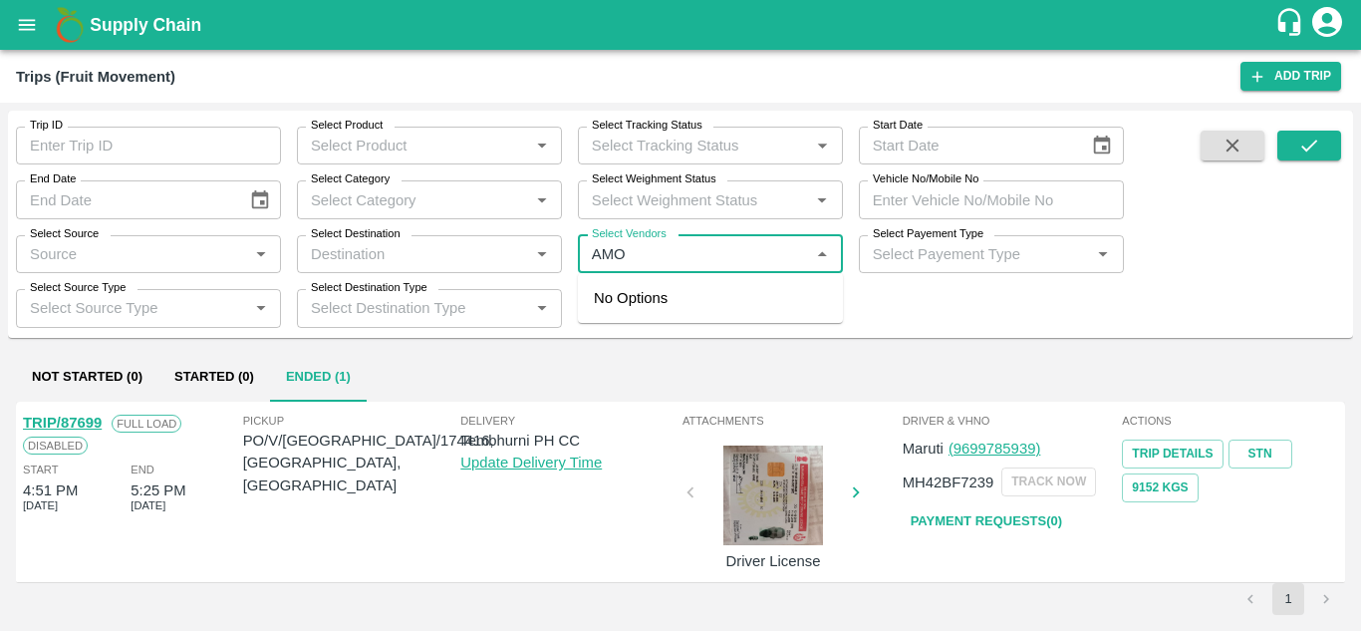
type input "AMOL"
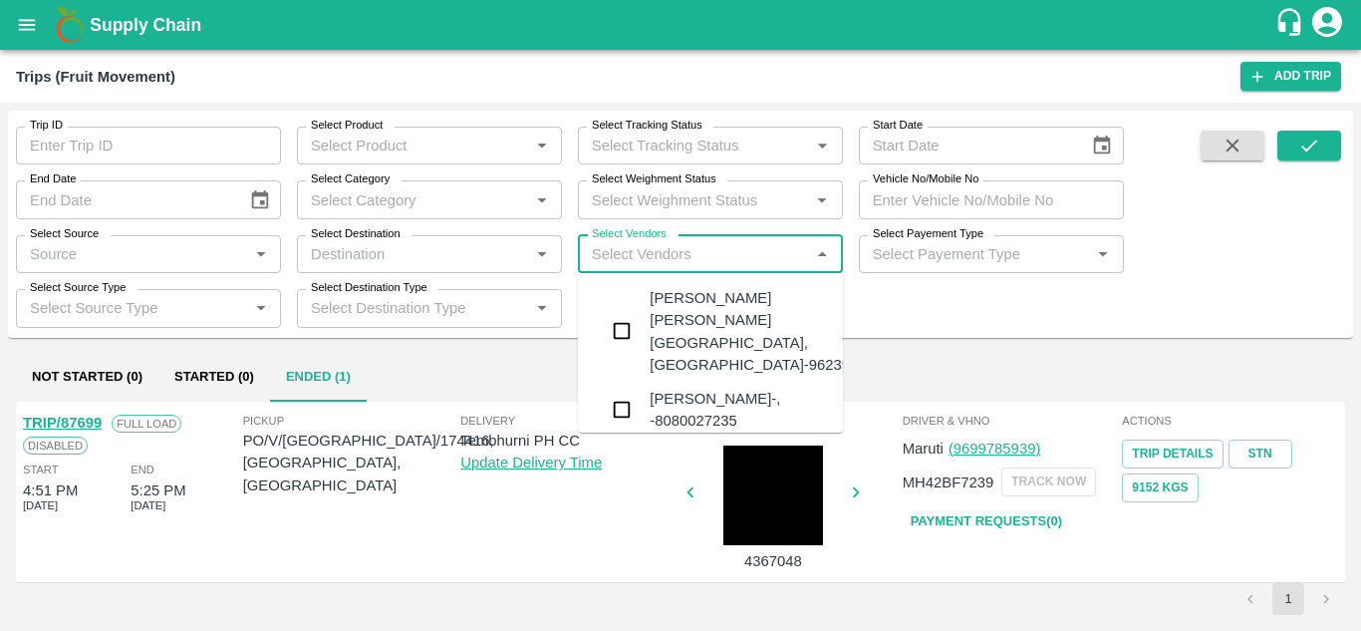
click at [729, 333] on div "AMOL SUBHASH CHINTAMAN-AKOLE, Solapur-9623524006" at bounding box center [770, 331] width 241 height 89
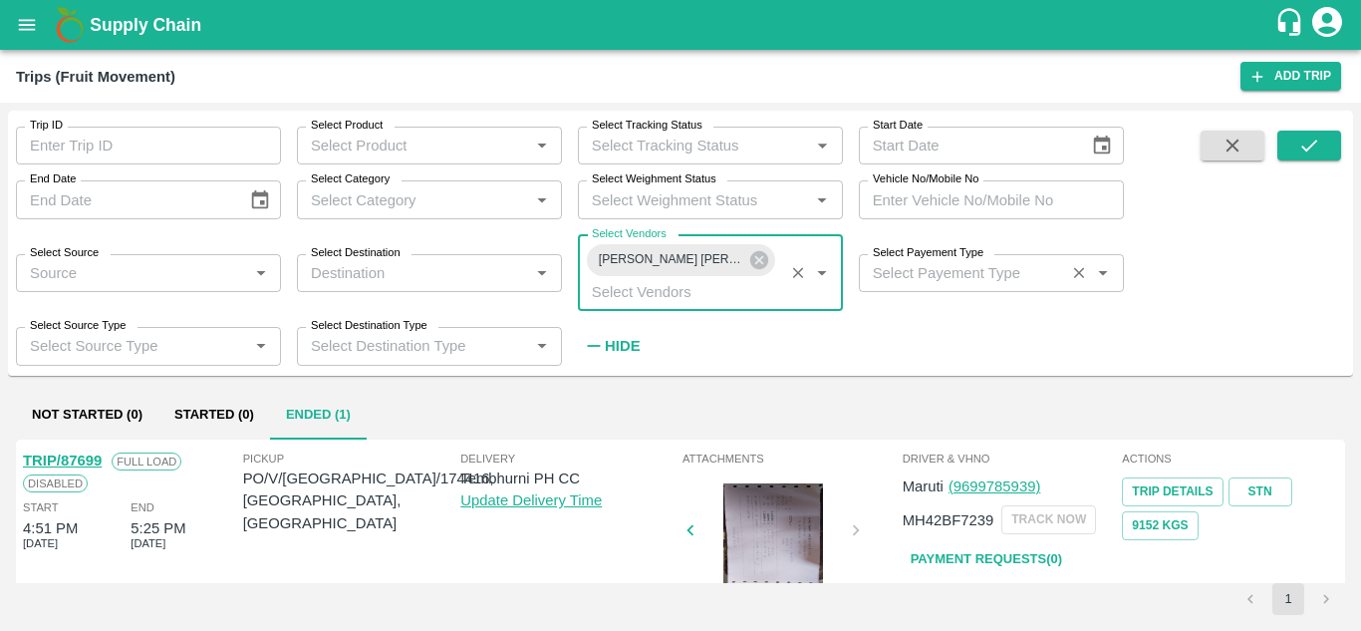
click at [920, 287] on div "Select Payement Type   *" at bounding box center [991, 273] width 265 height 38
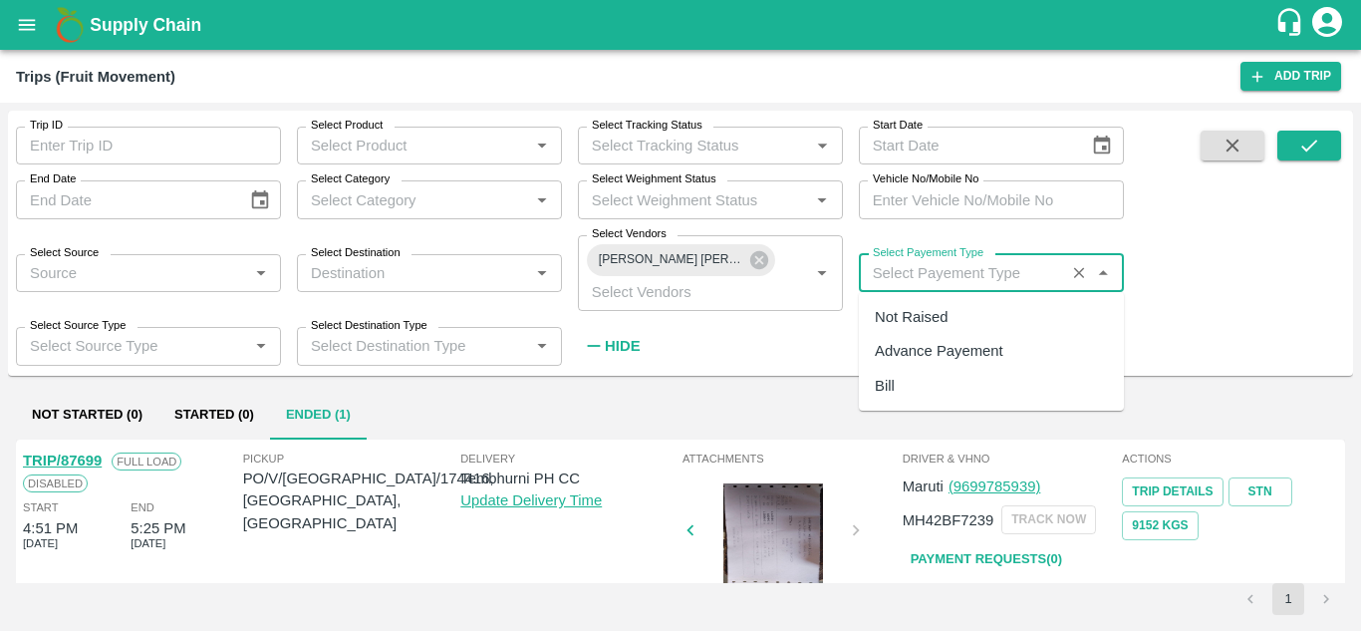
click at [891, 326] on div "Not Raised" at bounding box center [911, 317] width 73 height 22
type input "Not Raised"
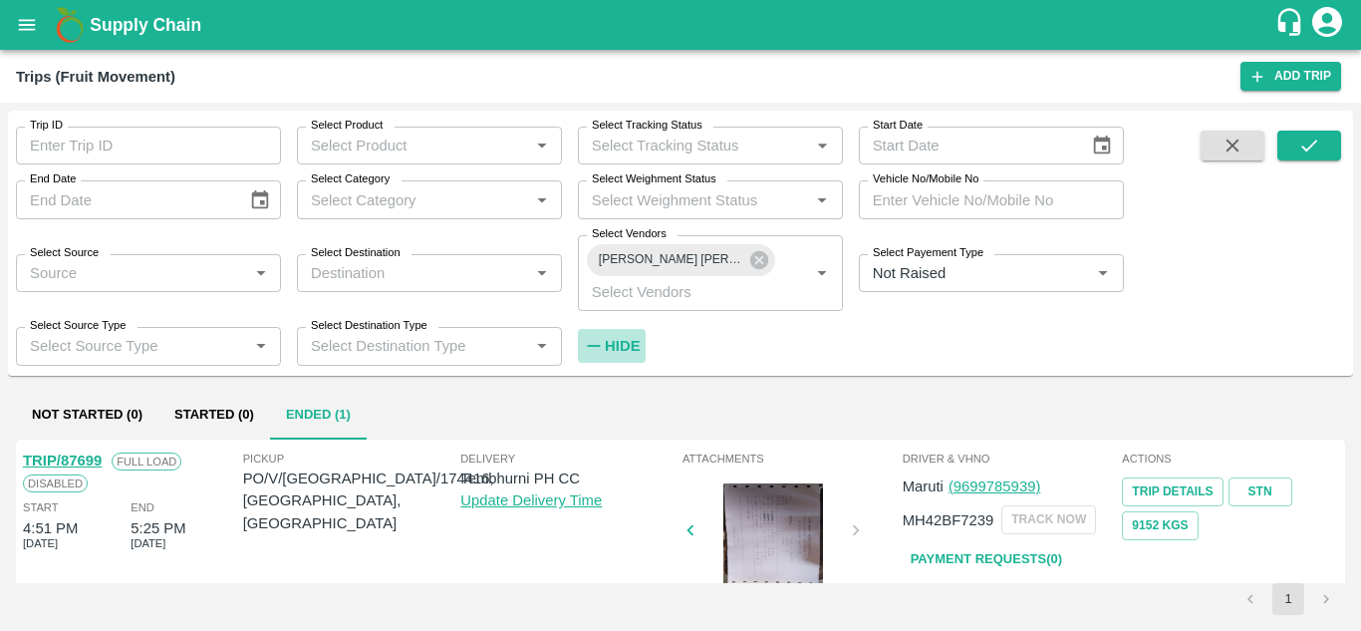
click at [619, 349] on strong "Hide" at bounding box center [622, 346] width 35 height 16
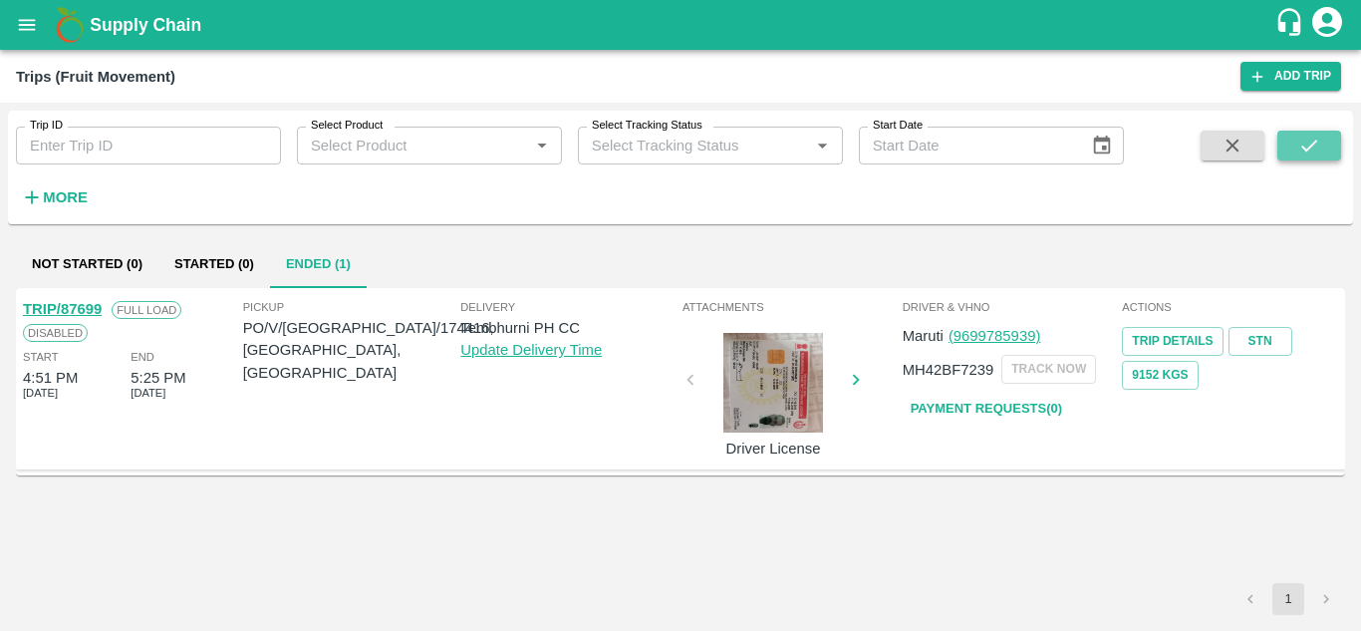
click at [1321, 138] on button "submit" at bounding box center [1309, 146] width 64 height 30
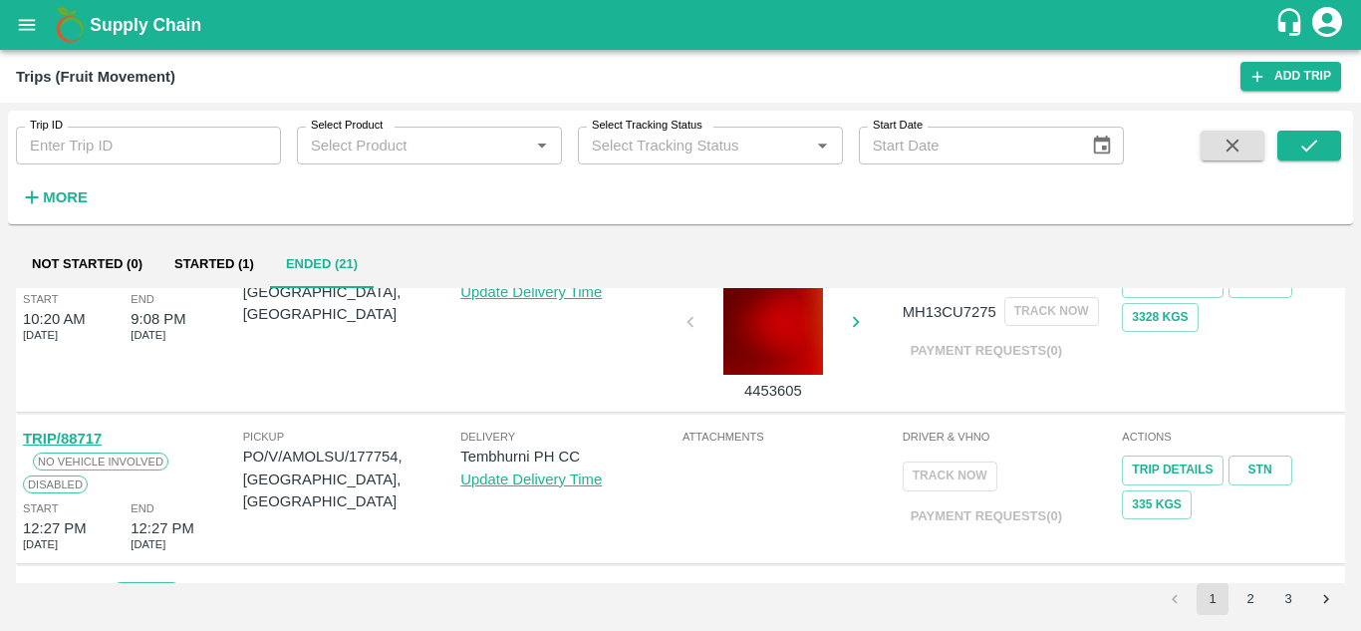
scroll to position [1433, 0]
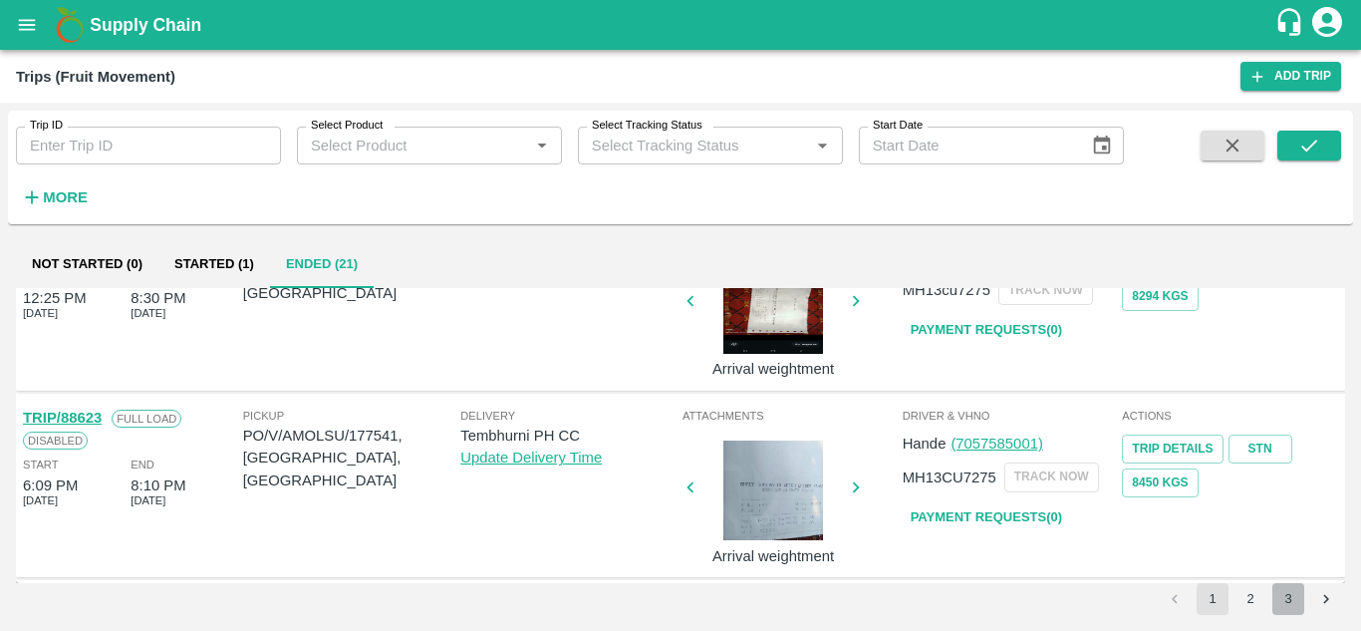
click at [1279, 612] on button "3" at bounding box center [1288, 599] width 32 height 32
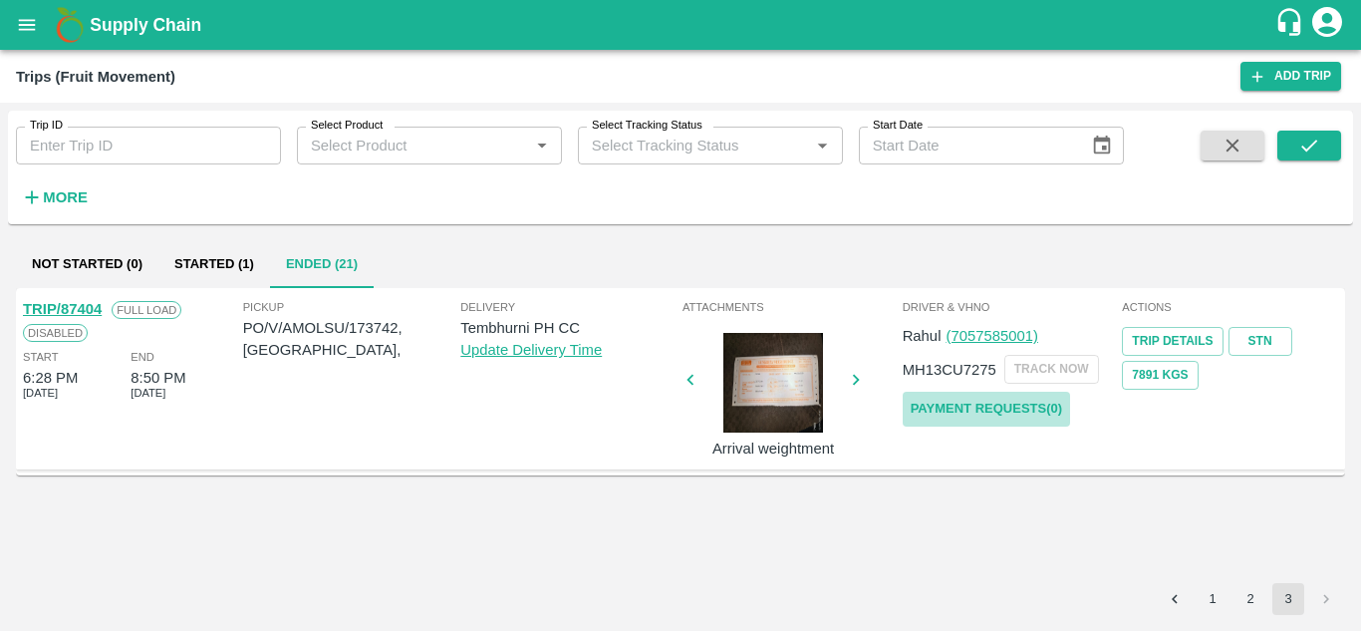
click at [951, 396] on link "Payment Requests( 0 )" at bounding box center [986, 409] width 167 height 35
click at [1298, 146] on icon "submit" at bounding box center [1309, 146] width 22 height 22
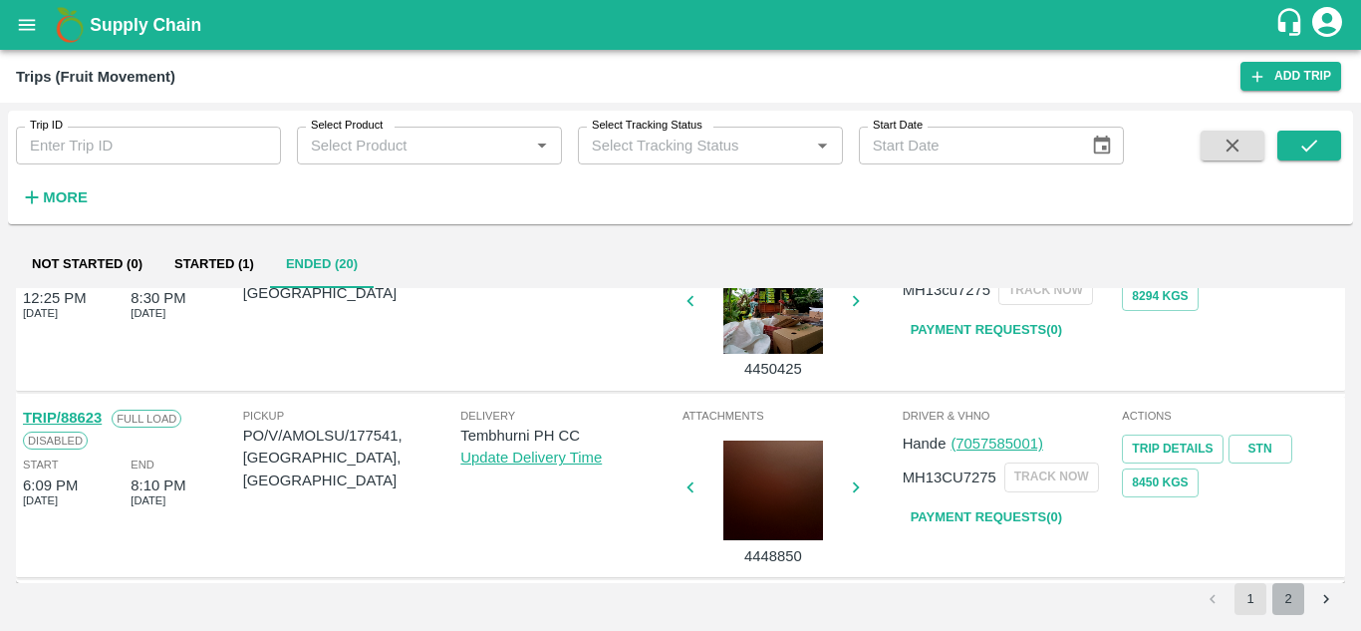
click at [1279, 600] on button "2" at bounding box center [1288, 599] width 32 height 32
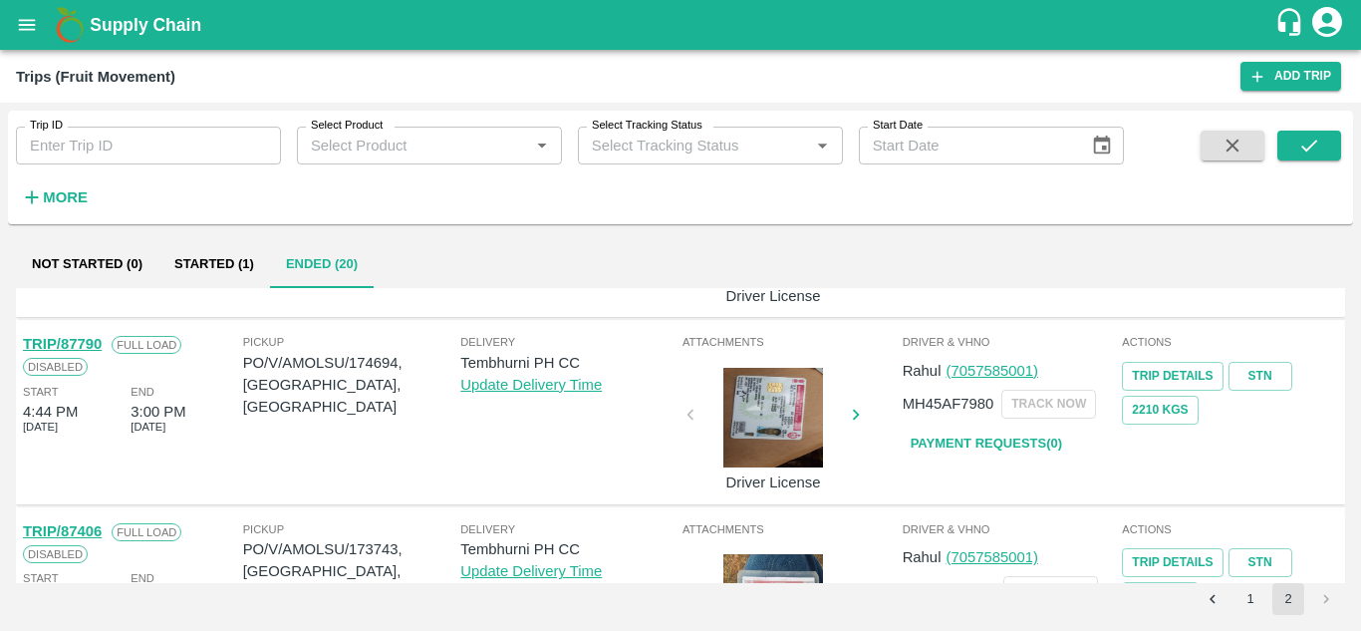
scroll to position [1504, 0]
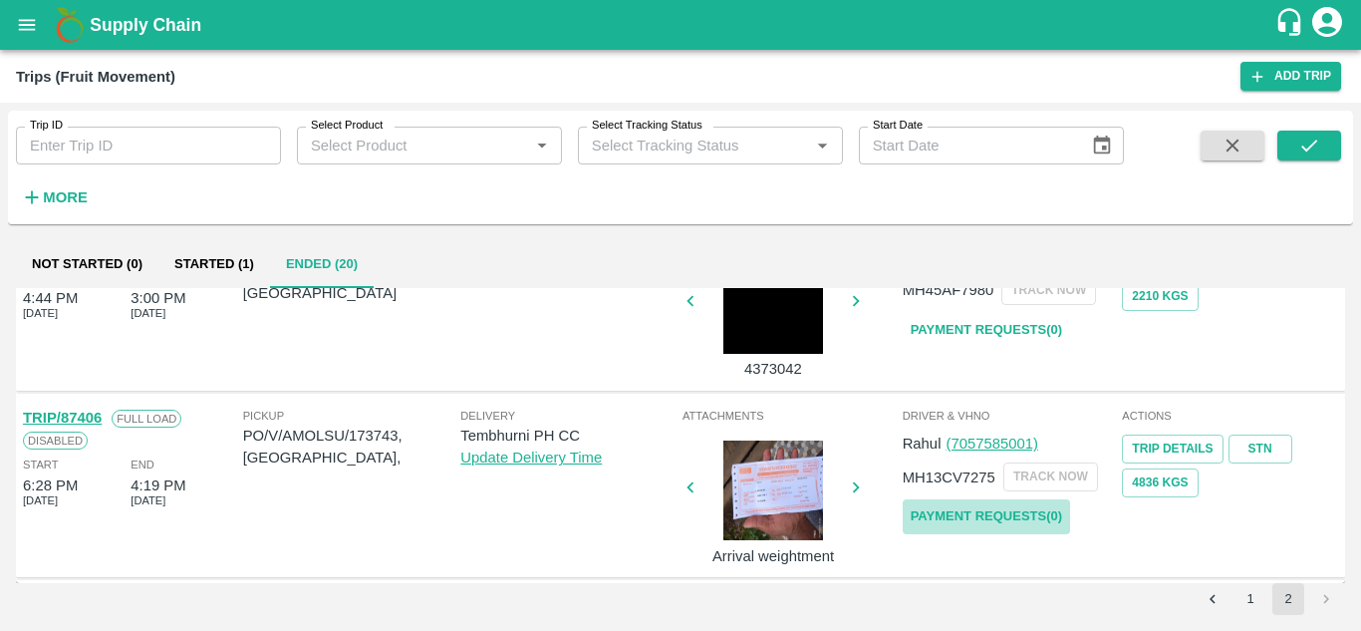
click at [1021, 510] on link "Payment Requests( 0 )" at bounding box center [986, 516] width 167 height 35
click at [1323, 150] on button "submit" at bounding box center [1309, 146] width 64 height 30
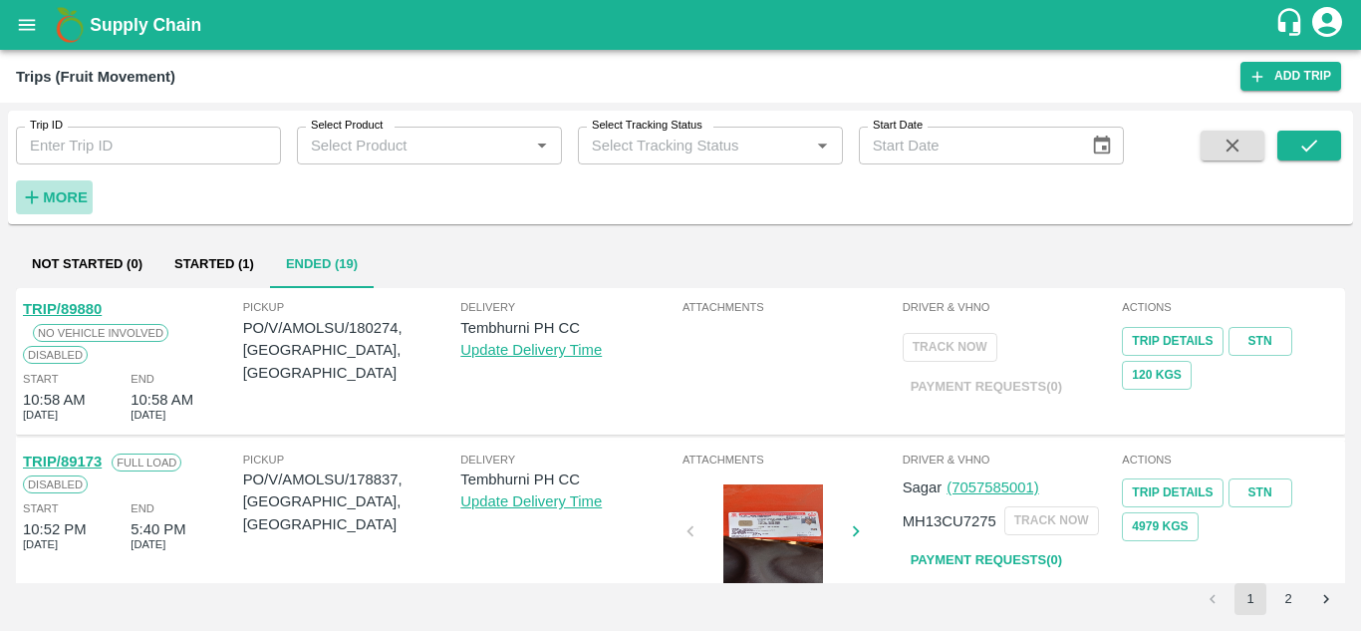
click at [58, 198] on strong "More" at bounding box center [65, 197] width 45 height 16
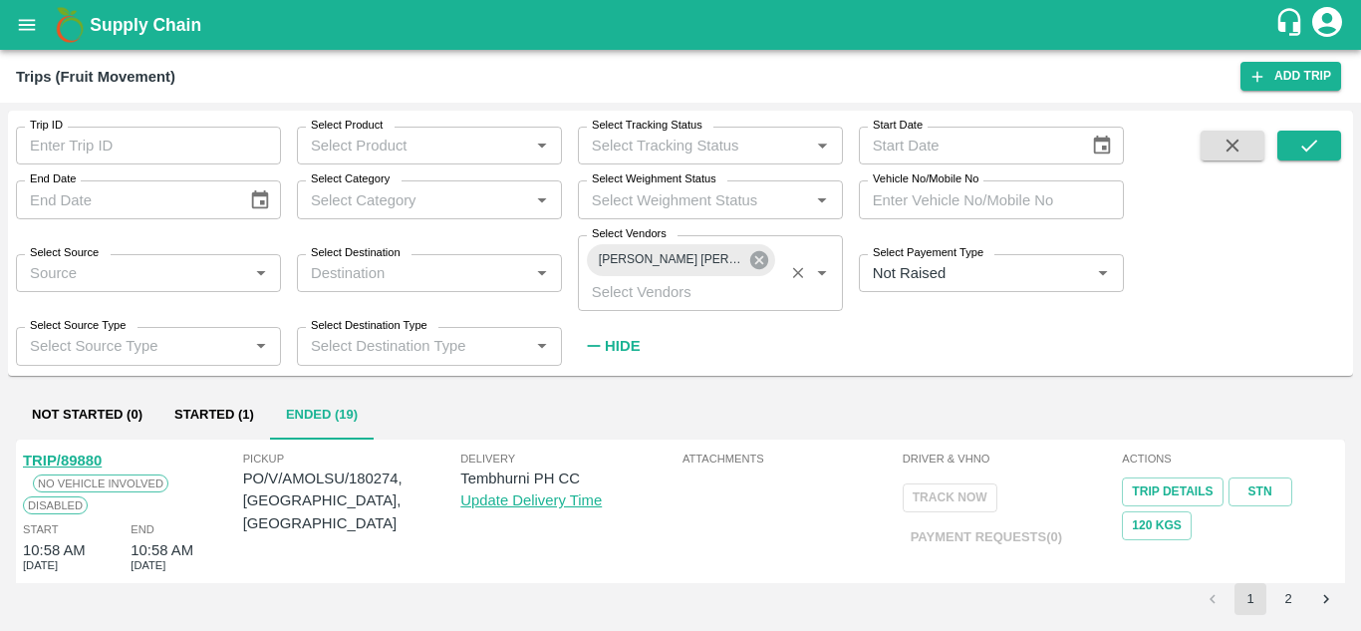
click at [759, 267] on icon at bounding box center [759, 260] width 18 height 18
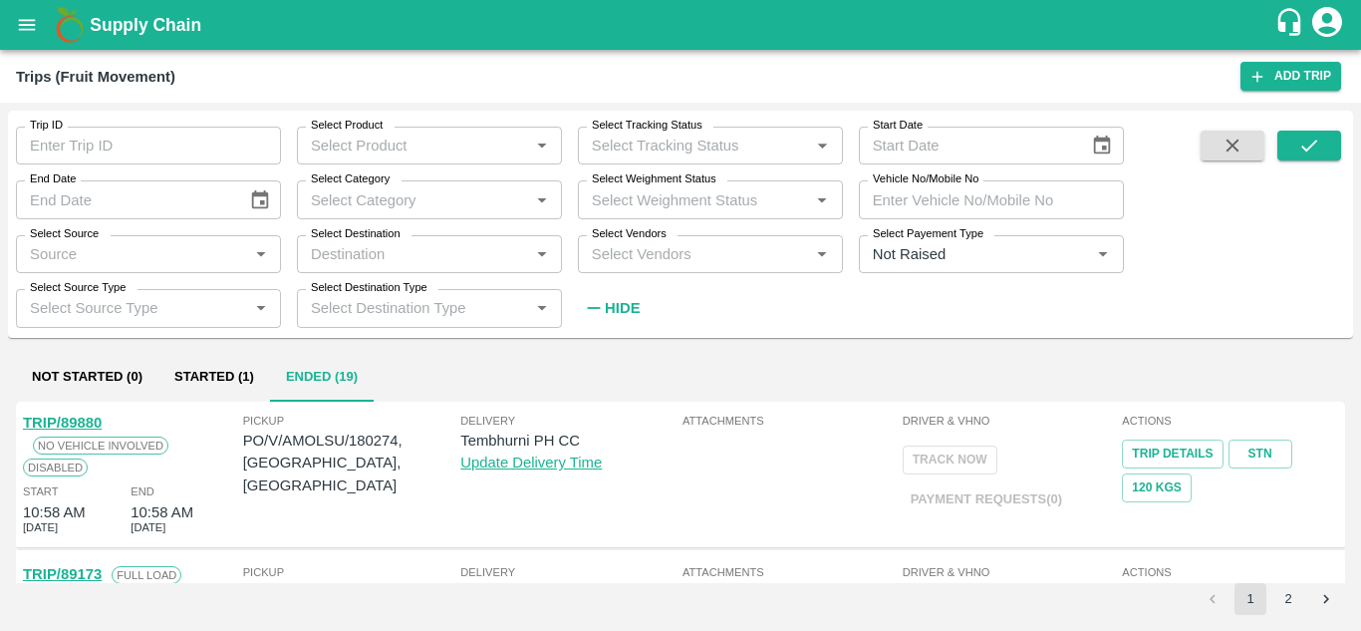
click at [652, 256] on input "Select Vendors" at bounding box center [694, 254] width 220 height 26
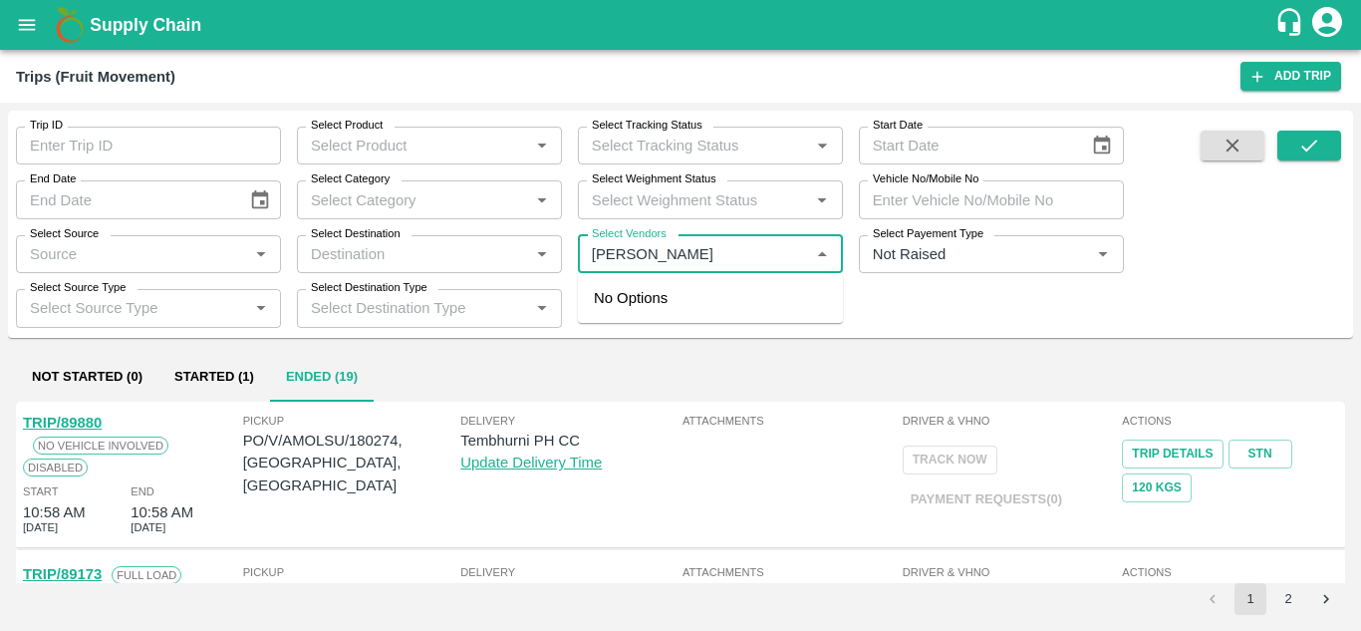
type input "P Y EN"
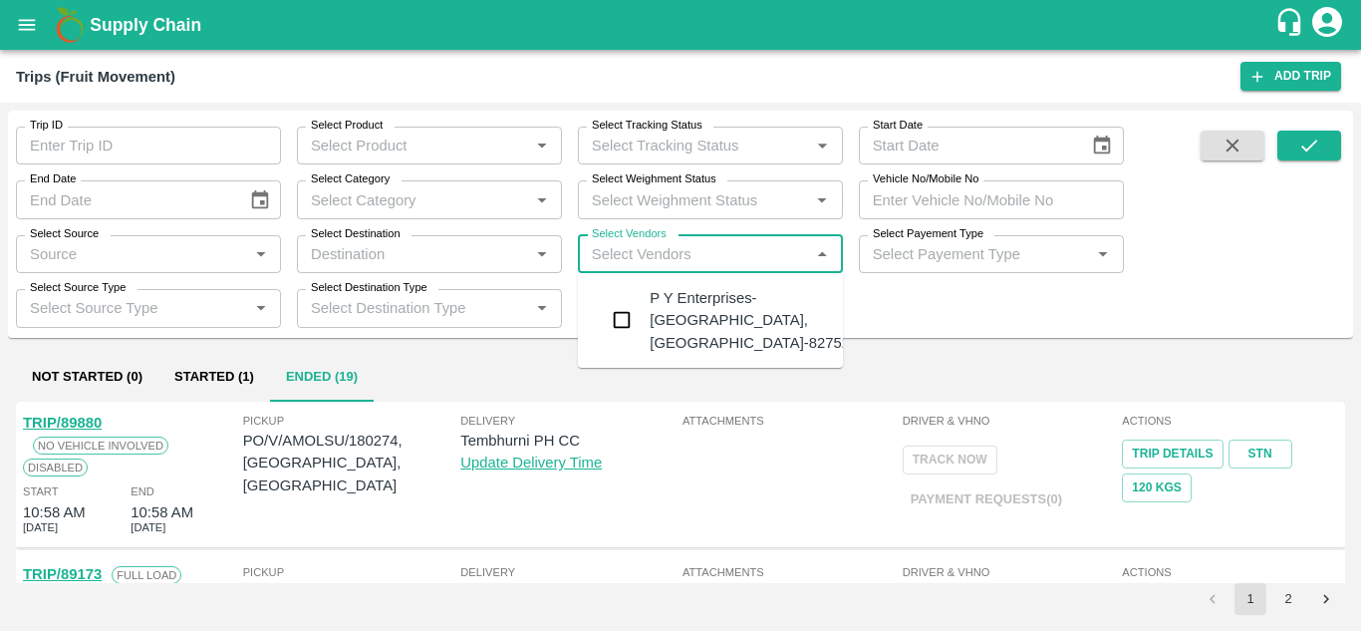
click at [692, 302] on div "P Y Enterprises-Kandar, Solapur-8275274400" at bounding box center [770, 320] width 241 height 67
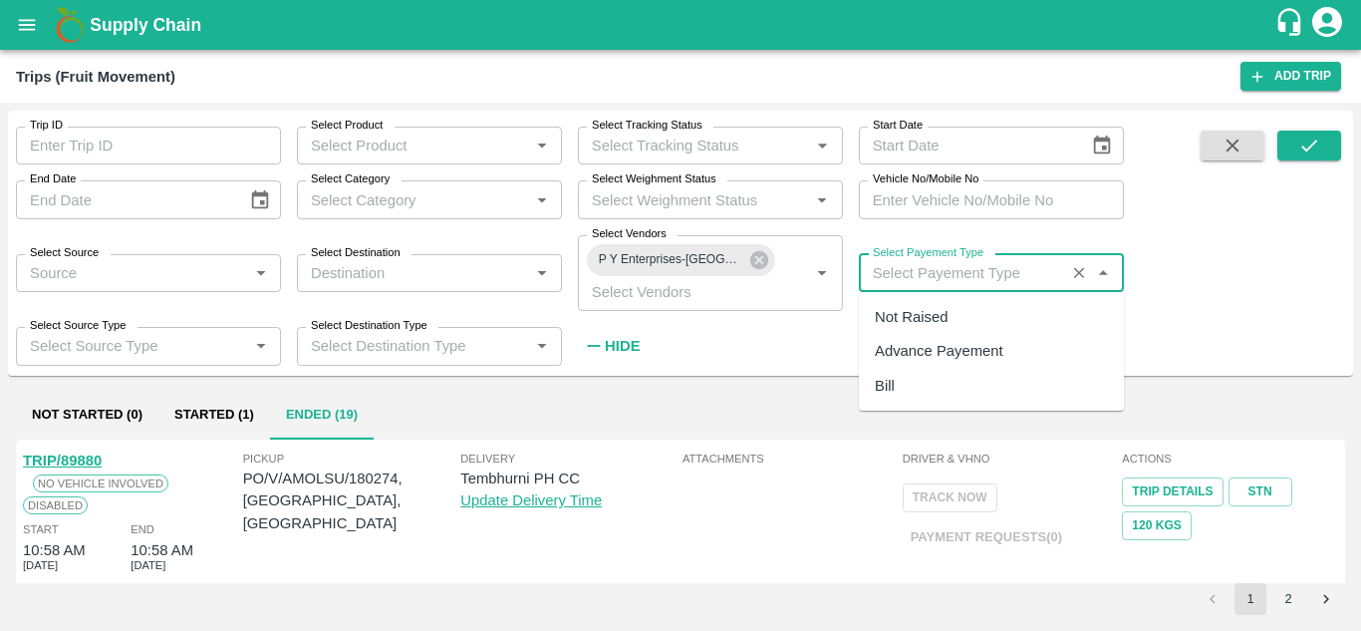
click at [894, 275] on input "Select Payement Type" at bounding box center [962, 273] width 194 height 26
click at [911, 322] on div "Not Raised" at bounding box center [911, 317] width 73 height 22
type input "Not Raised"
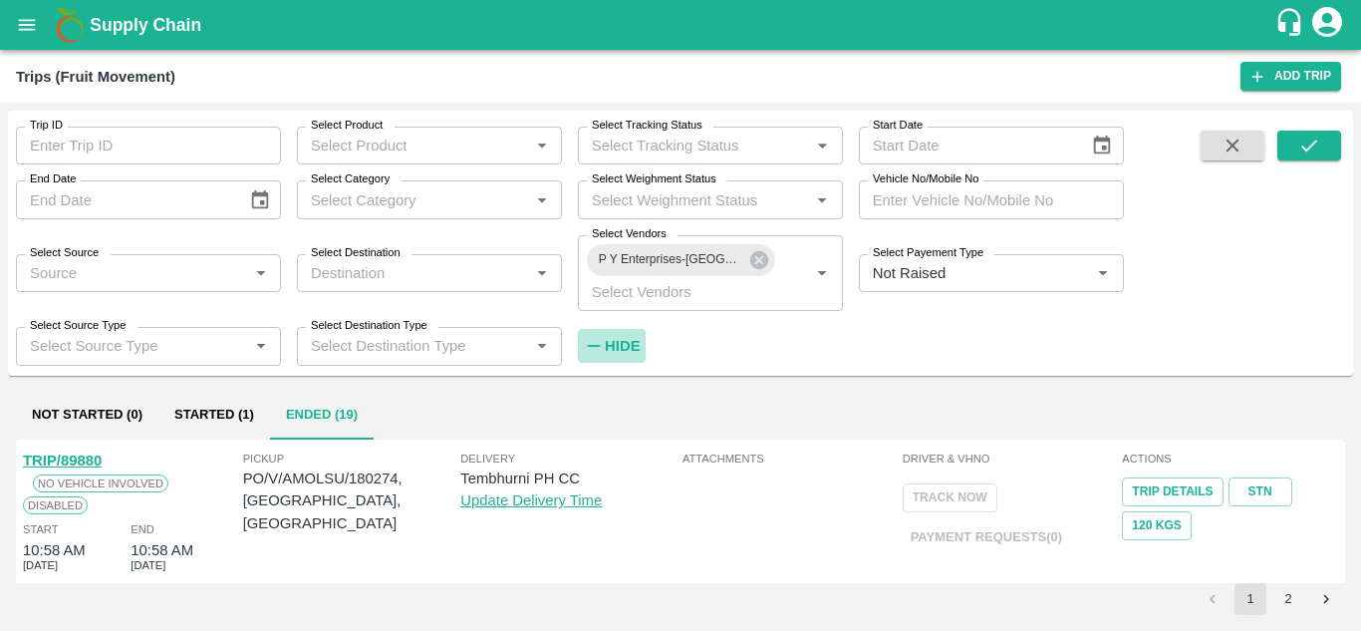
click at [630, 348] on strong "Hide" at bounding box center [622, 346] width 35 height 16
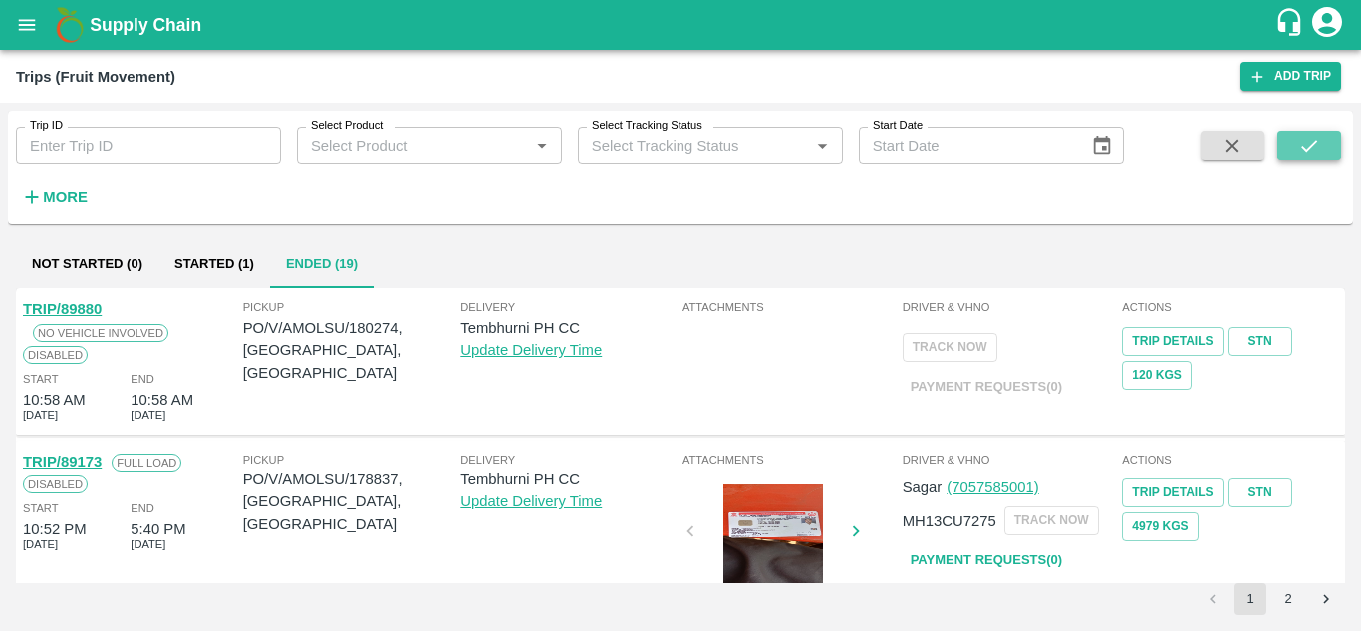
click at [1300, 147] on icon "submit" at bounding box center [1309, 146] width 22 height 22
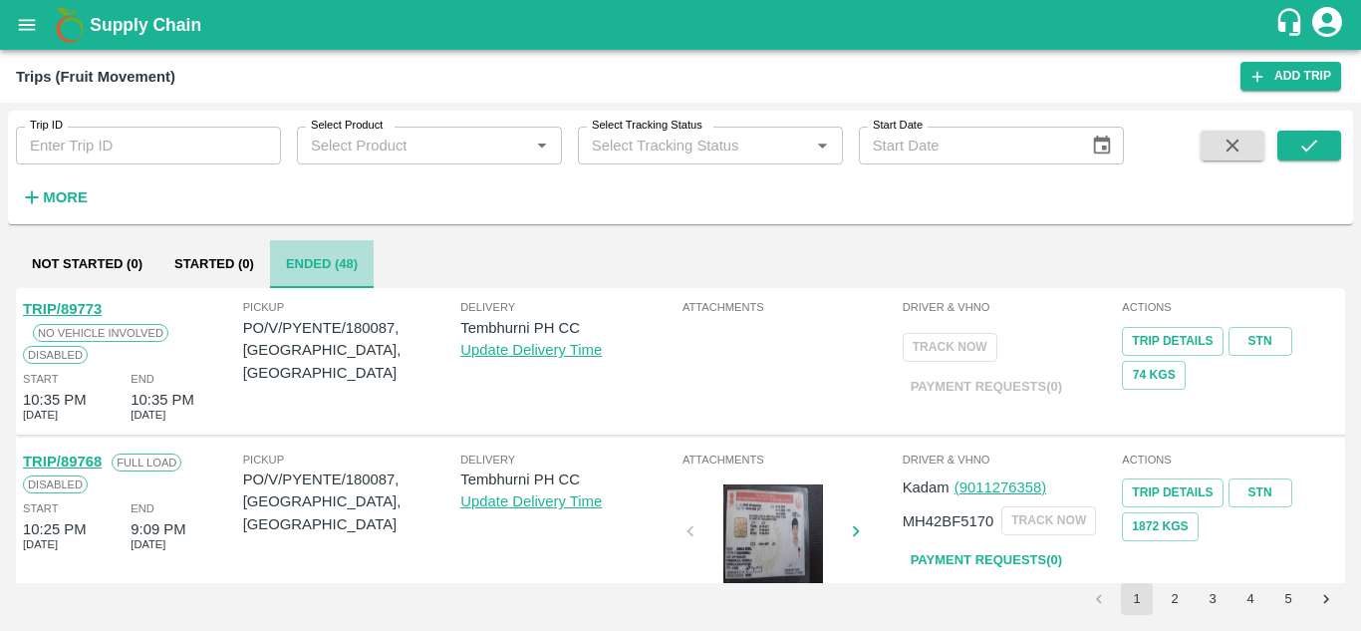
click at [319, 260] on button "Ended (48)" at bounding box center [322, 264] width 104 height 48
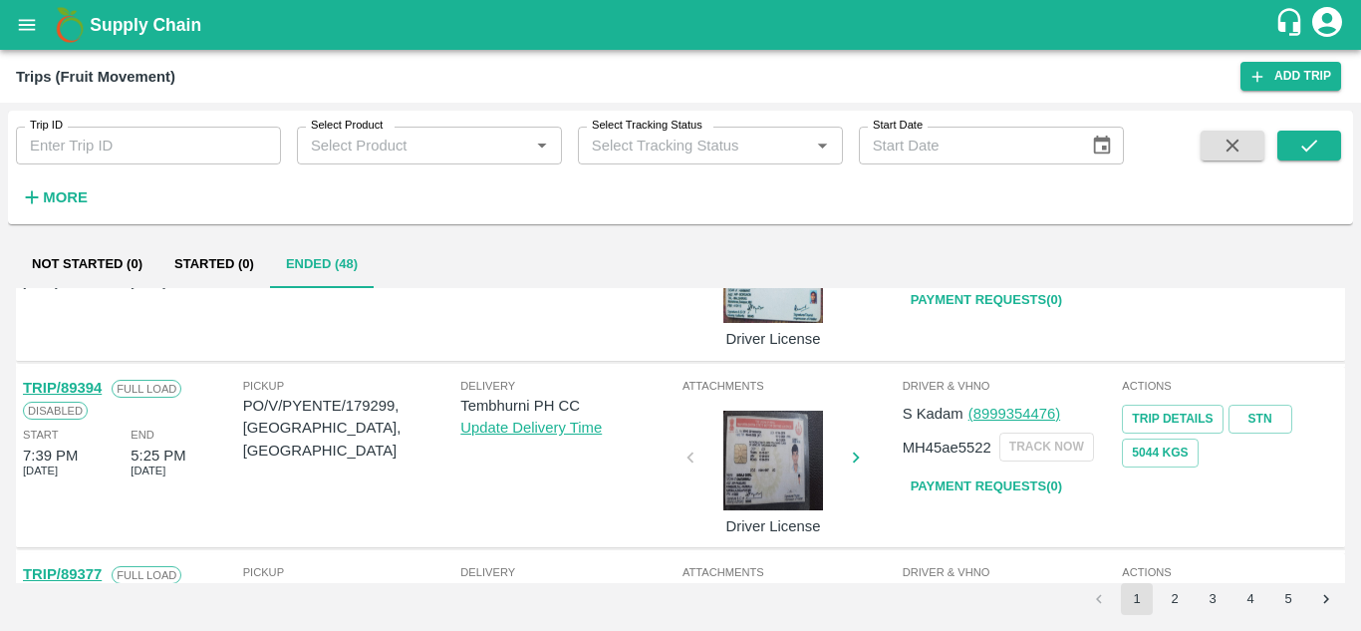
scroll to position [1468, 0]
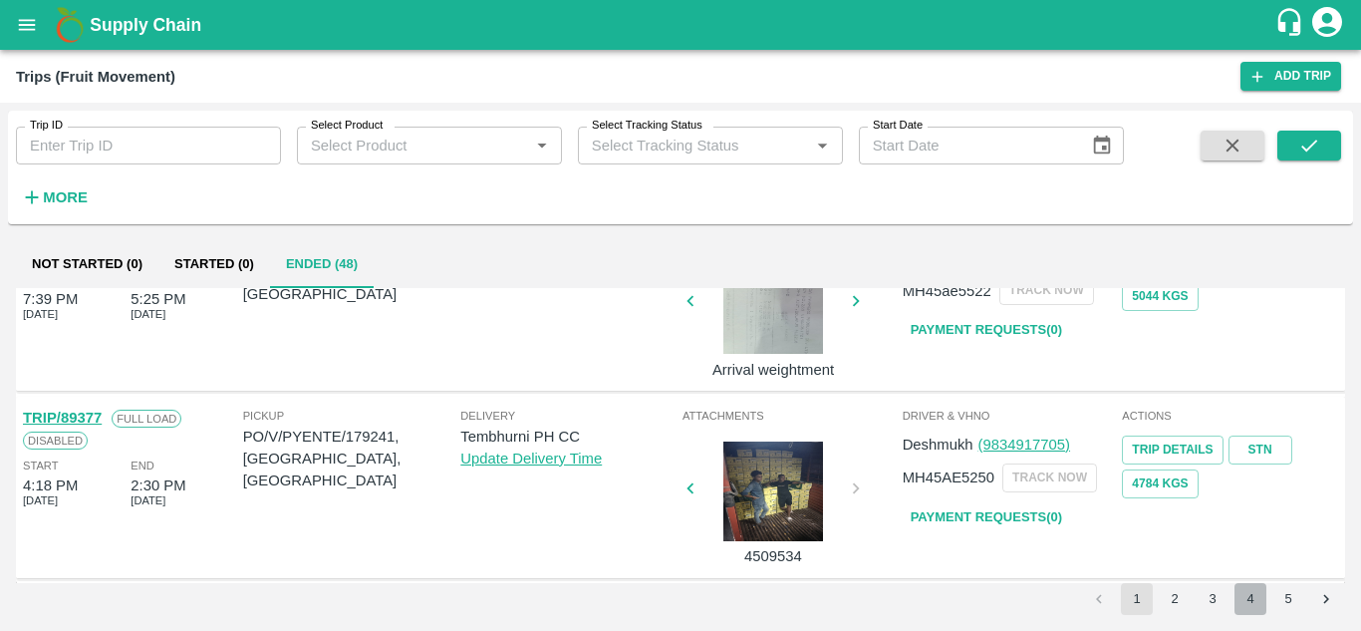
click at [1251, 607] on button "4" at bounding box center [1251, 599] width 32 height 32
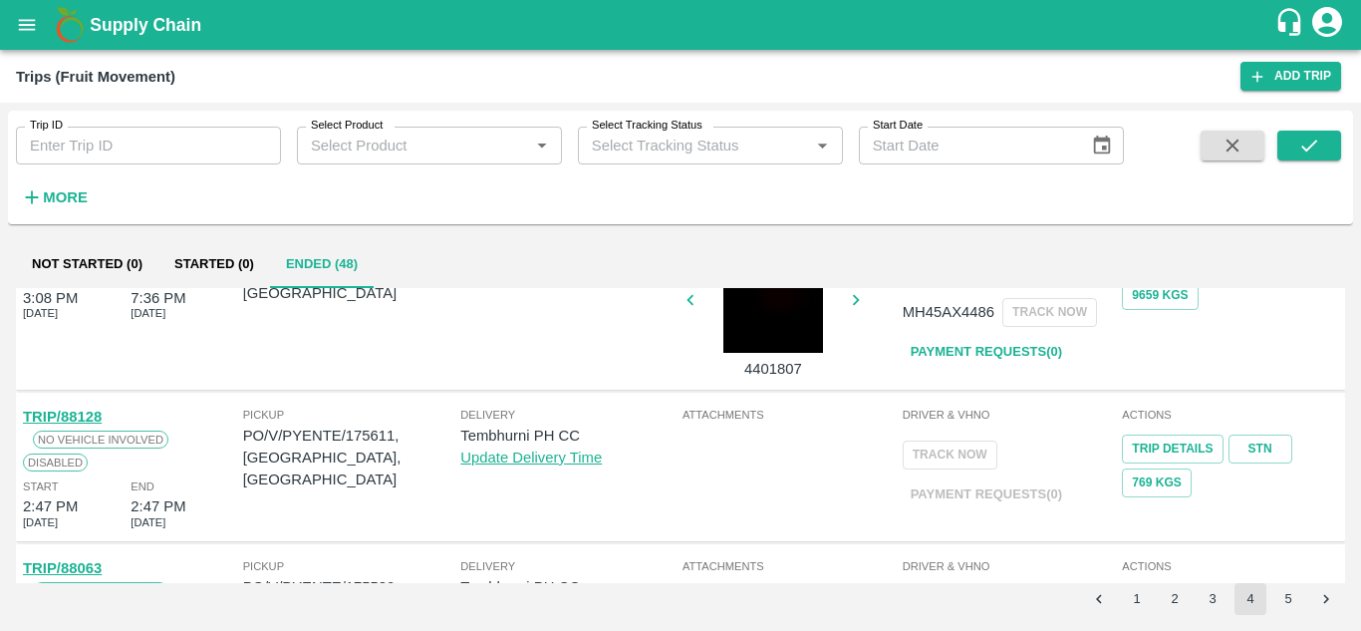
scroll to position [1362, 0]
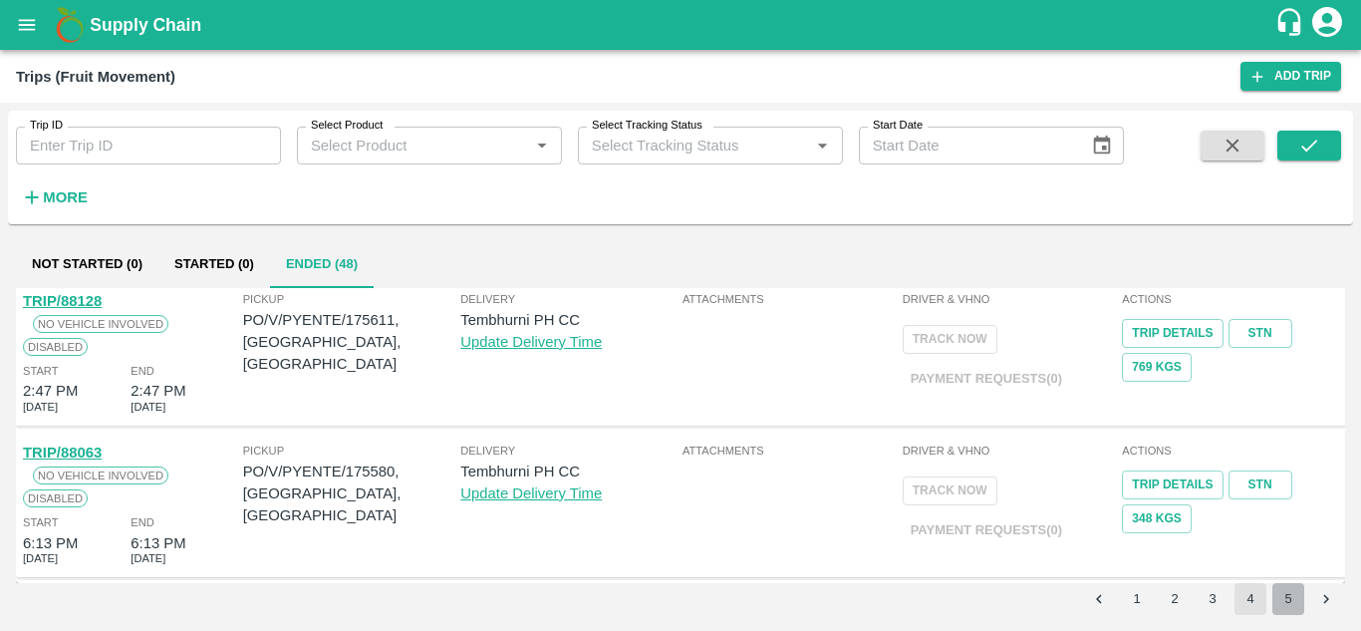
click at [1281, 594] on button "5" at bounding box center [1288, 599] width 32 height 32
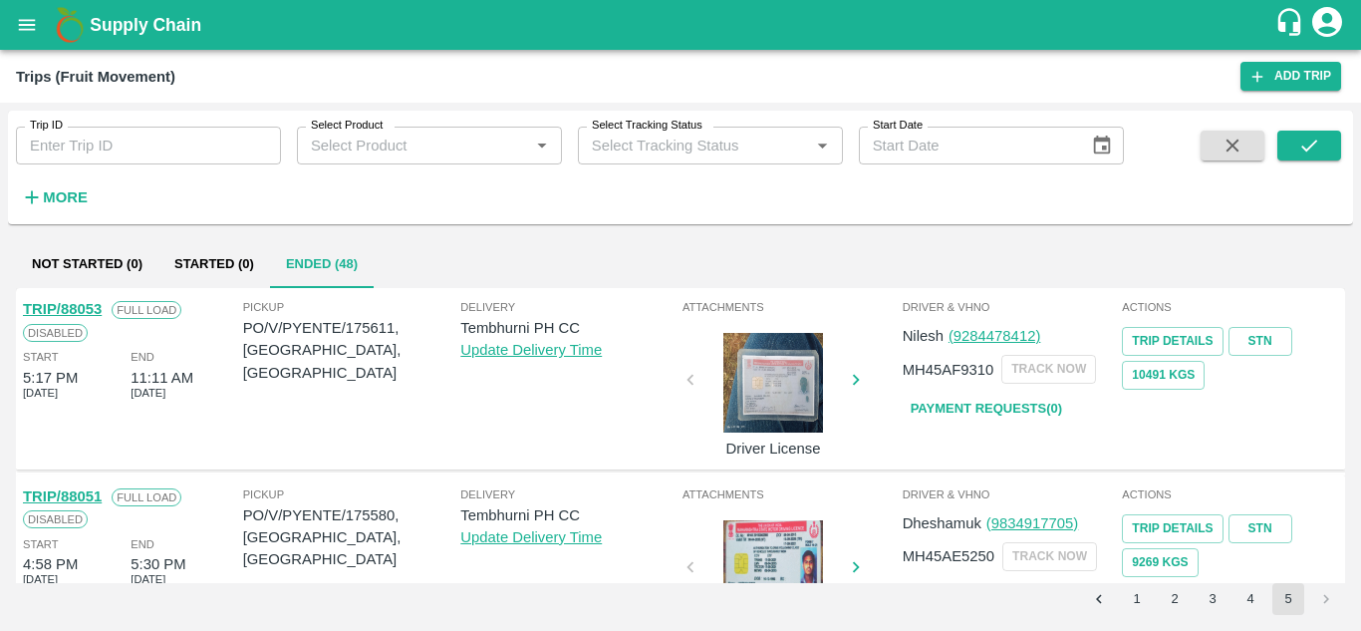
scroll to position [1130, 0]
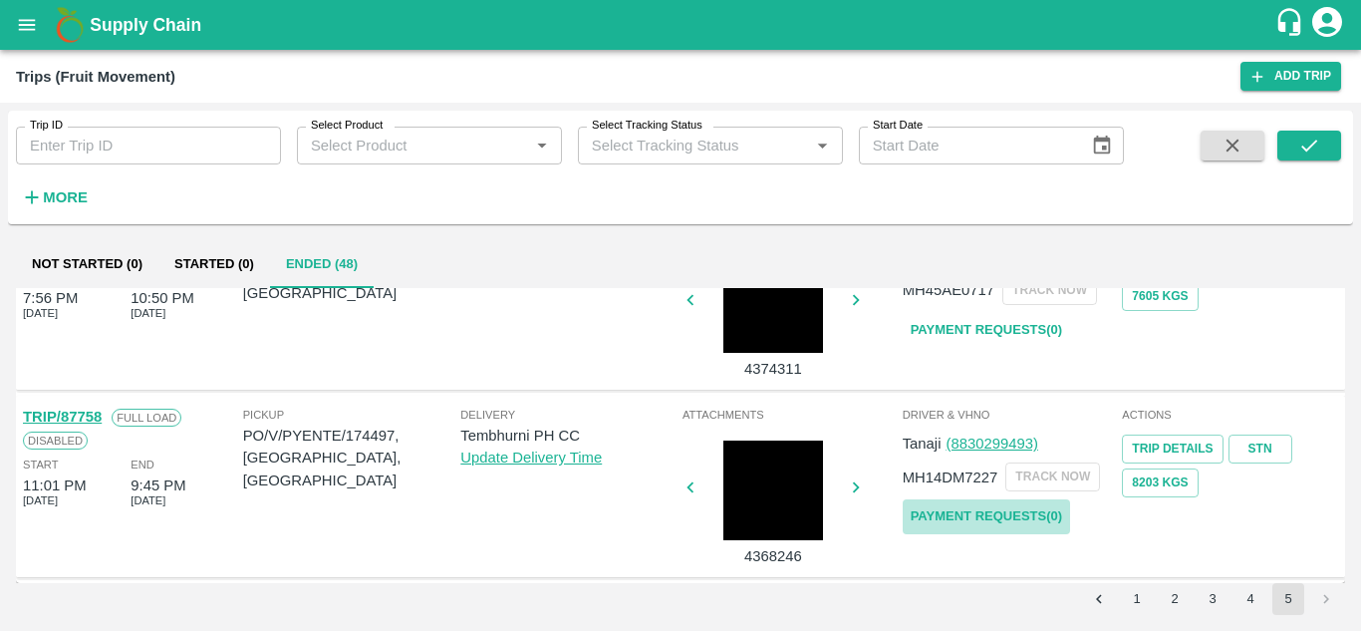
click at [964, 505] on link "Payment Requests( 0 )" at bounding box center [986, 516] width 167 height 35
